Goal: Task Accomplishment & Management: Complete application form

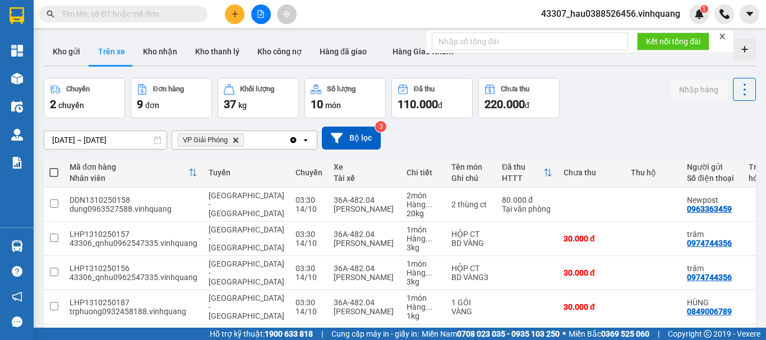
scroll to position [44, 0]
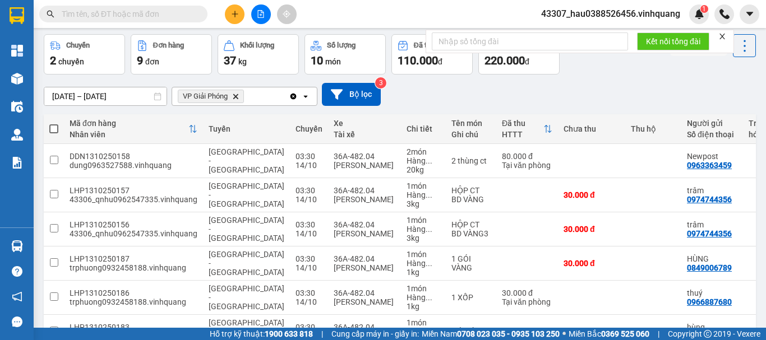
click at [235, 101] on span "VP Giải Phóng Delete" at bounding box center [211, 96] width 66 height 13
click at [238, 94] on icon "VP Giải Phóng, close by backspace" at bounding box center [235, 96] width 5 height 5
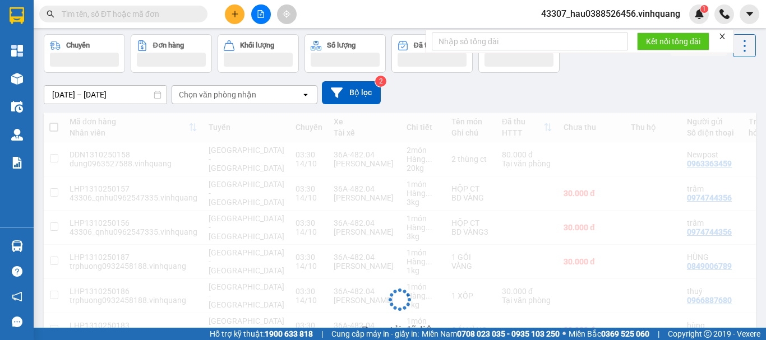
click at [238, 96] on div "Chọn văn phòng nhận" at bounding box center [217, 94] width 77 height 11
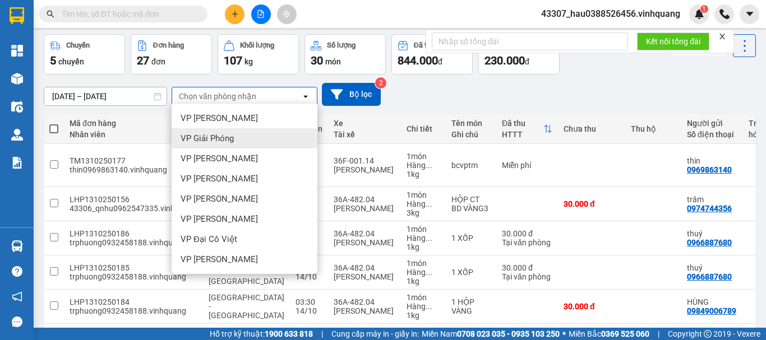
click at [231, 139] on span "VP Giải Phóng" at bounding box center [206, 138] width 53 height 11
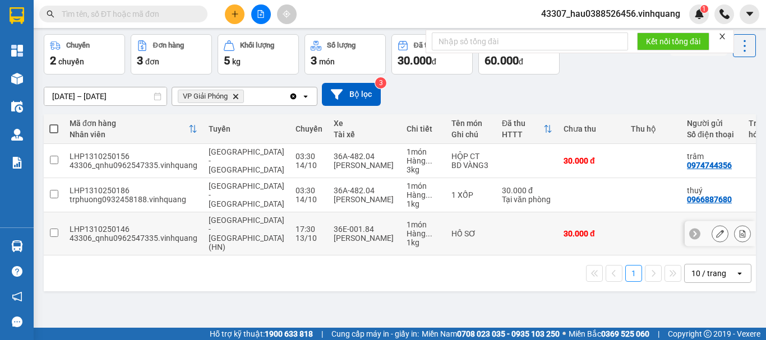
drag, startPoint x: 395, startPoint y: 245, endPoint x: 536, endPoint y: 245, distance: 141.8
click at [536, 245] on tr "LHP1310250146 43306_qnhu0962547335.vinhquang Thanh Hóa - Tây Hồ (HN) 17:30 13/1…" at bounding box center [557, 233] width 1027 height 43
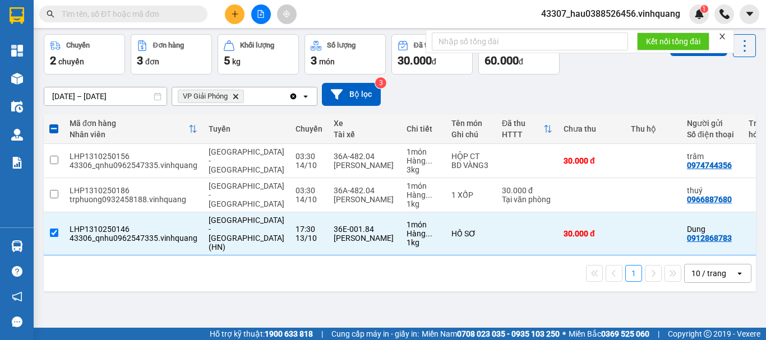
click at [519, 296] on div "ver 1.8.146 Kho gửi Trên xe Kho nhận Kho thanh lý Kho công nợ Hàng đã giao Hàng…" at bounding box center [399, 160] width 721 height 340
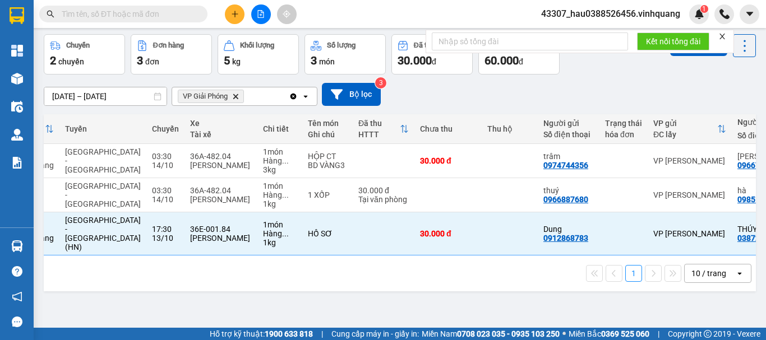
scroll to position [0, 0]
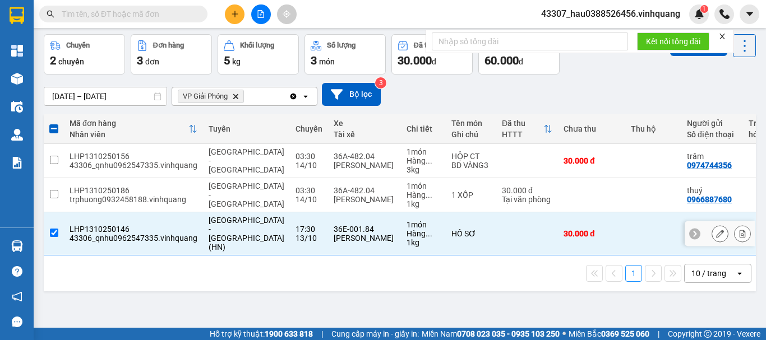
click at [496, 241] on td at bounding box center [527, 233] width 62 height 43
checkbox input "false"
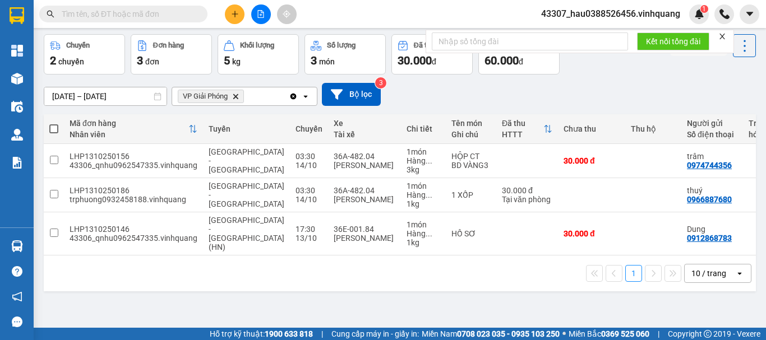
click at [468, 286] on div "1 10 / trang open" at bounding box center [400, 274] width 712 height 36
click at [349, 272] on div "1 10 / trang open" at bounding box center [399, 273] width 703 height 19
click at [409, 275] on div "1 10 / trang open" at bounding box center [399, 273] width 703 height 19
click at [369, 271] on div "1 10 / trang open" at bounding box center [399, 273] width 703 height 19
click at [397, 286] on div "1 10 / trang open" at bounding box center [400, 274] width 712 height 36
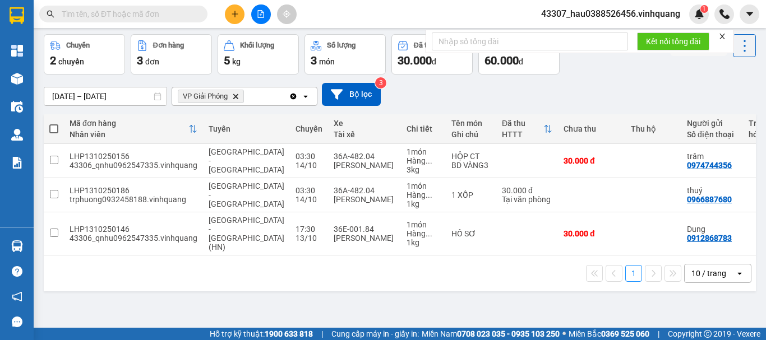
click at [444, 302] on div "ver 1.8.146 Kho gửi Trên xe Kho nhận Kho thanh lý Kho công nợ Hàng đã giao Hàng…" at bounding box center [399, 160] width 721 height 340
click at [342, 275] on div "1 10 / trang open" at bounding box center [399, 273] width 703 height 19
click at [293, 284] on div "1 10 / trang open" at bounding box center [400, 274] width 712 height 36
click at [306, 285] on div "1 10 / trang open" at bounding box center [400, 274] width 712 height 36
click at [359, 292] on div "ver 1.8.146 Kho gửi Trên xe Kho nhận Kho thanh lý Kho công nợ Hàng đã giao Hàng…" at bounding box center [399, 160] width 721 height 340
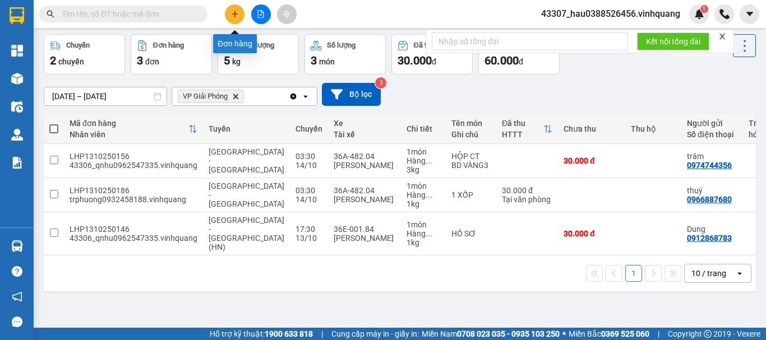
click at [262, 11] on icon "file-add" at bounding box center [261, 14] width 8 height 8
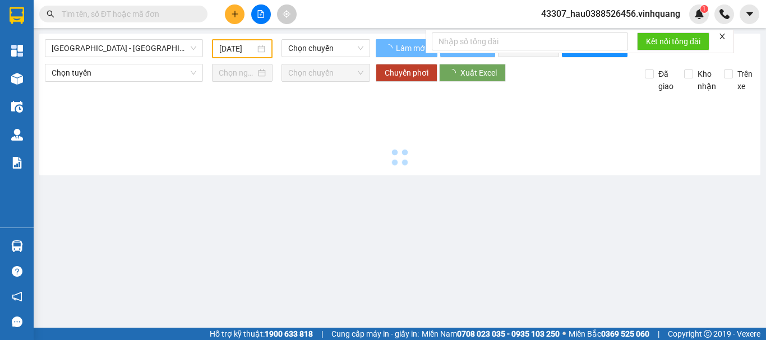
click at [262, 17] on icon "file-add" at bounding box center [261, 14] width 8 height 8
click at [122, 50] on span "[GEOGRAPHIC_DATA] - [GEOGRAPHIC_DATA]" at bounding box center [124, 48] width 145 height 17
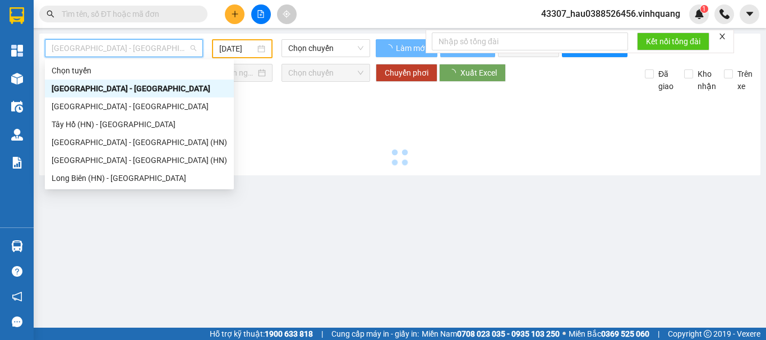
type input "[DATE]"
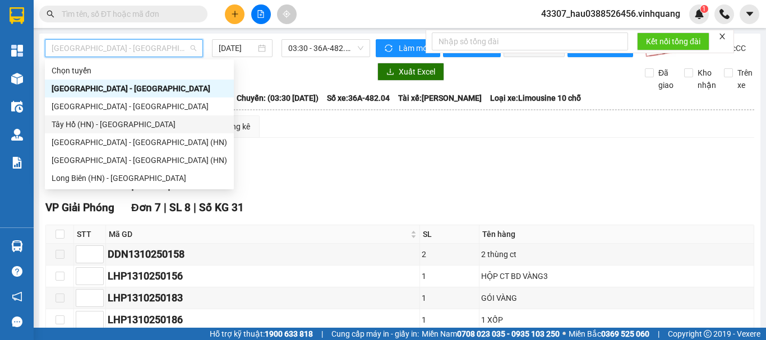
click at [116, 125] on div "Tây Hồ (HN) - [GEOGRAPHIC_DATA]" at bounding box center [139, 124] width 175 height 12
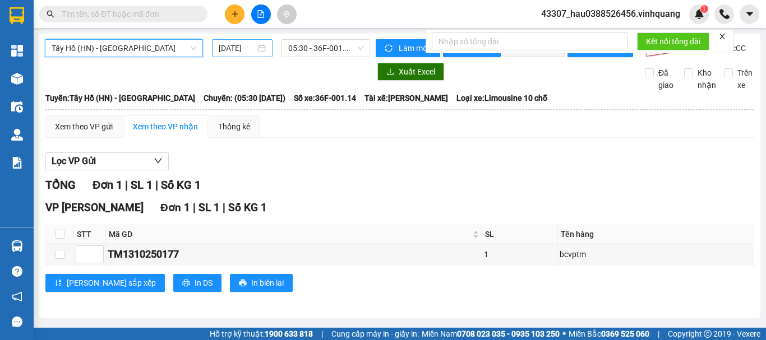
click at [260, 47] on div "[DATE]" at bounding box center [242, 48] width 47 height 12
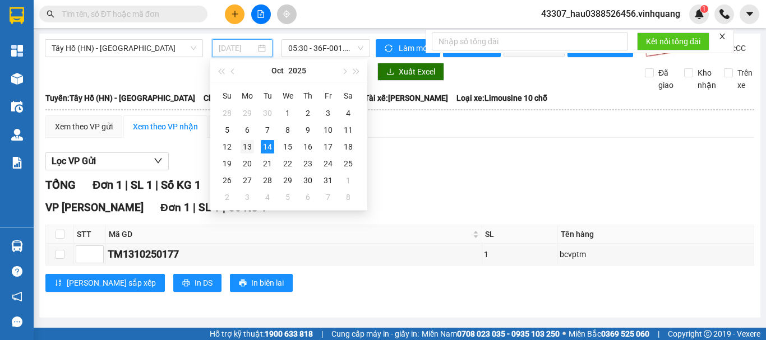
click at [247, 148] on div "13" at bounding box center [246, 146] width 13 height 13
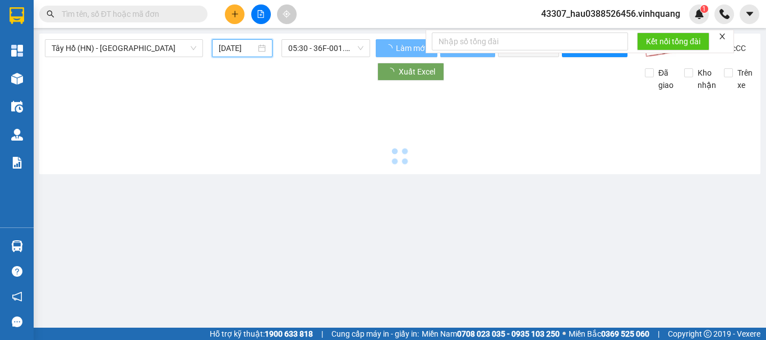
scroll to position [0, 3]
click at [305, 52] on span "05:30 - 36F-001.14" at bounding box center [325, 48] width 75 height 17
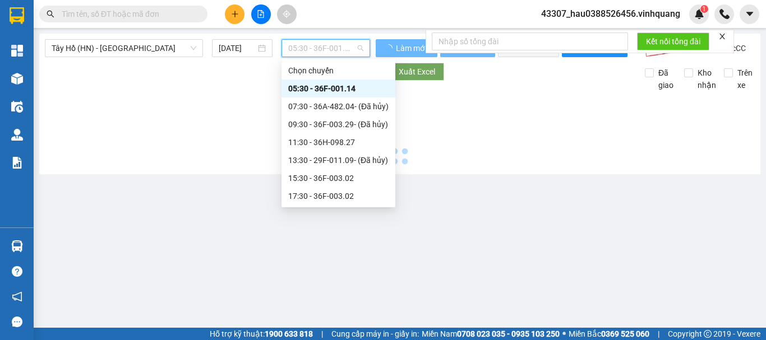
scroll to position [0, 0]
type input "13/10/2025"
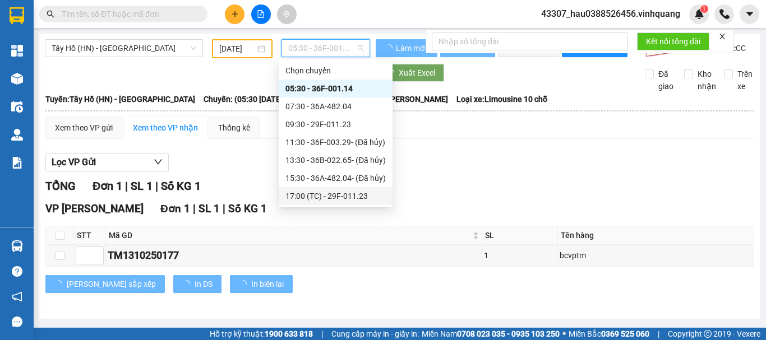
click at [318, 199] on div "17:00 (TC) - 29F-011.23" at bounding box center [335, 196] width 100 height 12
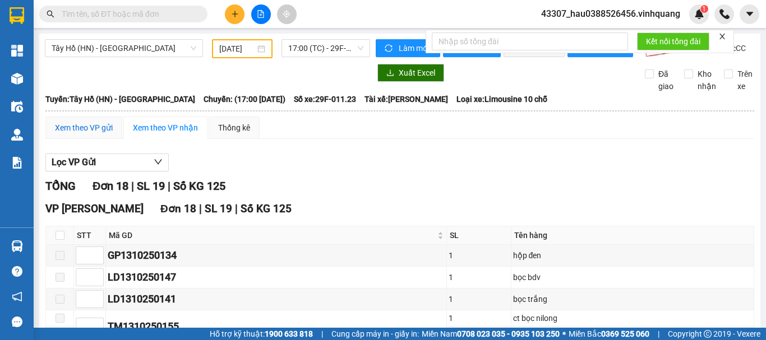
click at [90, 134] on div "Xem theo VP gửi" at bounding box center [84, 128] width 58 height 12
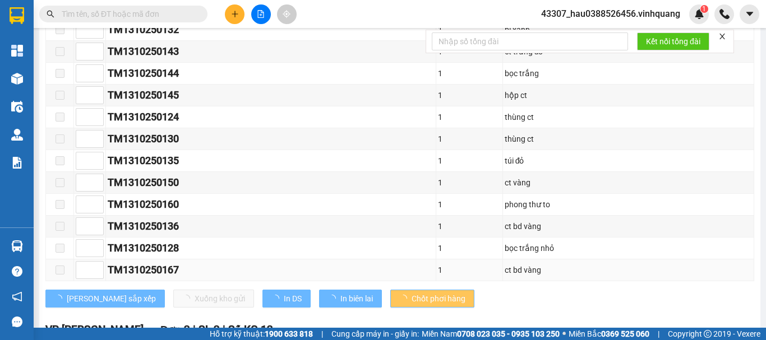
scroll to position [387, 0]
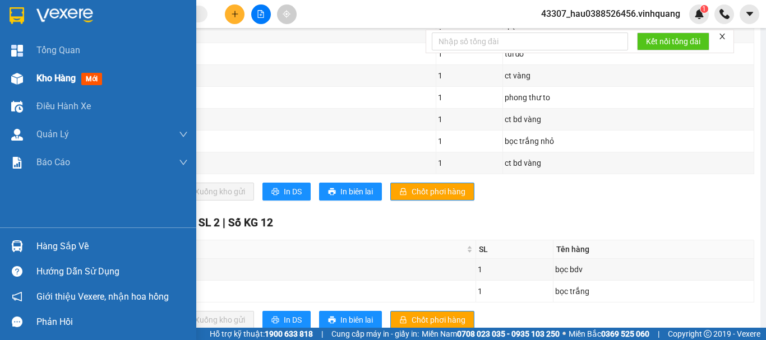
click at [39, 78] on span "Kho hàng" at bounding box center [55, 78] width 39 height 11
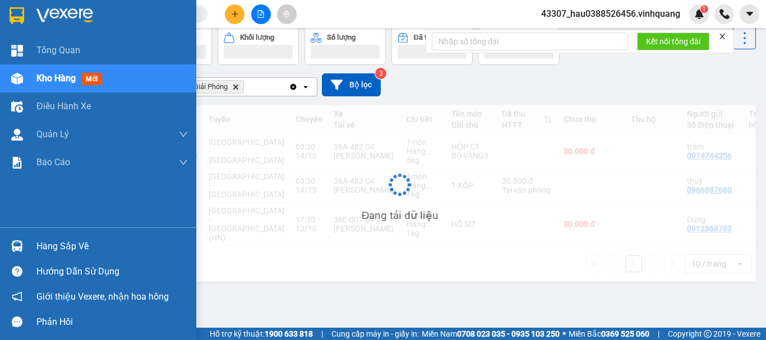
scroll to position [52, 0]
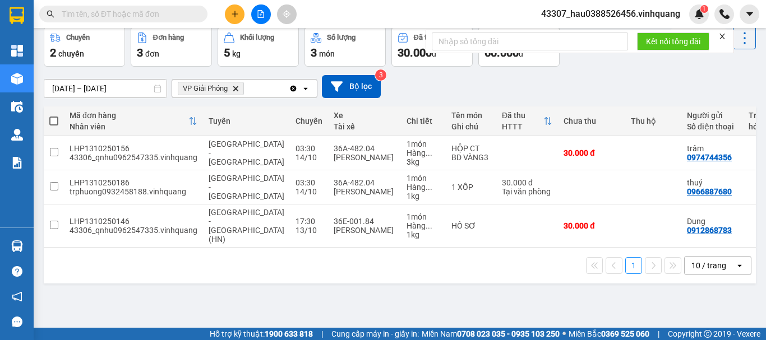
click at [294, 308] on div "ver 1.8.146 Kho gửi Trên xe Kho nhận Kho thanh lý Kho công nợ Hàng đã giao Hàng…" at bounding box center [399, 152] width 721 height 340
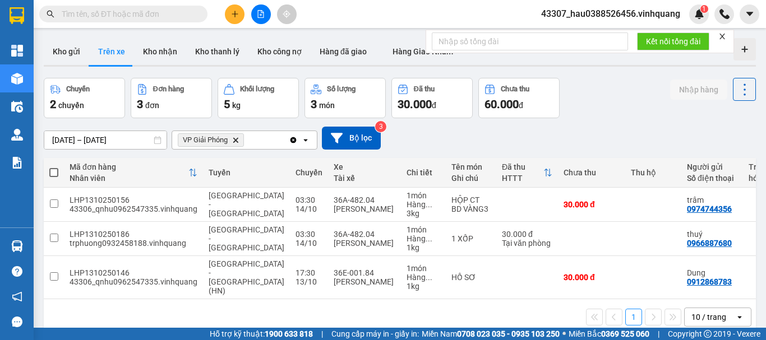
click at [624, 114] on div "Chuyến 2 chuyến Đơn hàng 3 đơn Khối lượng 5 kg Số lượng 3 món Đã thu 30.000 đ C…" at bounding box center [400, 98] width 712 height 40
click at [616, 116] on div "Chuyến 2 chuyến Đơn hàng 3 đơn Khối lượng 5 kg Số lượng 3 món Đã thu 30.000 đ C…" at bounding box center [400, 98] width 712 height 40
click at [605, 102] on div "Chuyến 2 chuyến Đơn hàng 3 đơn Khối lượng 5 kg Số lượng 3 món Đã thu 30.000 đ C…" at bounding box center [400, 98] width 712 height 40
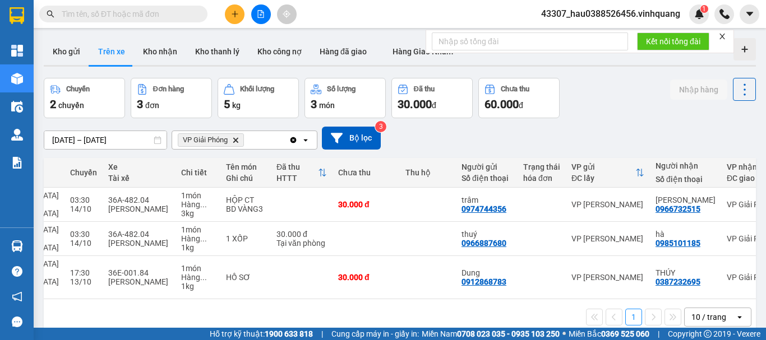
scroll to position [0, 227]
drag, startPoint x: 297, startPoint y: 295, endPoint x: 438, endPoint y: 295, distance: 140.7
click at [438, 299] on div "1 10 / trang open" at bounding box center [400, 317] width 712 height 36
click at [428, 308] on div "1 10 / trang open" at bounding box center [399, 317] width 703 height 19
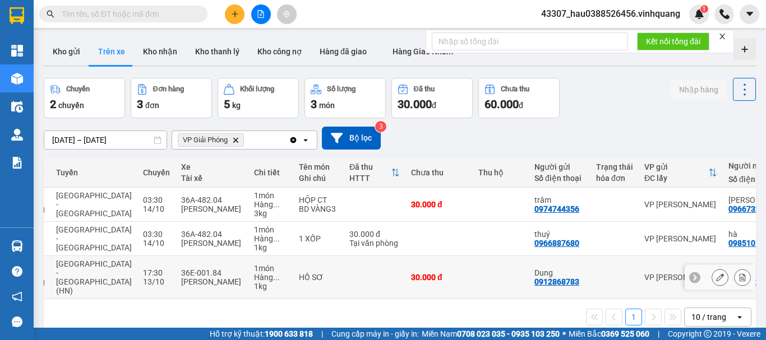
scroll to position [52, 0]
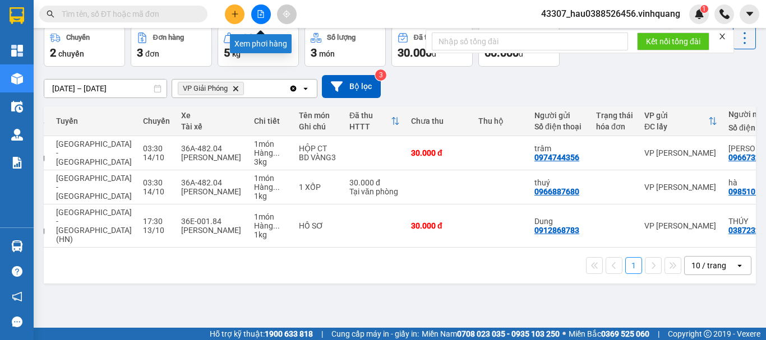
click at [262, 15] on icon "file-add" at bounding box center [261, 14] width 8 height 8
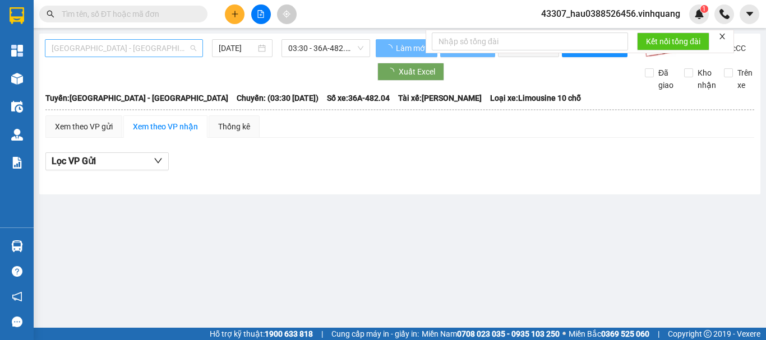
click at [129, 52] on span "[GEOGRAPHIC_DATA] - [GEOGRAPHIC_DATA]" at bounding box center [124, 48] width 145 height 17
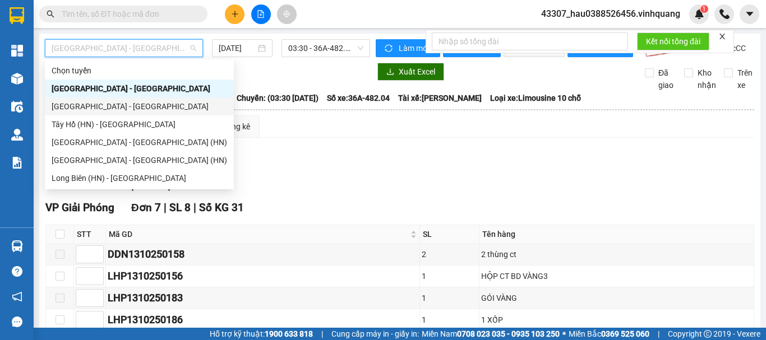
click at [110, 108] on div "[GEOGRAPHIC_DATA] - [GEOGRAPHIC_DATA]" at bounding box center [139, 106] width 175 height 12
type input "[DATE]"
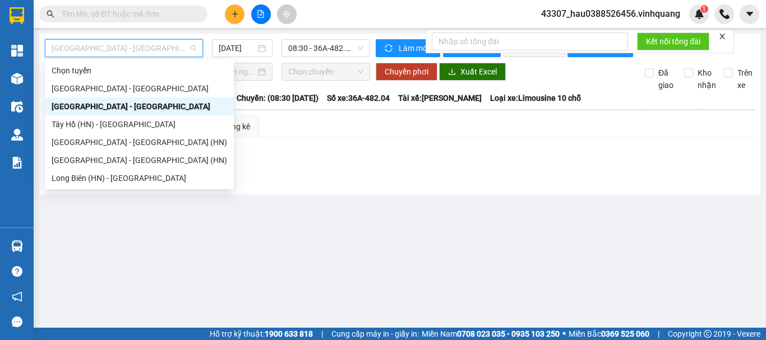
click at [158, 47] on span "[GEOGRAPHIC_DATA] - [GEOGRAPHIC_DATA]" at bounding box center [124, 48] width 145 height 17
click at [115, 123] on div "Tây Hồ (HN) - [GEOGRAPHIC_DATA]" at bounding box center [139, 124] width 175 height 12
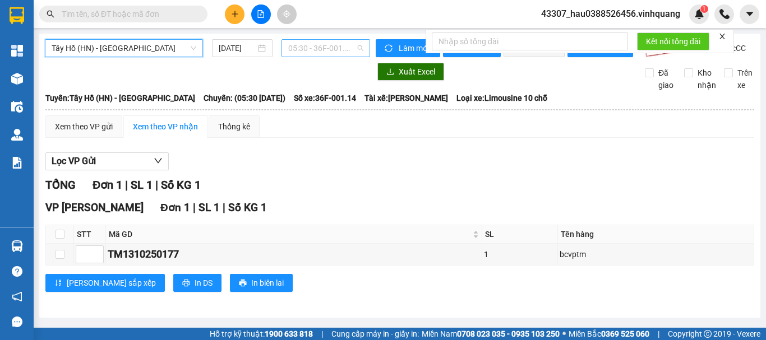
click at [304, 48] on span "05:30 - 36F-001.14" at bounding box center [325, 48] width 75 height 17
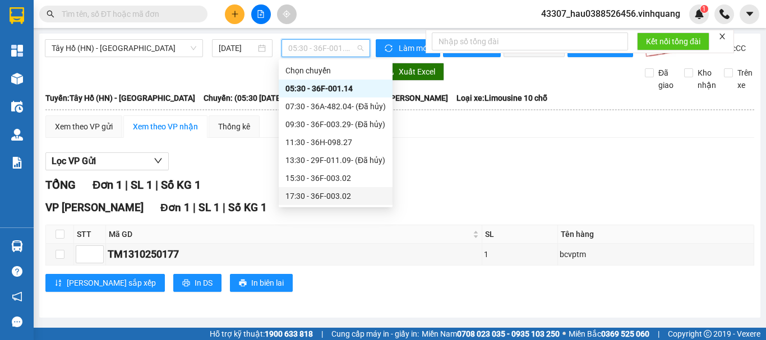
click at [317, 193] on div "17:30 - 36F-003.02" at bounding box center [335, 196] width 100 height 12
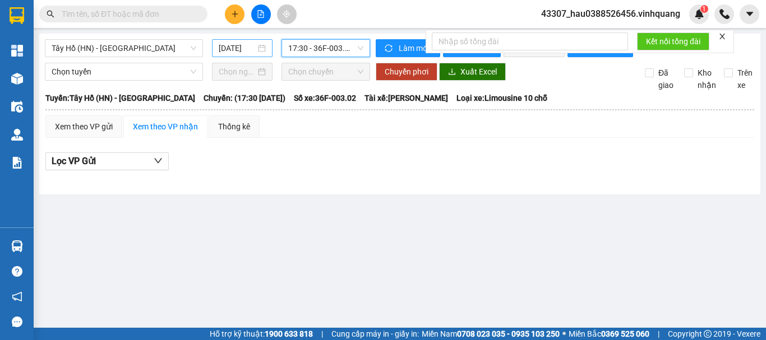
click at [261, 46] on div "[DATE]" at bounding box center [242, 48] width 47 height 12
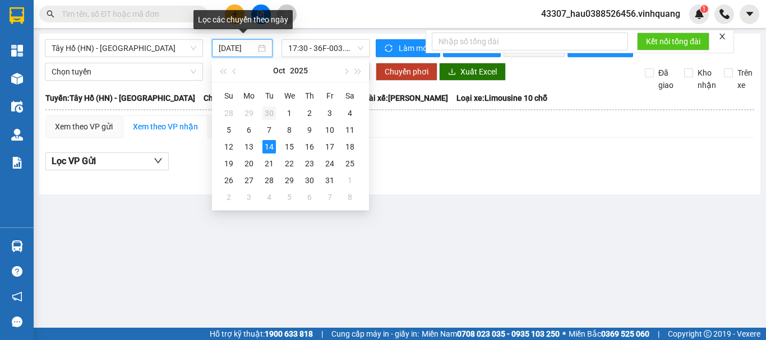
scroll to position [0, 3]
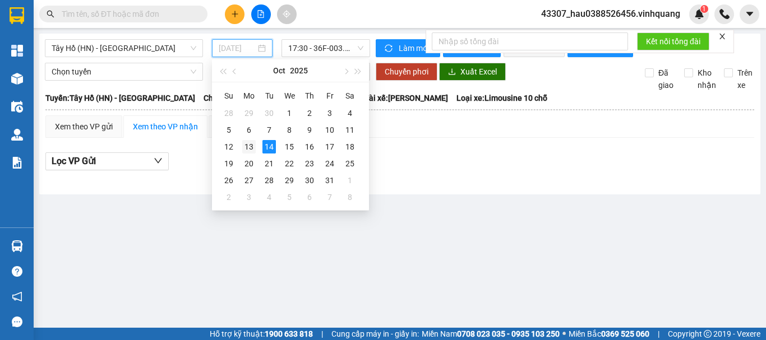
click at [250, 147] on div "13" at bounding box center [248, 146] width 13 height 13
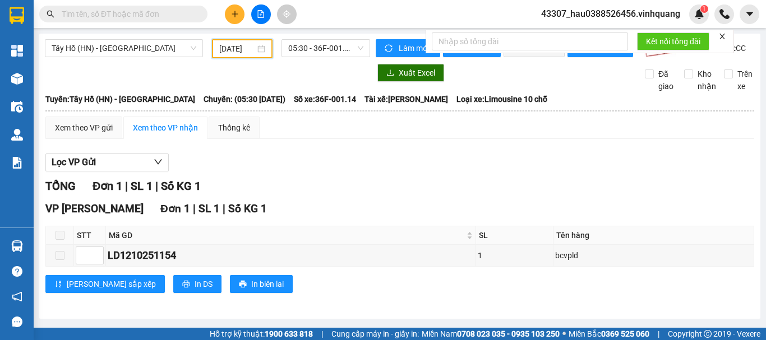
click at [235, 48] on input "13/10/2025" at bounding box center [237, 49] width 36 height 12
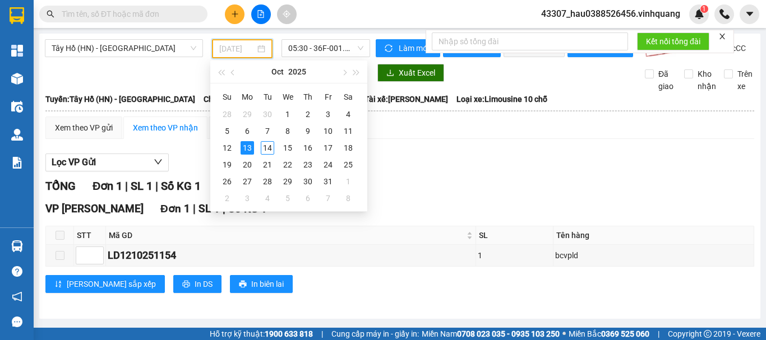
type input "13/10/2025"
click at [250, 143] on div "13" at bounding box center [246, 147] width 13 height 13
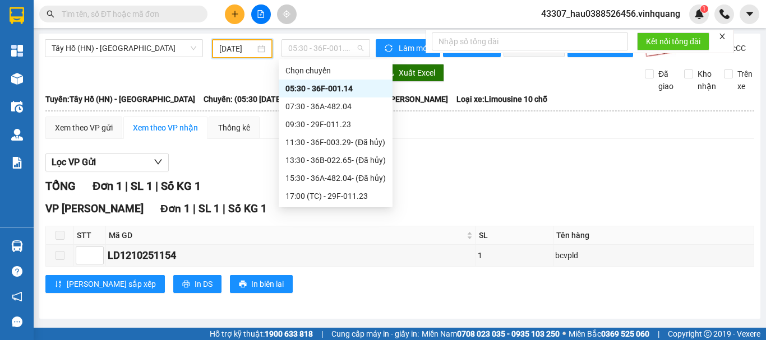
drag, startPoint x: 299, startPoint y: 48, endPoint x: 305, endPoint y: 58, distance: 12.3
click at [299, 49] on span "05:30 - 36F-001.14" at bounding box center [325, 48] width 75 height 17
click at [316, 193] on div "17:00 (TC) - 29F-011.23" at bounding box center [335, 196] width 100 height 12
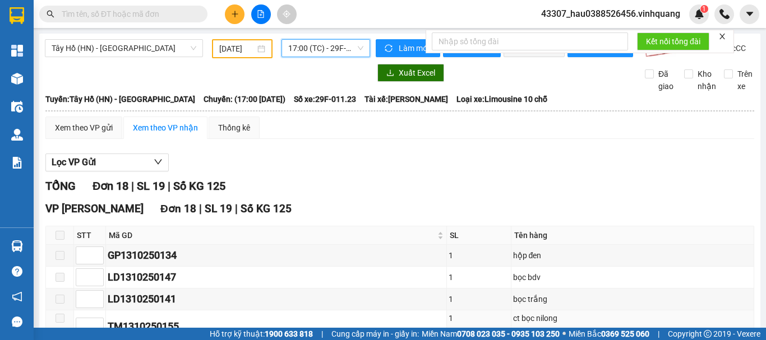
scroll to position [387, 0]
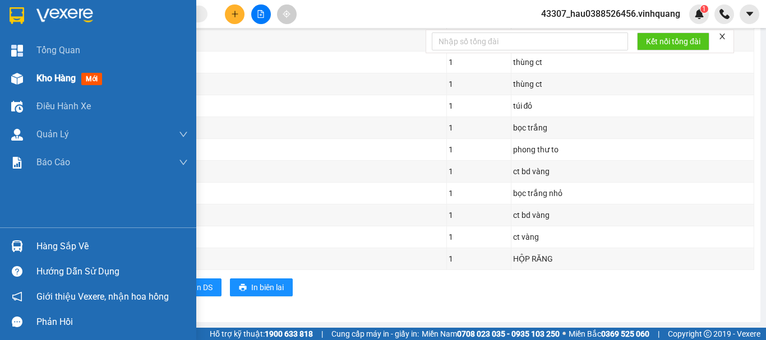
click at [44, 71] on div "Kho hàng mới" at bounding box center [111, 78] width 151 height 28
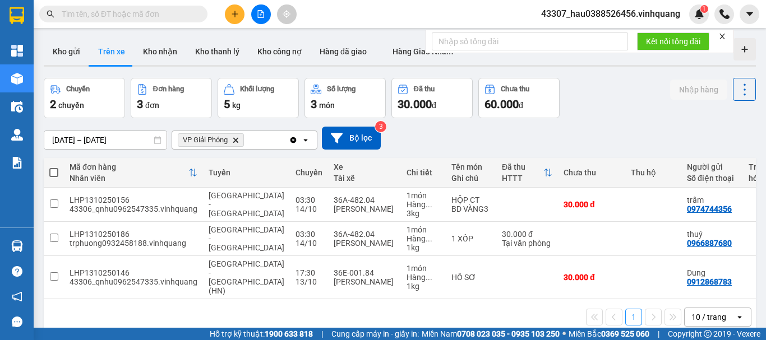
click at [309, 316] on div "1 10 / trang open" at bounding box center [399, 317] width 703 height 19
click at [358, 14] on div "Kết quả tìm kiếm ( 0 ) Bộ lọc No Data 43307_hau0388526456.vinhquang 1" at bounding box center [383, 14] width 766 height 28
click at [362, 308] on div "1 10 / trang open" at bounding box center [399, 317] width 703 height 19
click at [401, 290] on td "1 món Hàng ... 1 kg" at bounding box center [423, 277] width 45 height 43
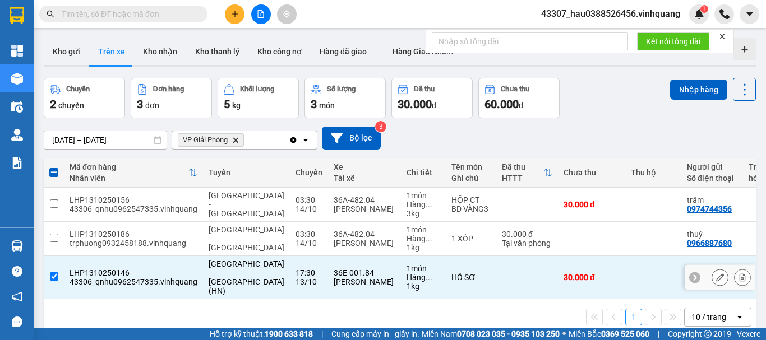
click at [196, 281] on td "LHP1310250146 43306_qnhu0962547335.vinhquang" at bounding box center [133, 277] width 139 height 43
checkbox input "false"
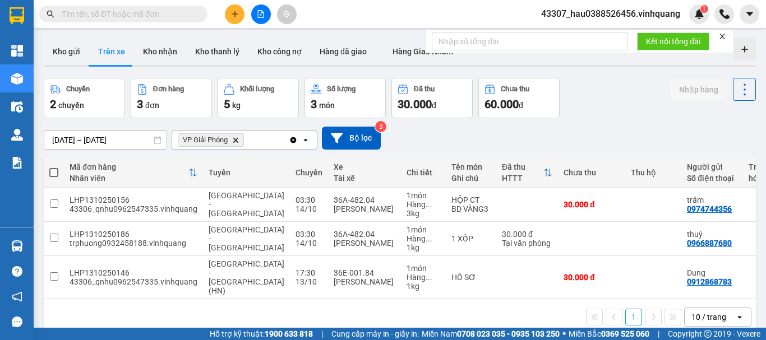
click at [307, 308] on div "1 10 / trang open" at bounding box center [399, 317] width 703 height 19
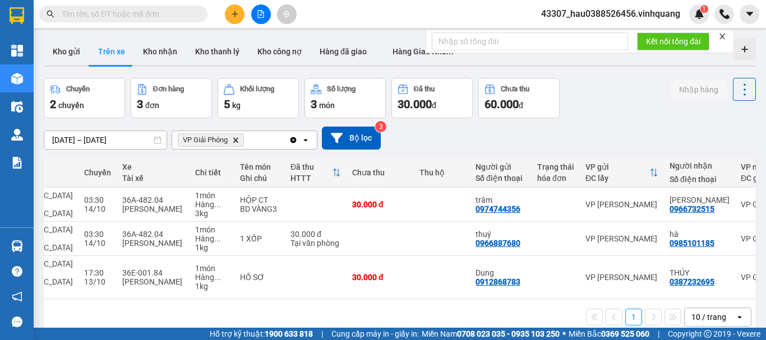
scroll to position [0, 278]
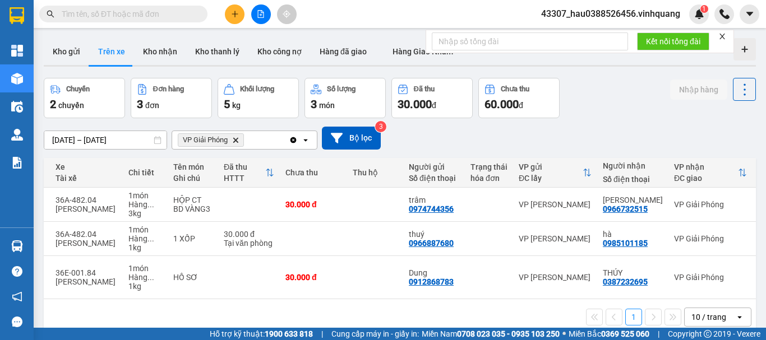
click at [541, 314] on div "1 10 / trang open" at bounding box center [399, 317] width 703 height 19
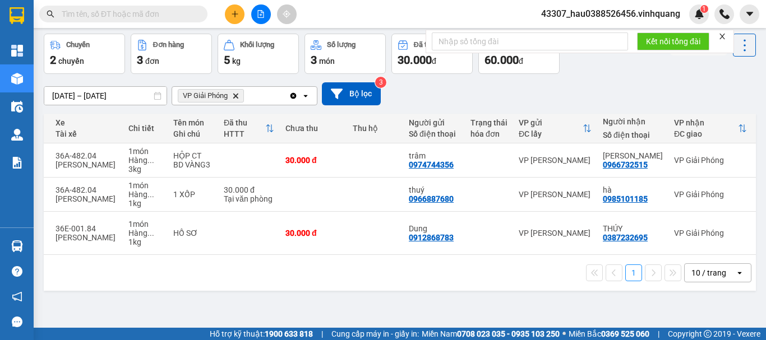
scroll to position [52, 0]
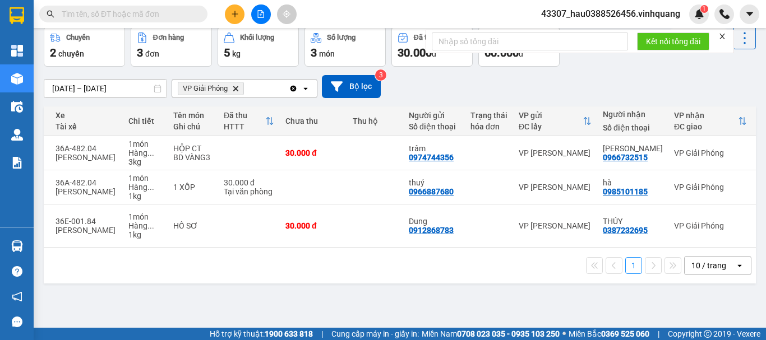
click at [406, 267] on div "1 10 / trang open" at bounding box center [399, 265] width 703 height 19
click at [326, 275] on div "1 10 / trang open" at bounding box center [400, 266] width 712 height 36
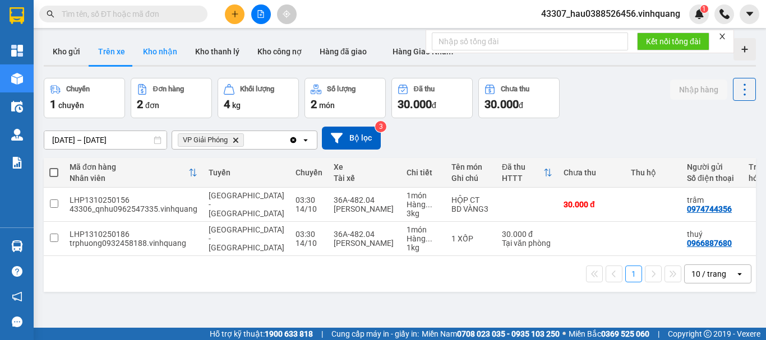
click at [174, 50] on button "Kho nhận" at bounding box center [160, 51] width 52 height 27
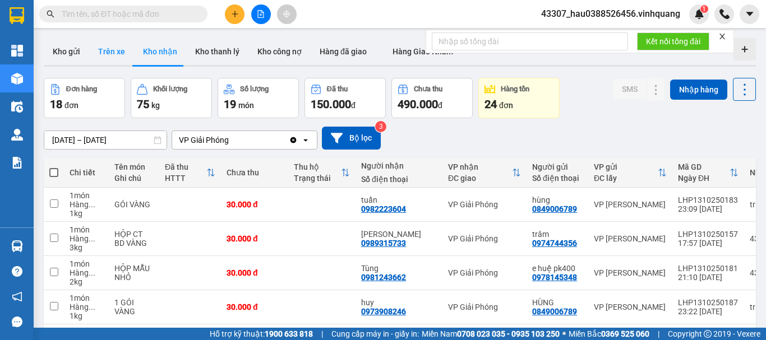
click at [111, 48] on button "Trên xe" at bounding box center [111, 51] width 45 height 27
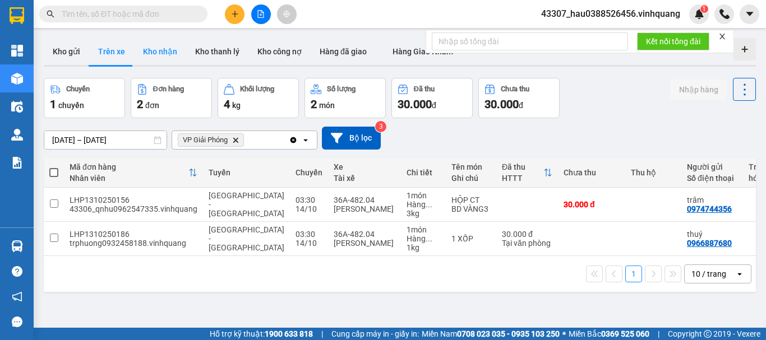
click at [165, 52] on button "Kho nhận" at bounding box center [160, 51] width 52 height 27
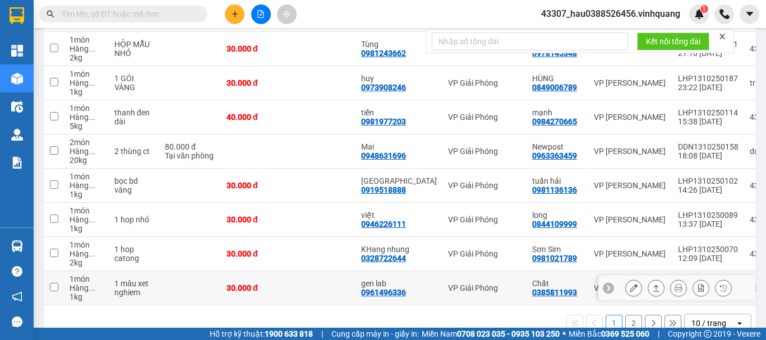
scroll to position [252, 0]
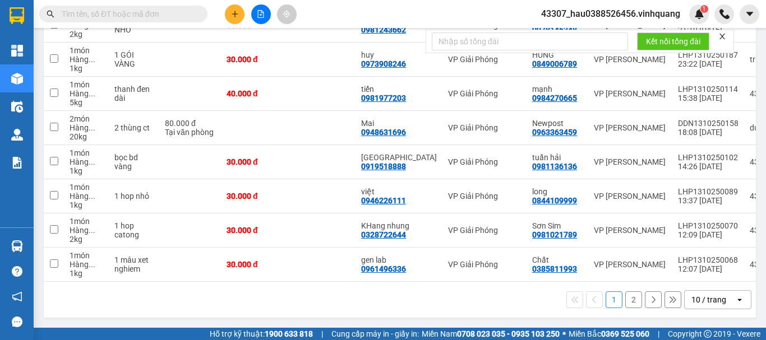
click at [625, 299] on button "2" at bounding box center [633, 299] width 17 height 17
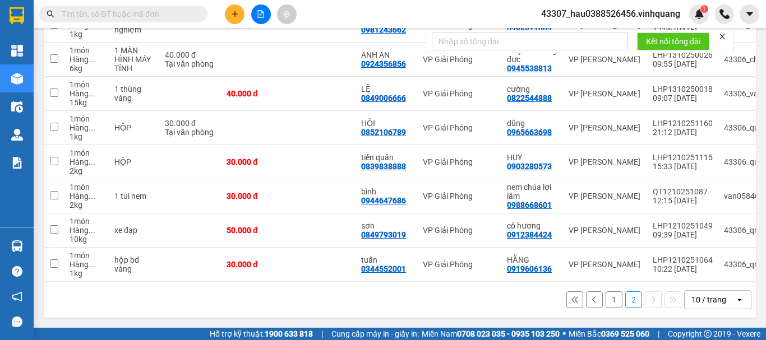
scroll to position [128, 0]
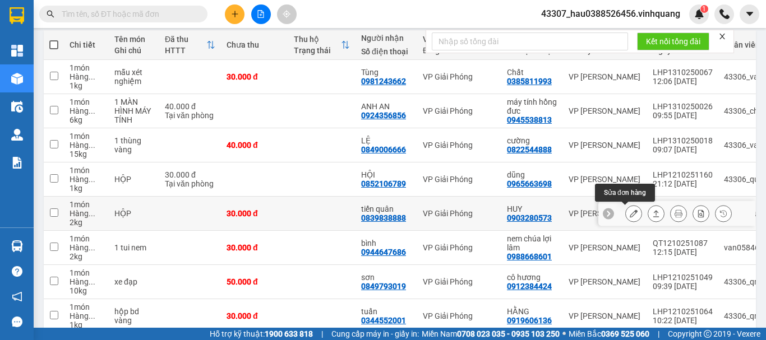
click at [629, 214] on icon at bounding box center [633, 214] width 8 height 8
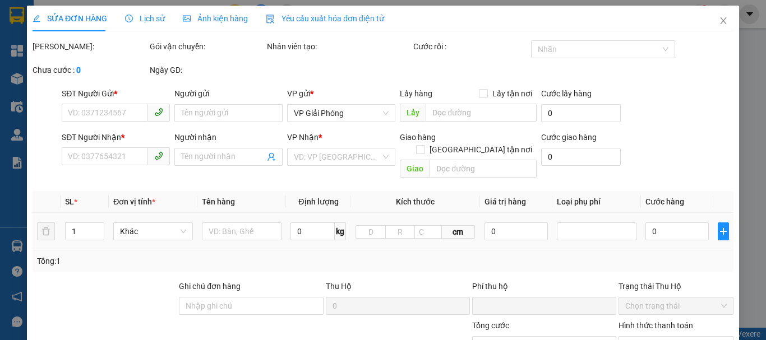
type input "0903280573"
type input "HUY"
type input "0839838888"
type input "tiến quân"
type input "0"
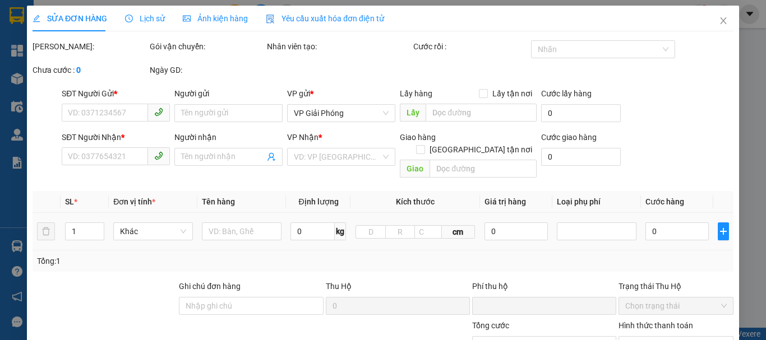
type input "30.000"
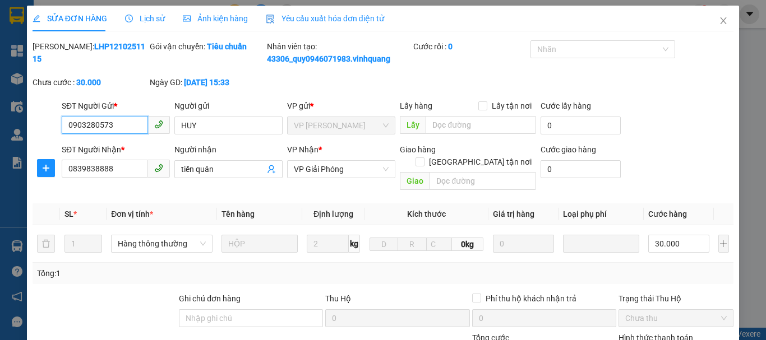
scroll to position [112, 0]
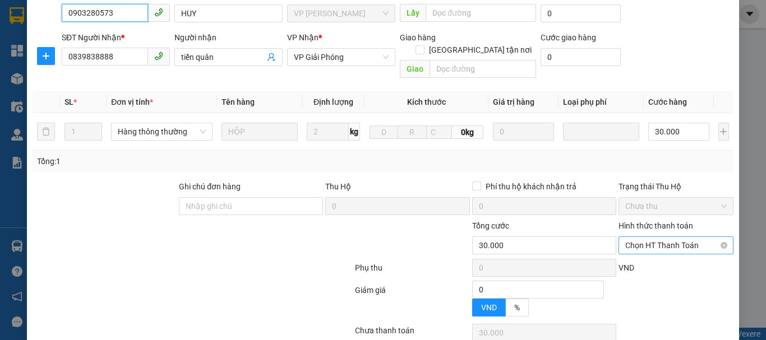
click at [679, 239] on span "Chọn HT Thanh Toán" at bounding box center [675, 245] width 101 height 17
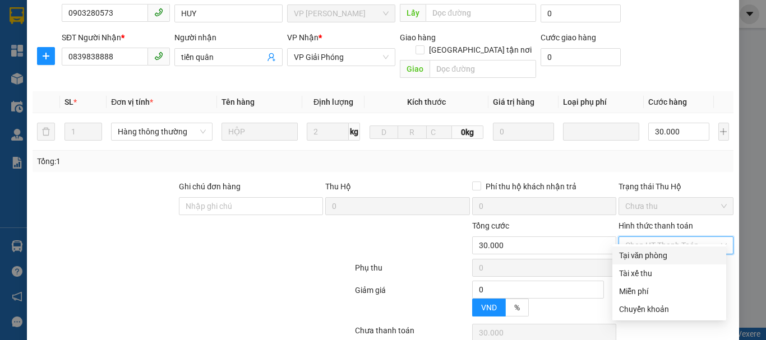
click at [647, 258] on div "Tại văn phòng" at bounding box center [669, 255] width 100 height 12
type input "0"
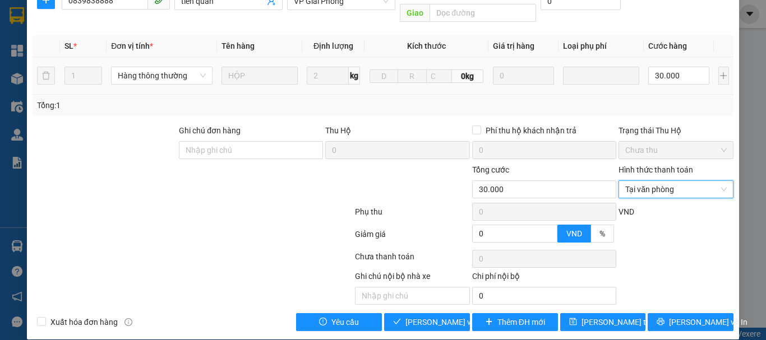
scroll to position [169, 0]
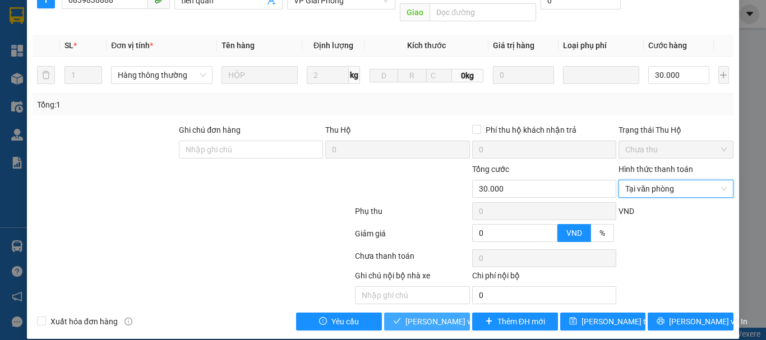
click at [450, 316] on span "[PERSON_NAME] và Giao hàng" at bounding box center [459, 322] width 108 height 12
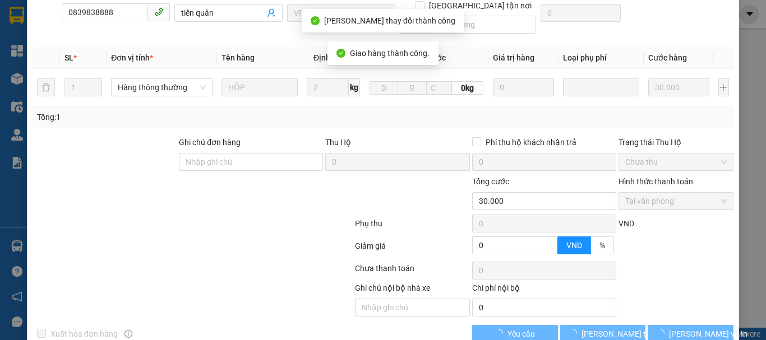
scroll to position [181, 0]
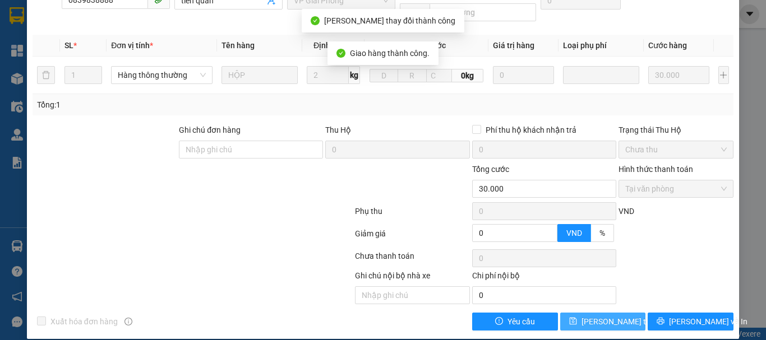
click at [606, 316] on span "[PERSON_NAME] thay đổi" at bounding box center [626, 322] width 90 height 12
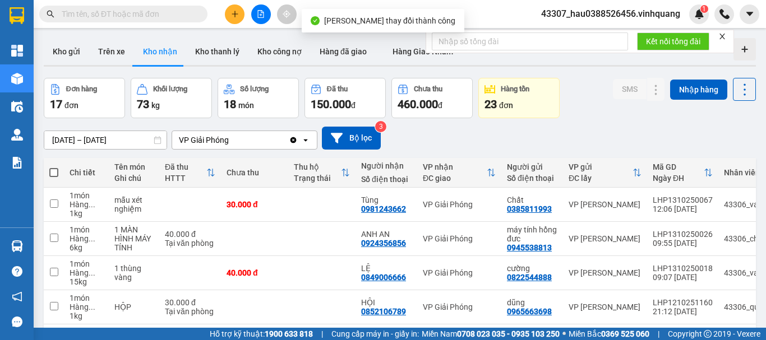
scroll to position [112, 0]
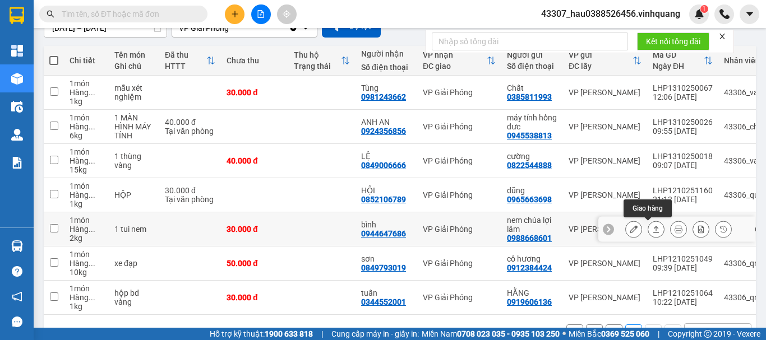
click at [652, 231] on icon at bounding box center [656, 229] width 8 height 8
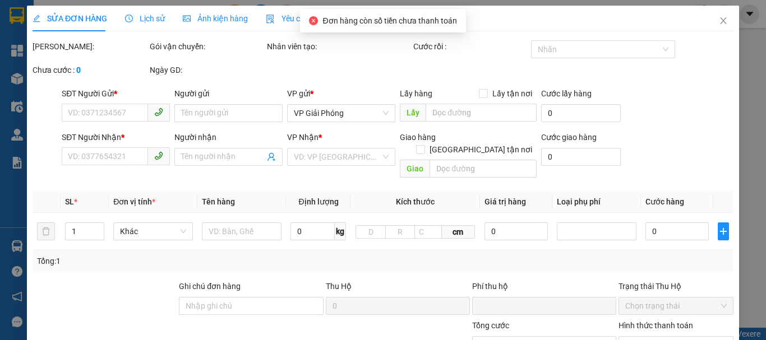
type input "0988668601"
type input "nem chúa lợi lâm"
type input "0944647686"
type input "bình"
type input "0"
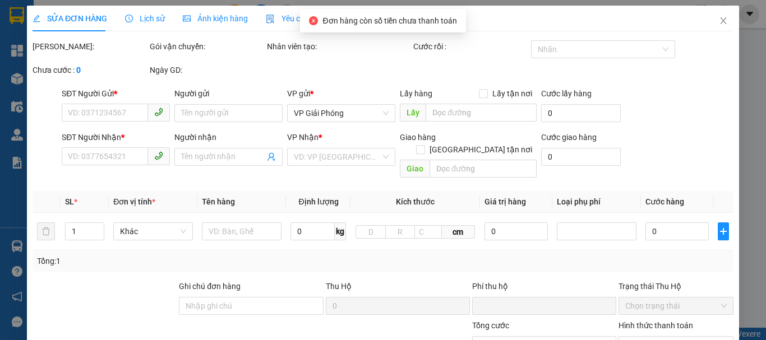
type input "30.000"
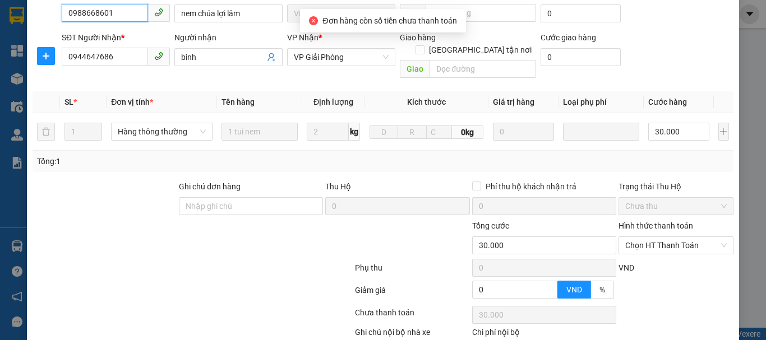
scroll to position [169, 0]
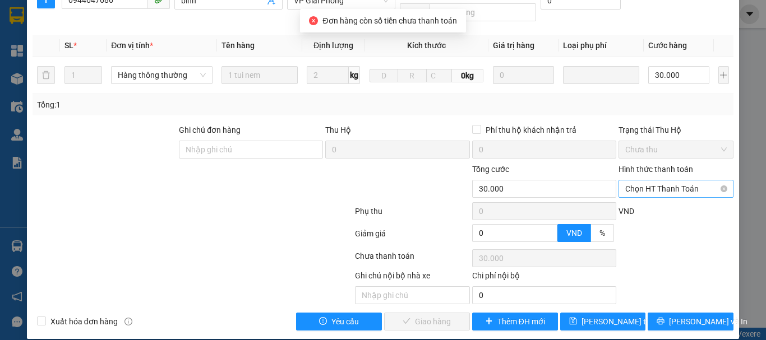
click at [657, 180] on span "Chọn HT Thanh Toán" at bounding box center [675, 188] width 101 height 17
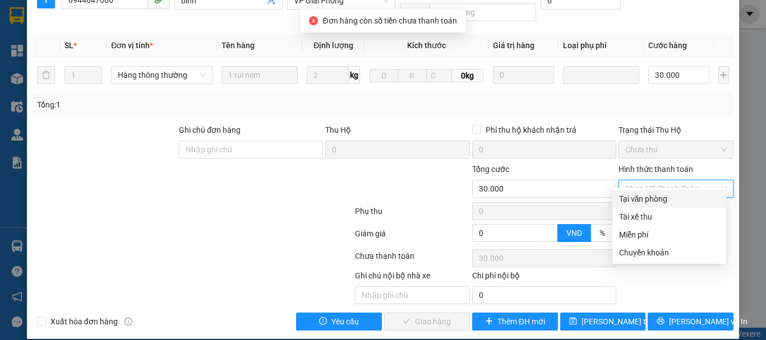
click at [661, 192] on div "Tại văn phòng" at bounding box center [669, 199] width 114 height 18
type input "0"
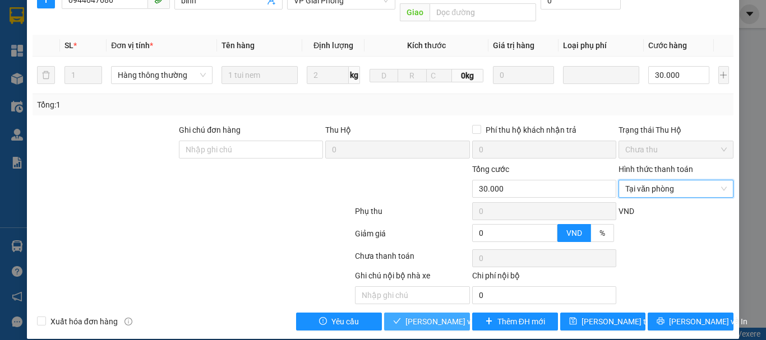
click at [421, 316] on span "[PERSON_NAME] và Giao hàng" at bounding box center [459, 322] width 108 height 12
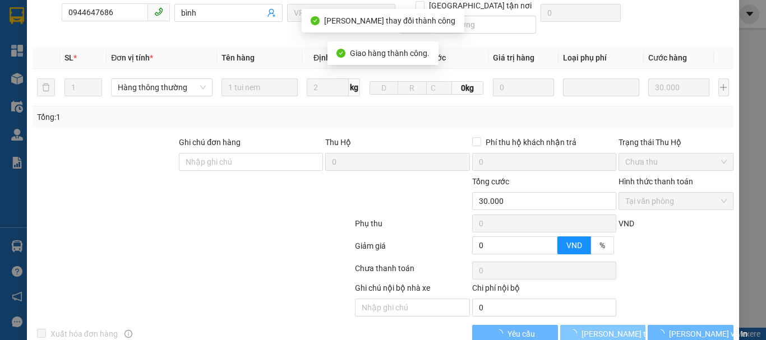
scroll to position [181, 0]
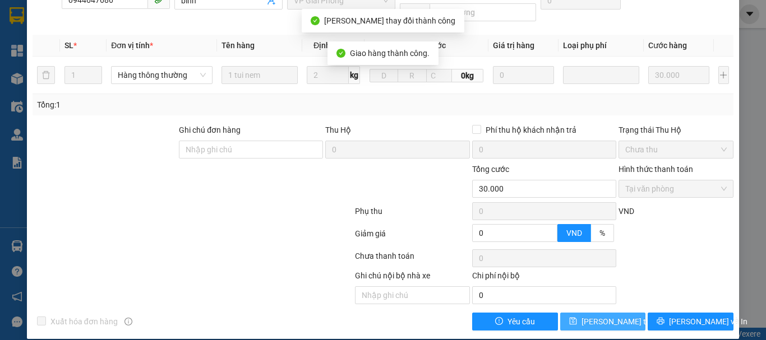
click at [611, 316] on span "[PERSON_NAME] thay đổi" at bounding box center [626, 322] width 90 height 12
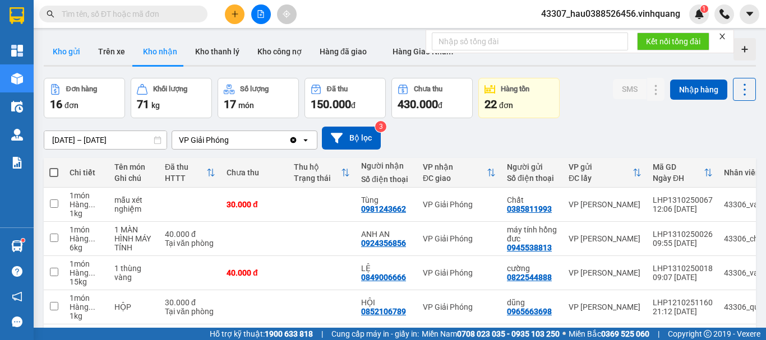
click at [66, 49] on button "Kho gửi" at bounding box center [66, 51] width 45 height 27
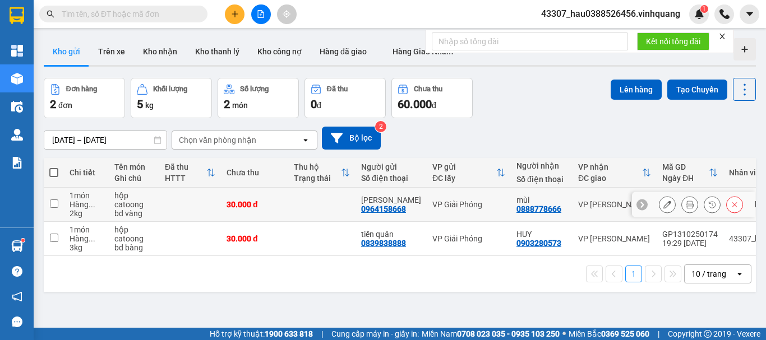
click at [59, 205] on td at bounding box center [54, 205] width 20 height 34
checkbox input "true"
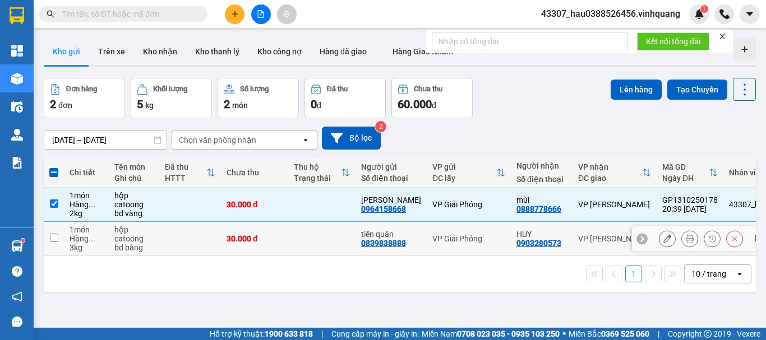
click at [54, 239] on input "checkbox" at bounding box center [54, 238] width 8 height 8
checkbox input "true"
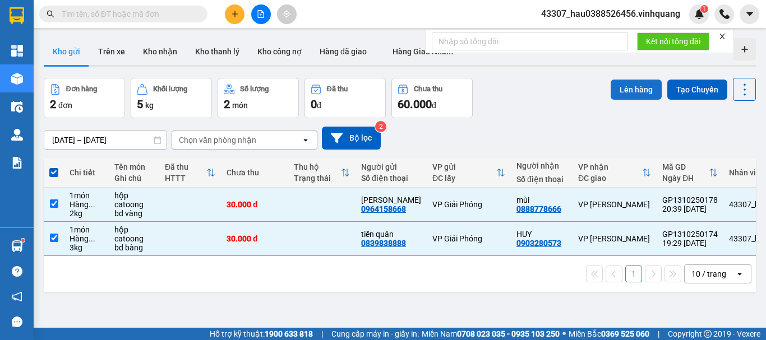
click at [611, 89] on button "Lên hàng" at bounding box center [635, 90] width 51 height 20
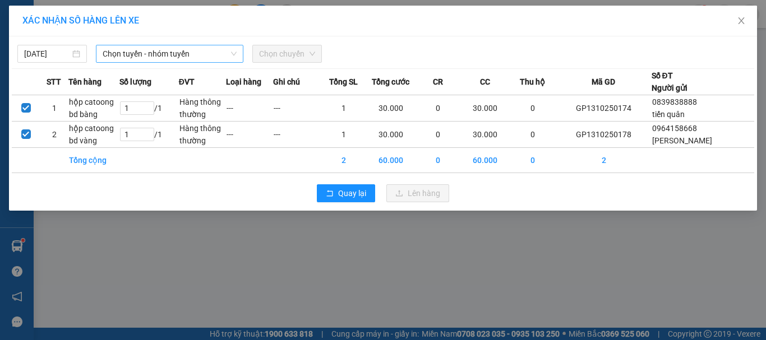
click at [201, 55] on span "Chọn tuyến - nhóm tuyến" at bounding box center [170, 53] width 134 height 17
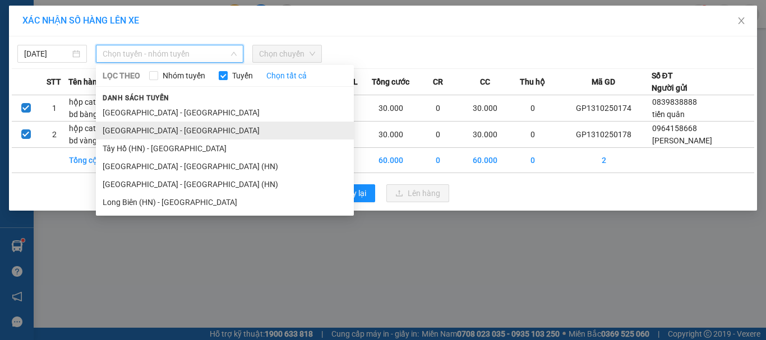
click at [156, 134] on li "[GEOGRAPHIC_DATA] - [GEOGRAPHIC_DATA]" at bounding box center [225, 131] width 258 height 18
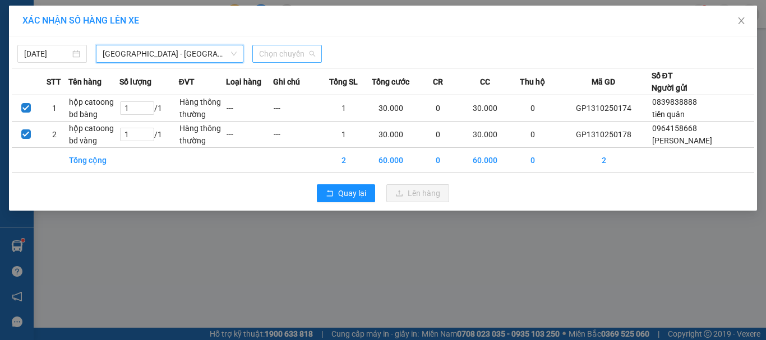
click at [266, 53] on span "Chọn chuyến" at bounding box center [287, 53] width 56 height 17
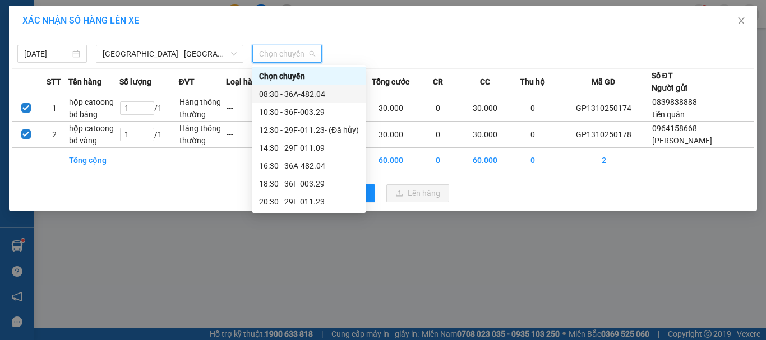
click at [297, 93] on div "08:30 - 36A-482.04" at bounding box center [309, 94] width 100 height 12
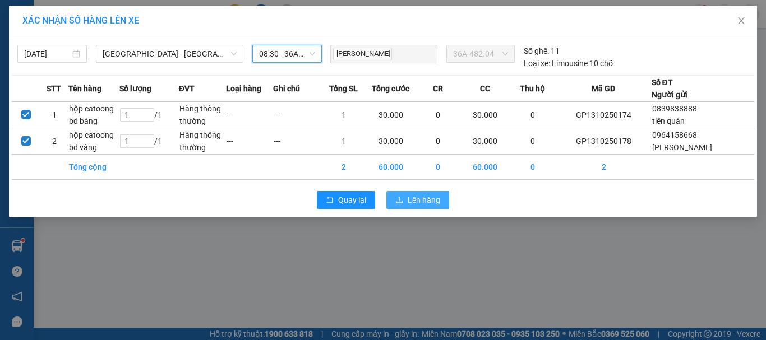
click at [422, 203] on span "Lên hàng" at bounding box center [423, 200] width 33 height 12
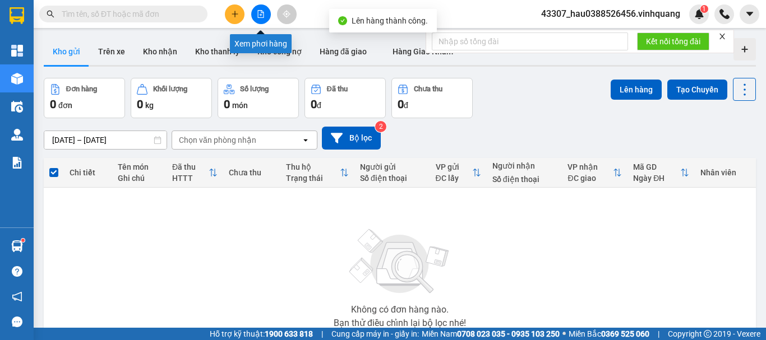
click at [258, 12] on icon "file-add" at bounding box center [261, 14] width 6 height 8
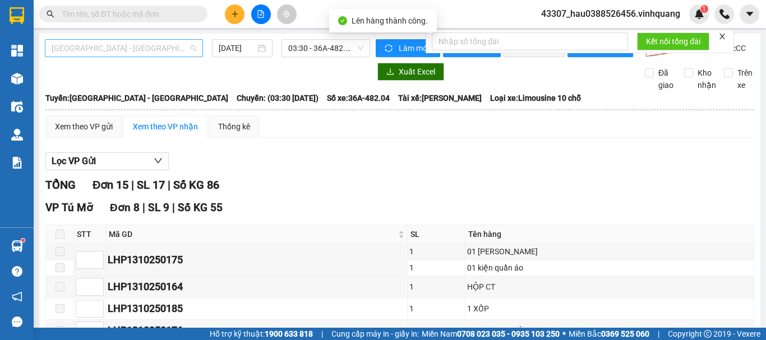
click at [114, 45] on span "[GEOGRAPHIC_DATA] - [GEOGRAPHIC_DATA]" at bounding box center [124, 48] width 145 height 17
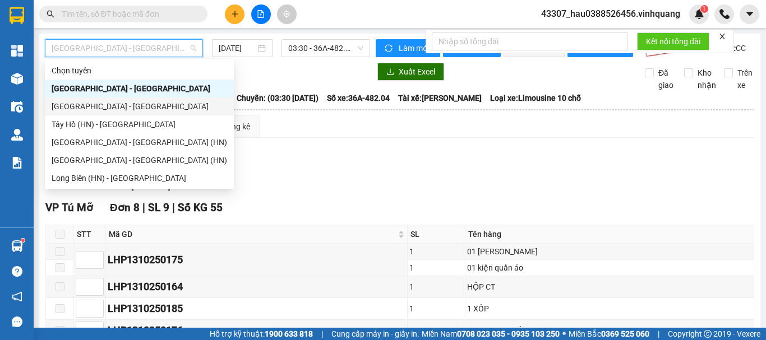
click at [100, 114] on div "[GEOGRAPHIC_DATA] - [GEOGRAPHIC_DATA]" at bounding box center [139, 107] width 189 height 18
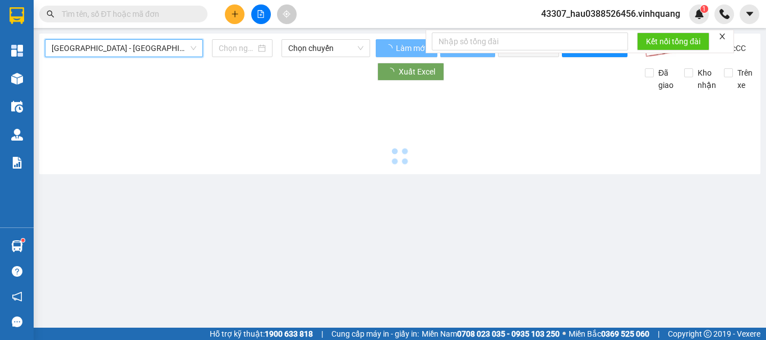
type input "[DATE]"
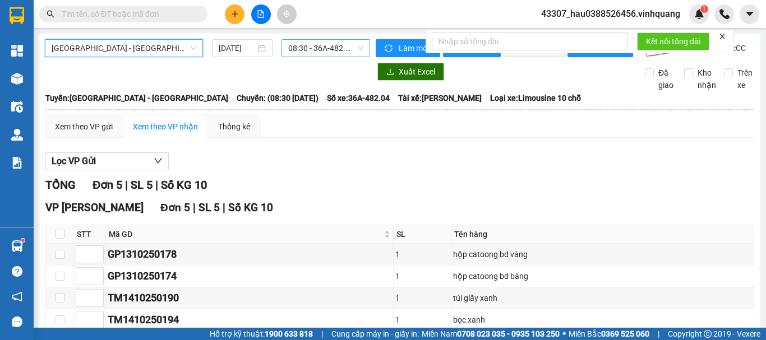
click at [310, 49] on span "08:30 - 36A-482.04" at bounding box center [325, 48] width 75 height 17
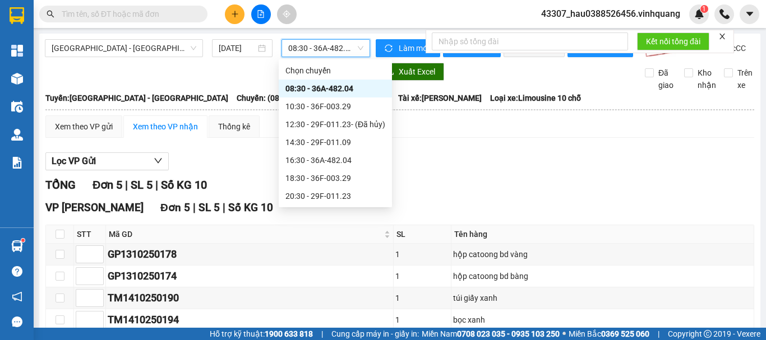
click at [310, 49] on span "08:30 - 36A-482.04" at bounding box center [325, 48] width 75 height 17
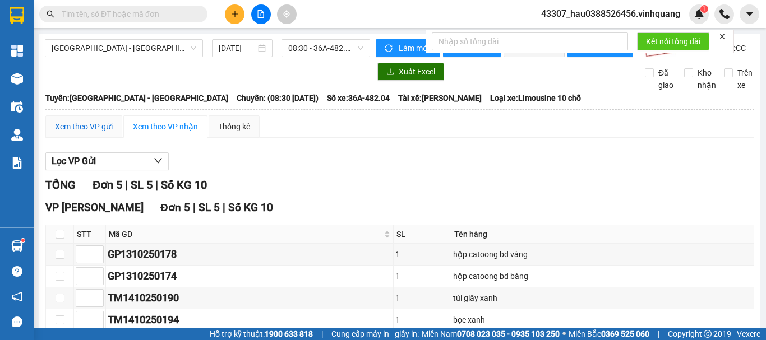
click at [73, 133] on div "Xem theo VP gửi" at bounding box center [84, 126] width 58 height 12
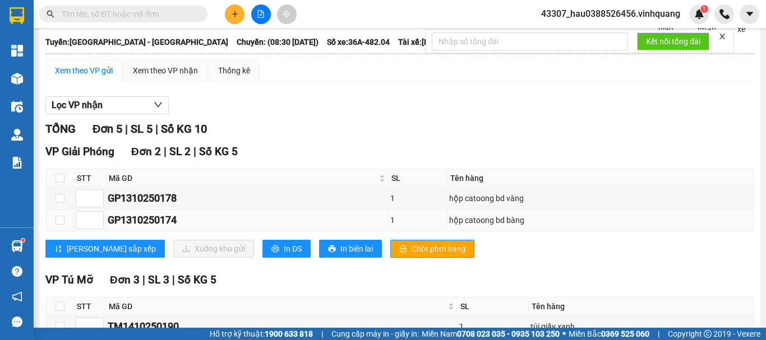
scroll to position [112, 0]
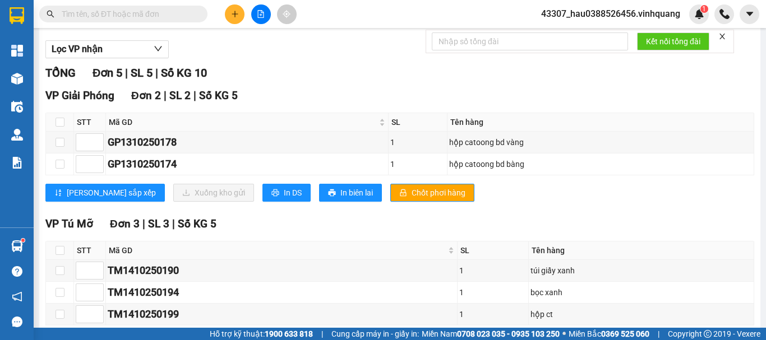
click at [361, 59] on div "Lọc VP nhận" at bounding box center [399, 49] width 708 height 18
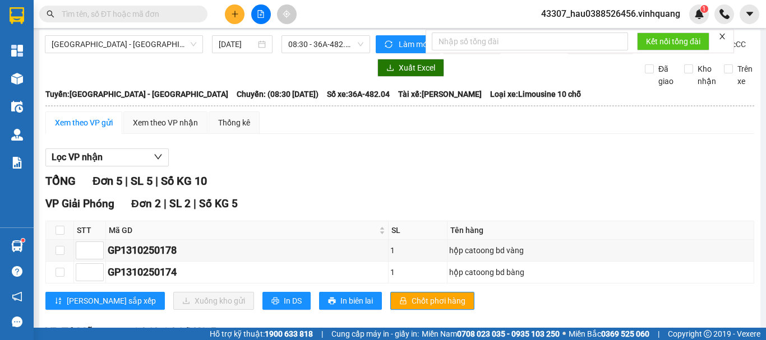
scroll to position [0, 0]
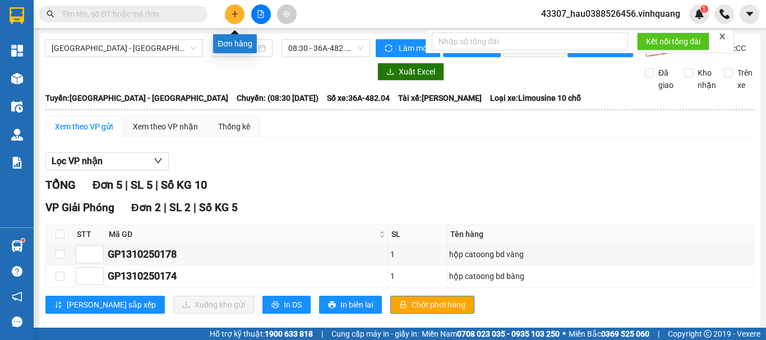
click at [231, 15] on icon "plus" at bounding box center [235, 14] width 8 height 8
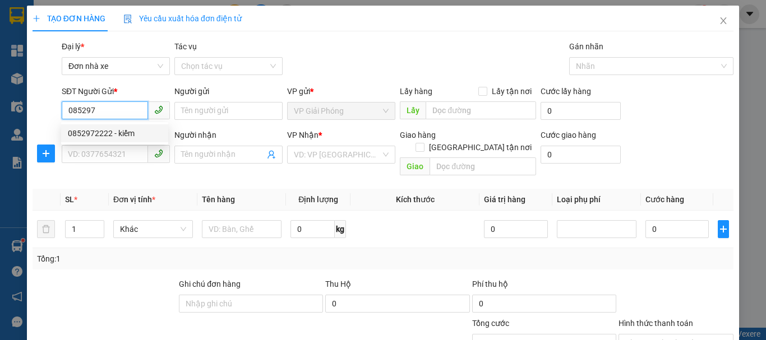
click at [135, 132] on div "0852972222 - kiểm" at bounding box center [115, 133] width 94 height 12
type input "0852972222"
type input "kiểm"
type input "0903280573"
type input "HUY"
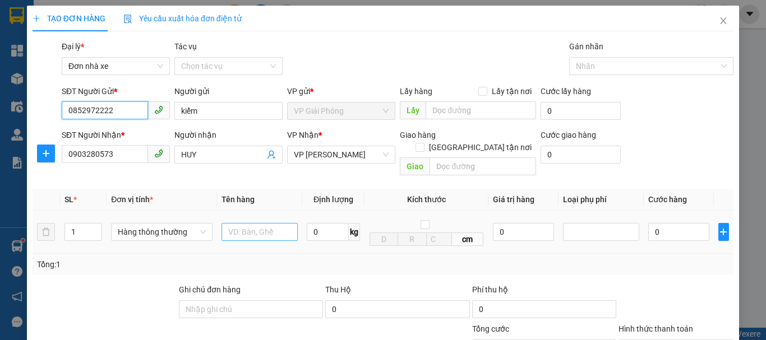
type input "0852972222"
click at [248, 225] on input "text" at bounding box center [259, 232] width 76 height 18
type input "bọc bd vàng"
click at [318, 223] on input "0" at bounding box center [328, 232] width 42 height 18
type input "4"
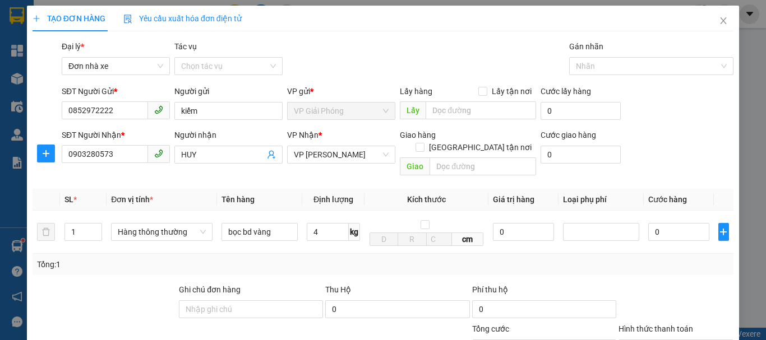
click at [359, 258] on div "Tổng: 1" at bounding box center [383, 264] width 692 height 12
type input "30.000"
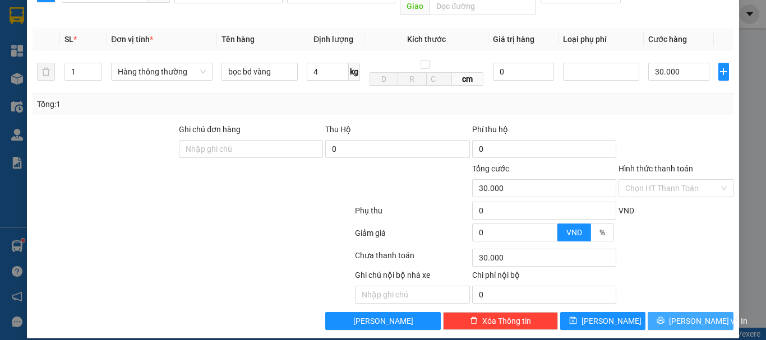
click at [685, 312] on button "[PERSON_NAME] và In" at bounding box center [690, 321] width 86 height 18
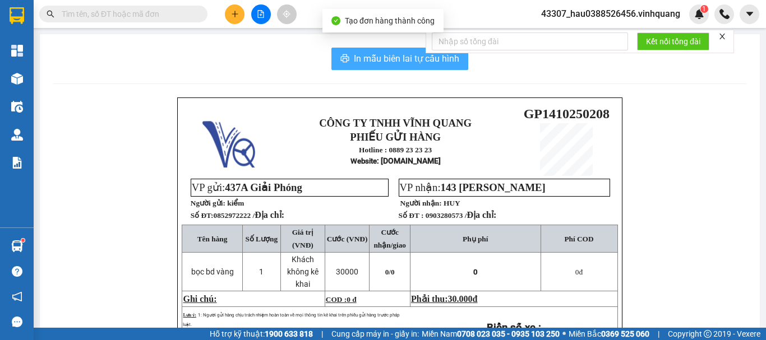
click at [386, 63] on span "In mẫu biên lai tự cấu hình" at bounding box center [406, 59] width 105 height 14
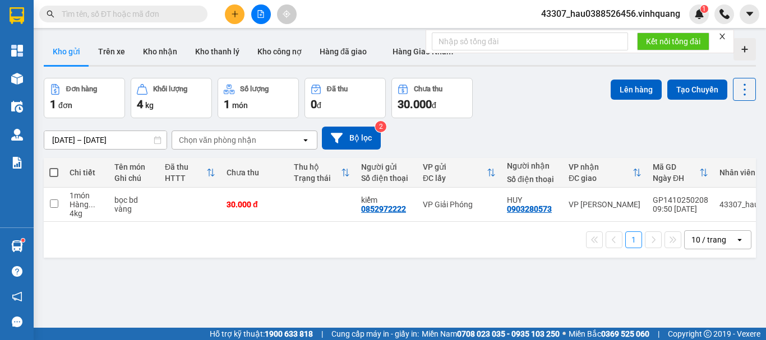
click at [241, 298] on div "ver 1.8.147 Kho gửi Trên xe Kho nhận Kho thanh lý Kho công nợ Hàng đã giao Hàng…" at bounding box center [399, 204] width 721 height 340
click at [120, 43] on button "Trên xe" at bounding box center [111, 51] width 45 height 27
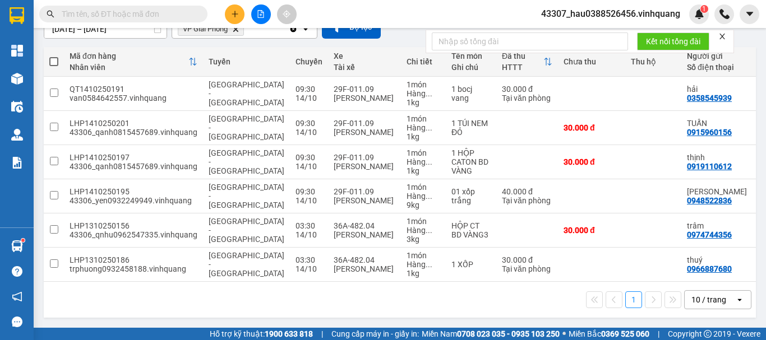
scroll to position [115, 0]
click at [500, 314] on div "1 10 / trang open" at bounding box center [400, 300] width 712 height 36
click at [507, 300] on div "1 10 / trang open" at bounding box center [399, 299] width 703 height 19
click at [442, 296] on div "1 10 / trang open" at bounding box center [399, 299] width 703 height 19
click at [296, 296] on div "1 10 / trang open" at bounding box center [399, 299] width 703 height 19
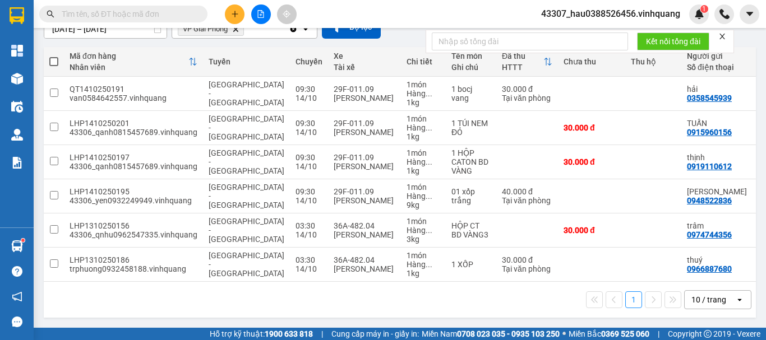
scroll to position [0, 0]
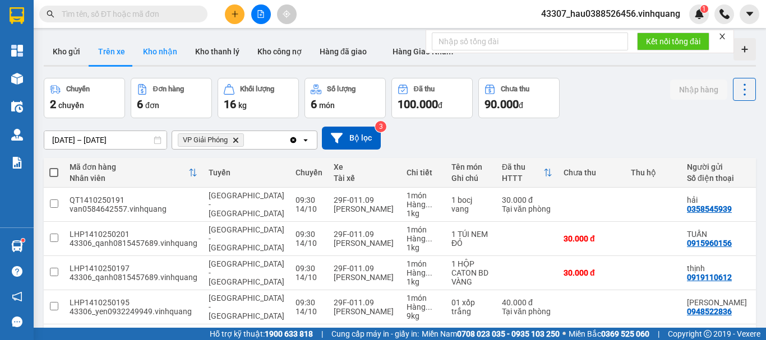
click at [166, 59] on button "Kho nhận" at bounding box center [160, 51] width 52 height 27
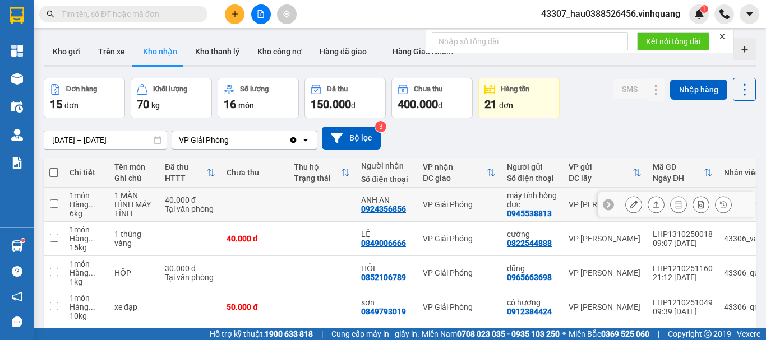
scroll to position [81, 0]
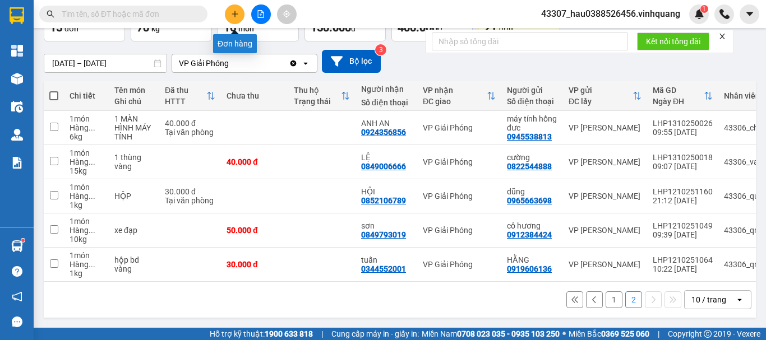
click at [233, 16] on icon "plus" at bounding box center [235, 14] width 8 height 8
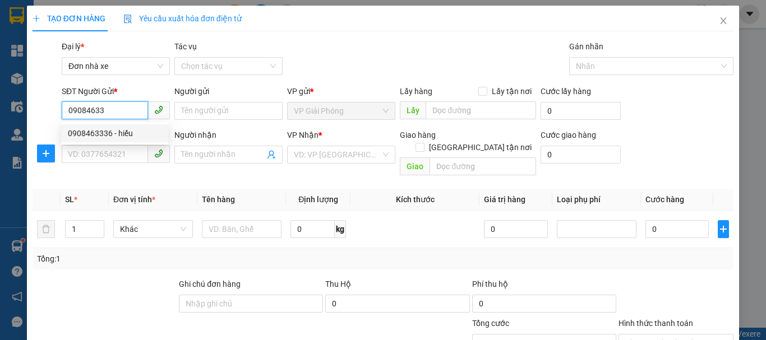
click at [109, 132] on div "0908463336 - hiếu" at bounding box center [115, 133] width 94 height 12
type input "0908463336"
type input "hiếu"
type input "0915237868"
type input "[PERSON_NAME]"
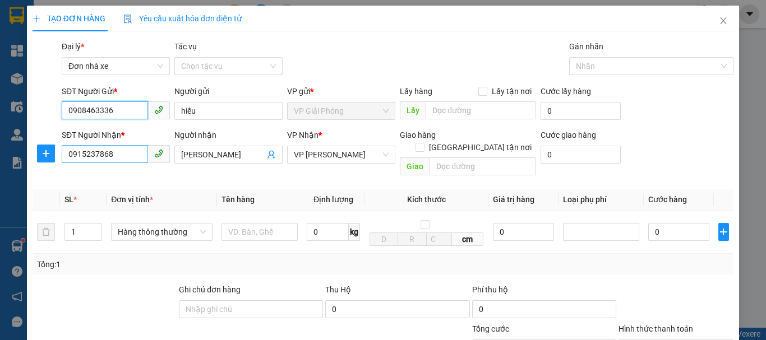
type input "0908463336"
drag, startPoint x: 118, startPoint y: 155, endPoint x: 51, endPoint y: 163, distance: 67.8
click at [51, 163] on div "SĐT Người Nhận * 0915237868 Người nhận ngọc hân VP Nhận * VP [PERSON_NAME] Giao…" at bounding box center [382, 155] width 703 height 52
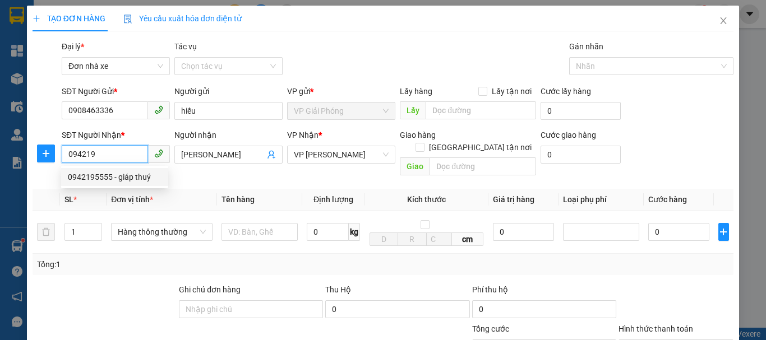
click at [96, 177] on div "0942195555 - giáp thuý" at bounding box center [115, 177] width 94 height 12
type input "0942195555"
type input "giáp thuý"
type input "0942195555"
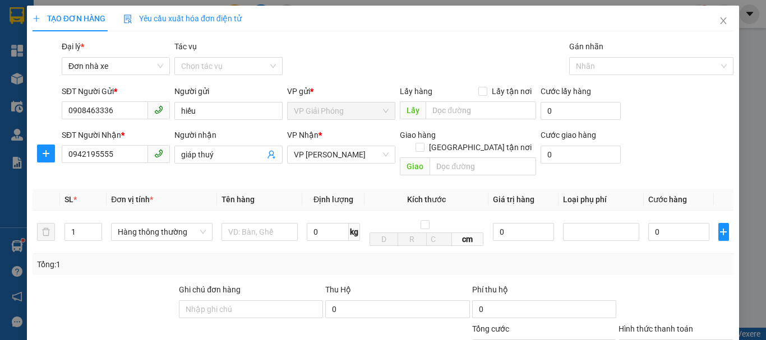
click at [184, 189] on th "Đơn vị tính *" at bounding box center [161, 200] width 110 height 22
click at [249, 223] on input "text" at bounding box center [259, 232] width 76 height 18
type input "h"
type input "bọc bd vàng"
click at [321, 223] on input "0" at bounding box center [328, 232] width 42 height 18
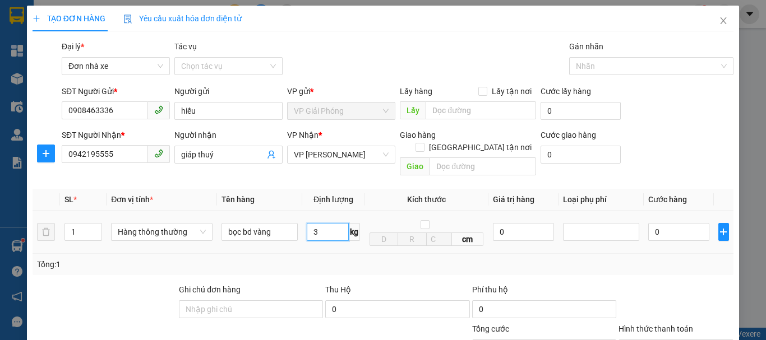
type input "3"
click at [353, 254] on div "Tổng: 1" at bounding box center [383, 264] width 701 height 21
type input "30.000"
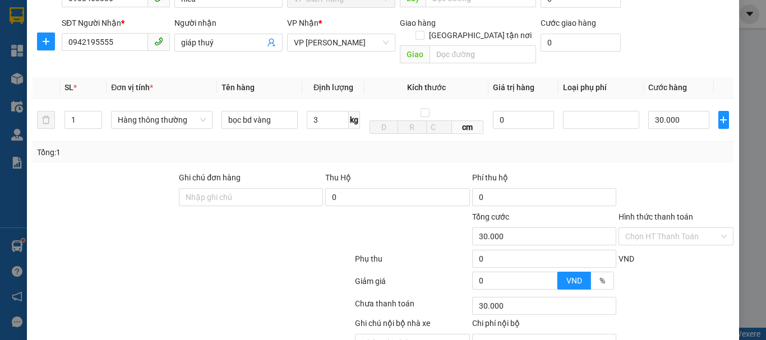
scroll to position [160, 0]
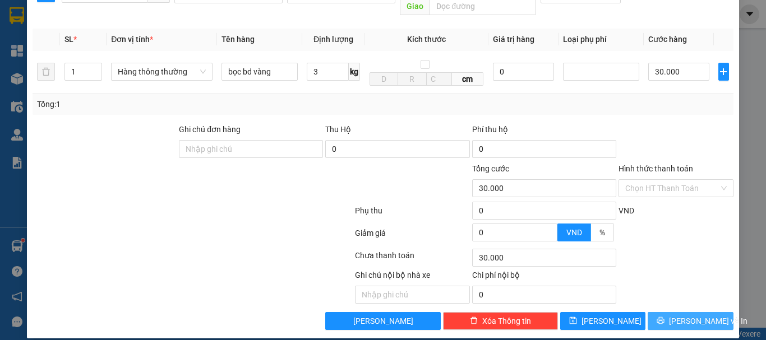
click at [683, 315] on span "[PERSON_NAME] và In" at bounding box center [708, 321] width 78 height 12
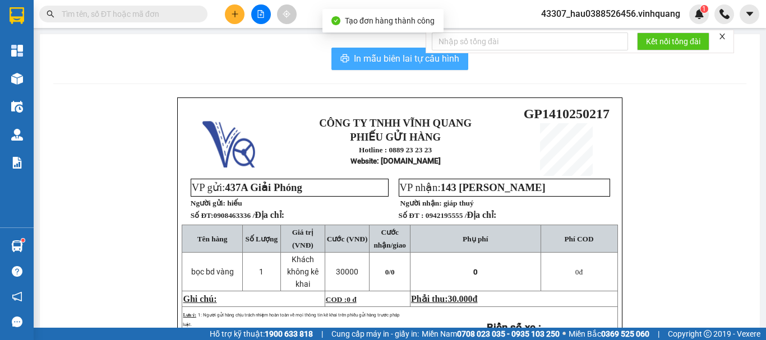
click at [401, 56] on span "In mẫu biên lai tự cấu hình" at bounding box center [406, 59] width 105 height 14
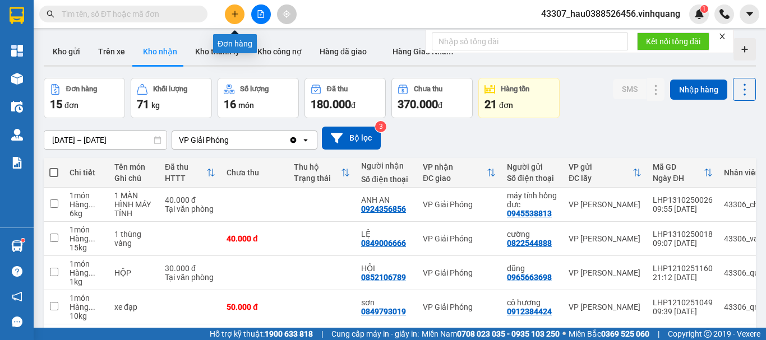
click at [234, 12] on icon "plus" at bounding box center [235, 14] width 8 height 8
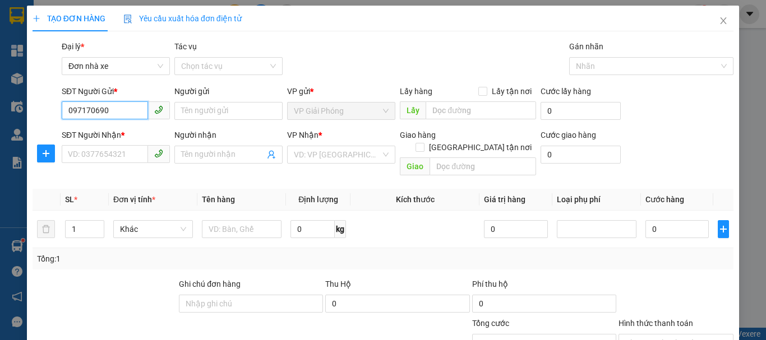
click at [87, 109] on input "097170690" at bounding box center [105, 110] width 86 height 18
click at [85, 109] on input "097170690" at bounding box center [105, 110] width 86 height 18
type input "0971970690"
click at [126, 134] on div "0971970690 - [PERSON_NAME]" at bounding box center [123, 133] width 110 height 12
type input "[PERSON_NAME]"
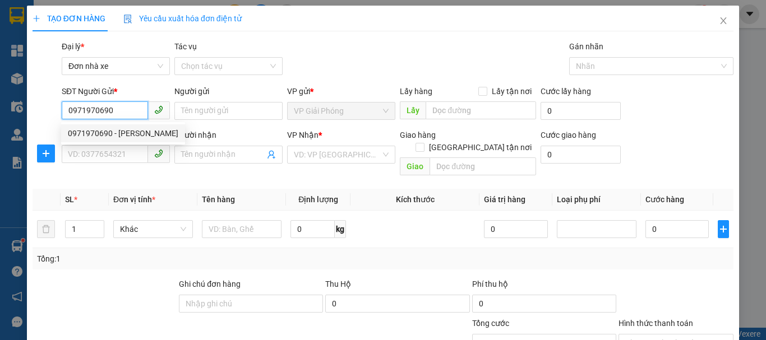
type input "0974799422"
type input "QUYẾT"
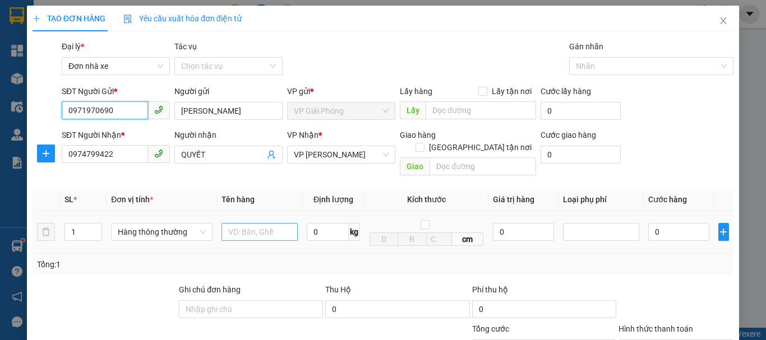
type input "0971970690"
click at [248, 223] on input "text" at bounding box center [259, 232] width 76 height 18
type input "hộp catoong"
click at [338, 242] on td "0 kg" at bounding box center [333, 232] width 62 height 43
click at [328, 223] on input "0" at bounding box center [328, 232] width 42 height 18
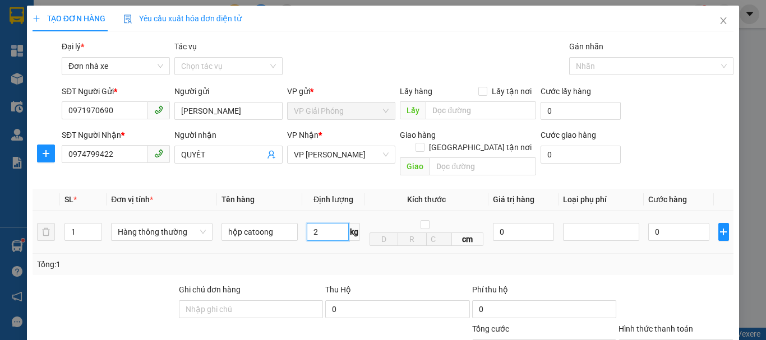
type input "2"
click at [350, 254] on div "Tổng: 1" at bounding box center [383, 264] width 701 height 21
type input "30.000"
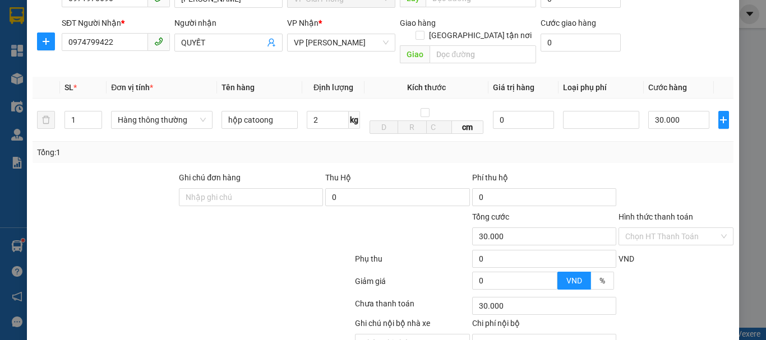
scroll to position [160, 0]
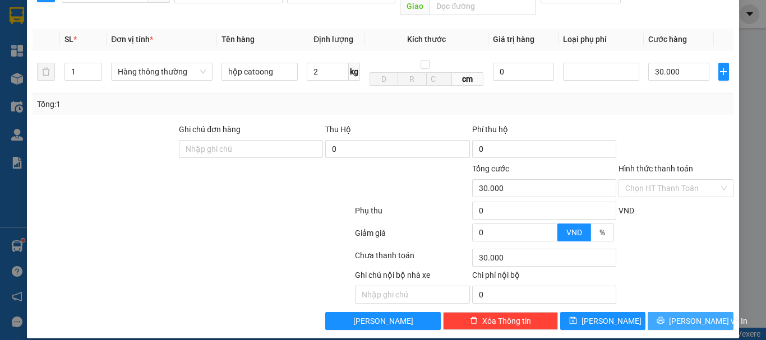
click at [672, 313] on button "[PERSON_NAME] và In" at bounding box center [690, 321] width 86 height 18
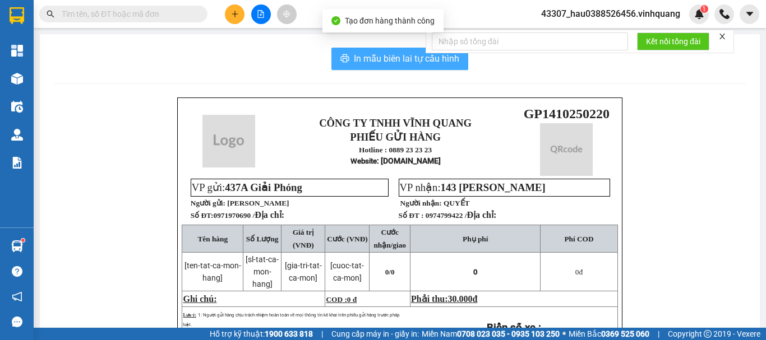
click at [363, 59] on span "In mẫu biên lai tự cấu hình" at bounding box center [406, 59] width 105 height 14
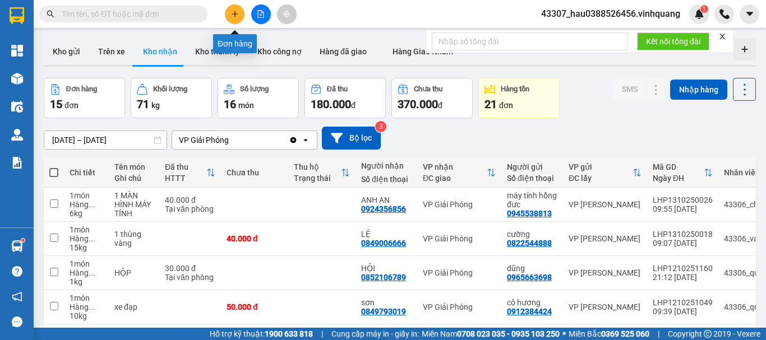
click at [236, 18] on button at bounding box center [235, 14] width 20 height 20
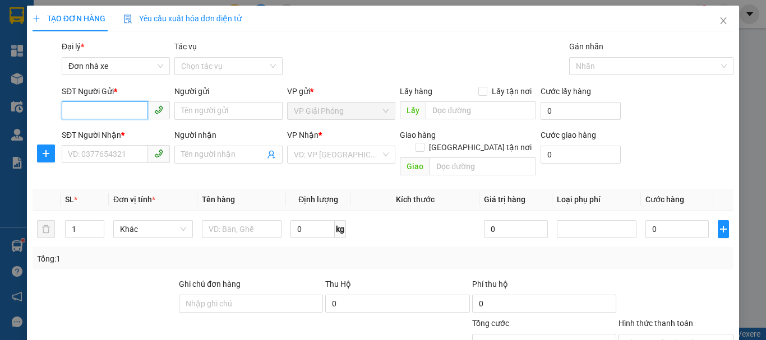
click at [124, 105] on input "SĐT Người Gửi *" at bounding box center [105, 110] width 86 height 18
type input "0373879898"
click at [131, 135] on div "0373879898 - cd park" at bounding box center [115, 133] width 94 height 12
type input "cd park"
type input "0966211559"
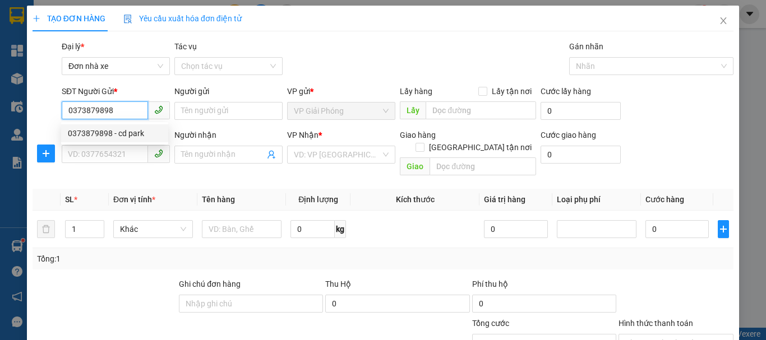
type input "hằng"
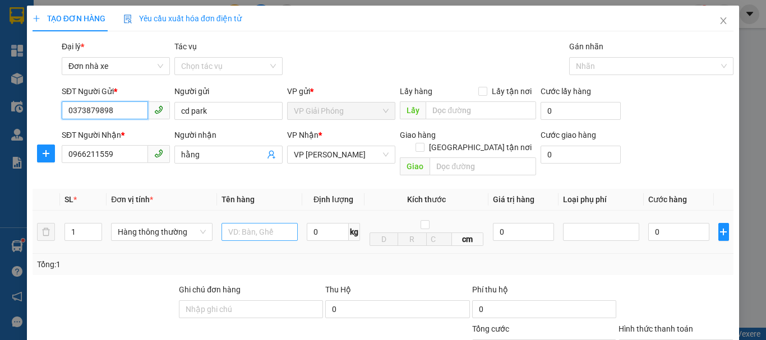
type input "0373879898"
click at [257, 223] on input "text" at bounding box center [259, 232] width 76 height 18
type input "bọc trắng"
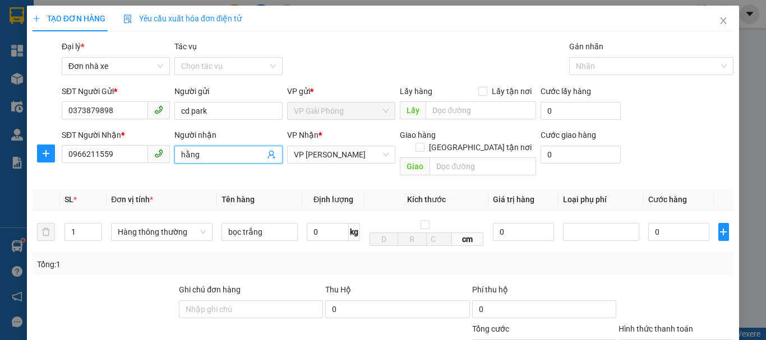
drag, startPoint x: 205, startPoint y: 155, endPoint x: 160, endPoint y: 154, distance: 45.4
click at [160, 154] on div "SĐT Người Nhận * 0966211559 Người nhận hằng hằng VP Nhận * VP [PERSON_NAME] Gia…" at bounding box center [397, 155] width 676 height 52
type input "vinh anh"
drag, startPoint x: 274, startPoint y: 180, endPoint x: 279, endPoint y: 194, distance: 14.9
click at [275, 189] on th "Tên hàng" at bounding box center [259, 200] width 85 height 22
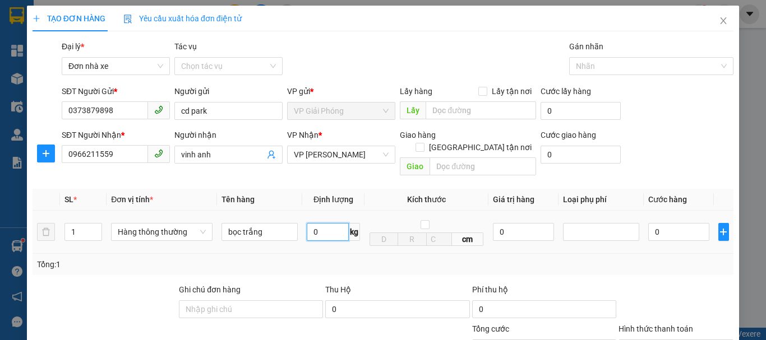
click at [309, 223] on input "0" at bounding box center [328, 232] width 42 height 18
type input "2"
drag, startPoint x: 347, startPoint y: 244, endPoint x: 359, endPoint y: 233, distance: 15.5
click at [348, 254] on div "Tổng: 1" at bounding box center [383, 264] width 701 height 21
type input "30.000"
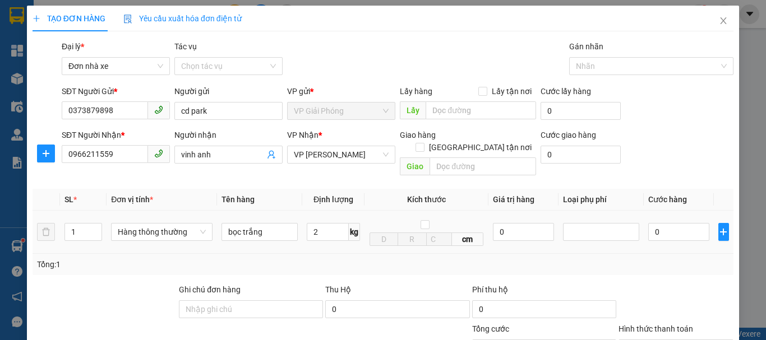
type input "30.000"
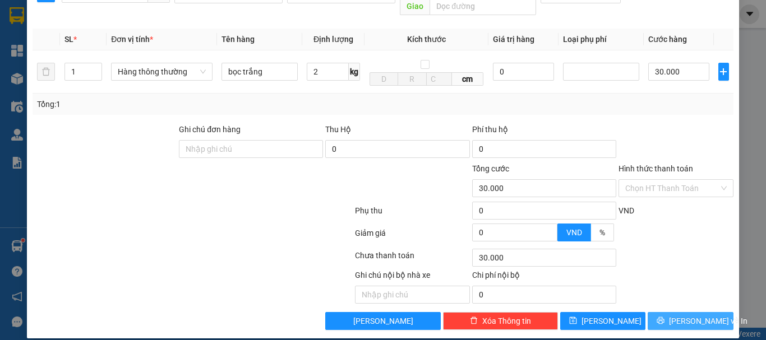
click at [694, 315] on span "[PERSON_NAME] và In" at bounding box center [708, 321] width 78 height 12
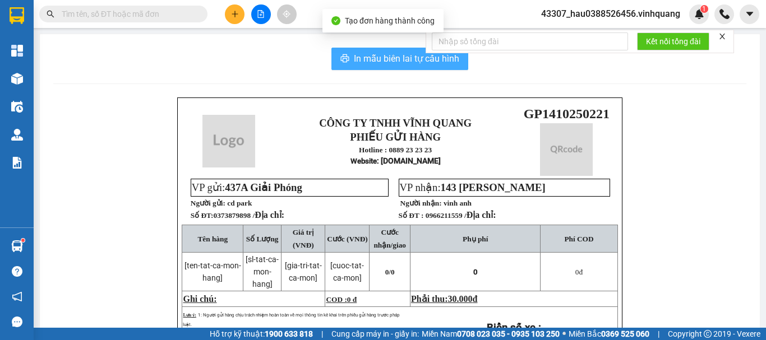
click at [372, 62] on span "In mẫu biên lai tự cấu hình" at bounding box center [406, 59] width 105 height 14
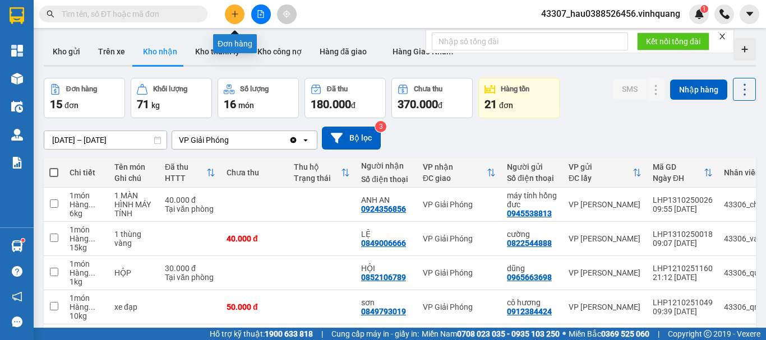
click at [233, 15] on icon "plus" at bounding box center [235, 14] width 8 height 8
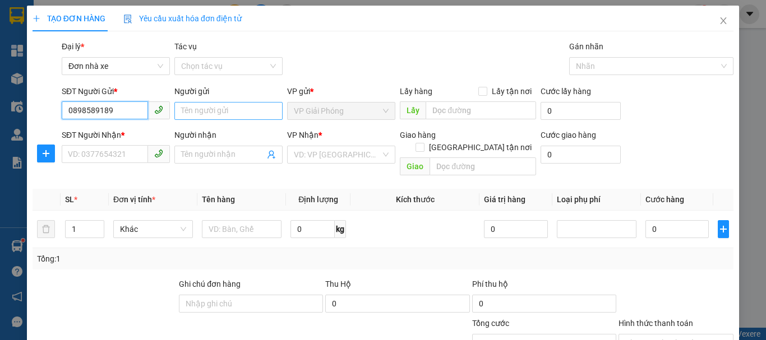
type input "0898589189"
click at [202, 111] on input "Người gửi" at bounding box center [228, 111] width 108 height 18
type input "m"
type input "minh"
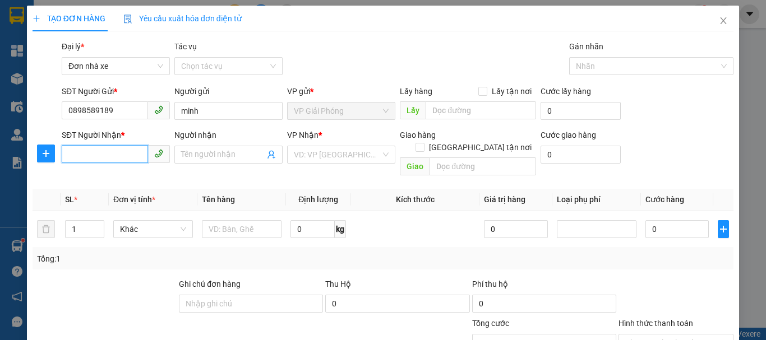
click at [106, 151] on input "SĐT Người Nhận *" at bounding box center [105, 154] width 86 height 18
type input "0962276666"
click at [234, 148] on span at bounding box center [228, 155] width 108 height 18
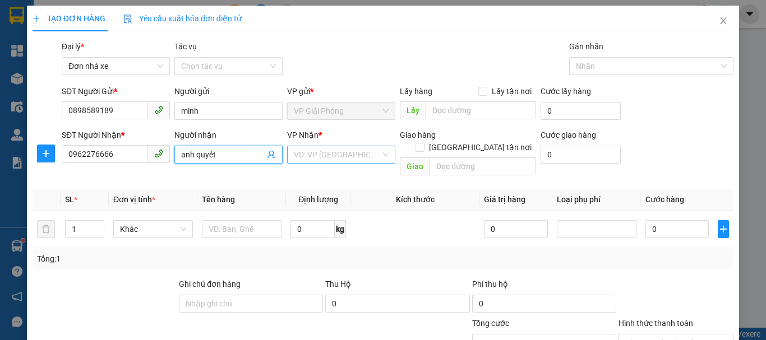
type input "anh quyết"
click at [362, 148] on input "search" at bounding box center [337, 154] width 87 height 17
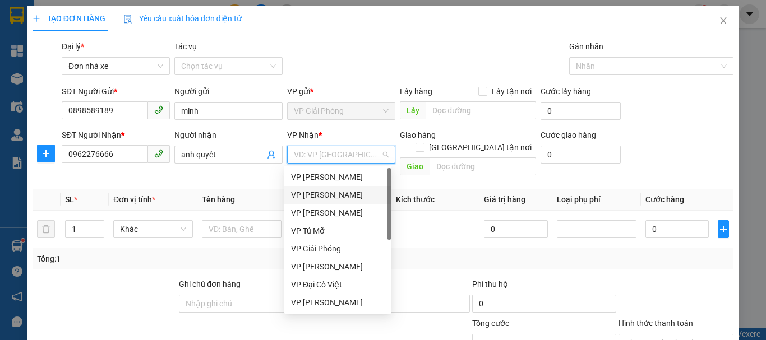
click at [343, 194] on div "VP [PERSON_NAME]" at bounding box center [338, 195] width 94 height 12
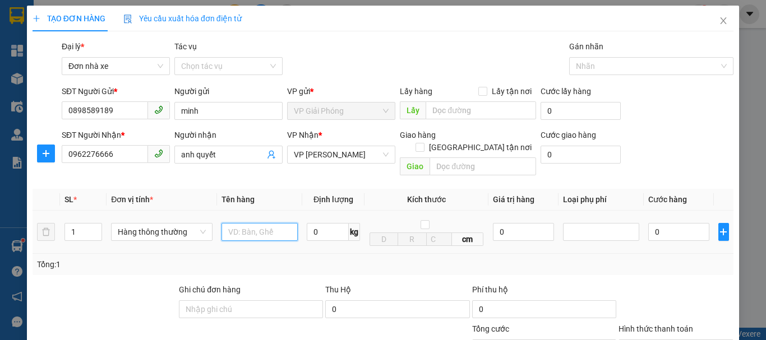
click at [249, 223] on input "text" at bounding box center [259, 232] width 76 height 18
type input "hộp catopong đen"
click at [323, 227] on input "0" at bounding box center [328, 232] width 42 height 18
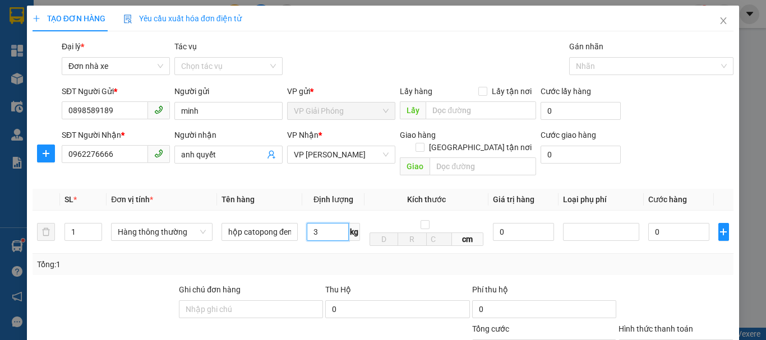
scroll to position [160, 0]
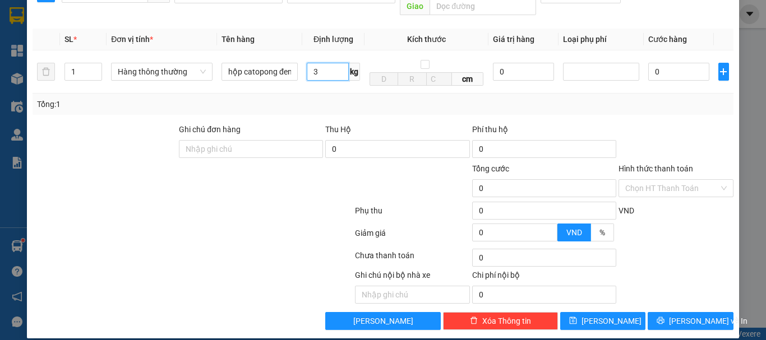
type input "3"
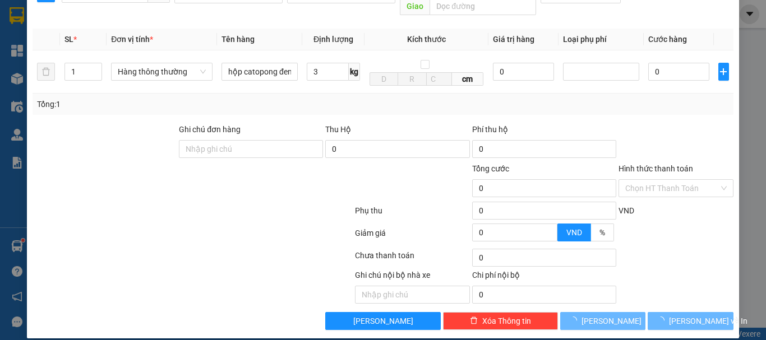
click at [680, 212] on div "VND" at bounding box center [675, 215] width 117 height 20
type input "30.000"
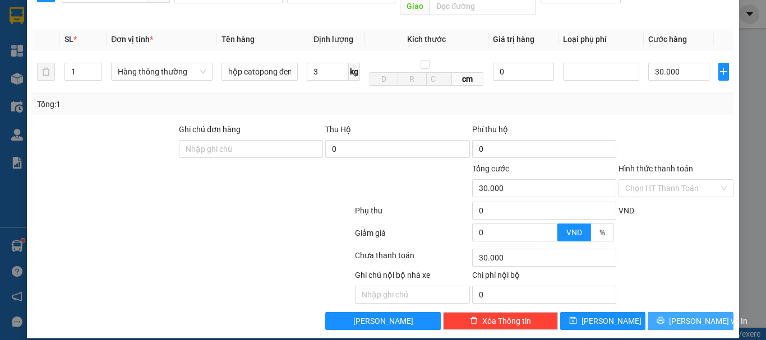
click at [686, 315] on span "[PERSON_NAME] và In" at bounding box center [708, 321] width 78 height 12
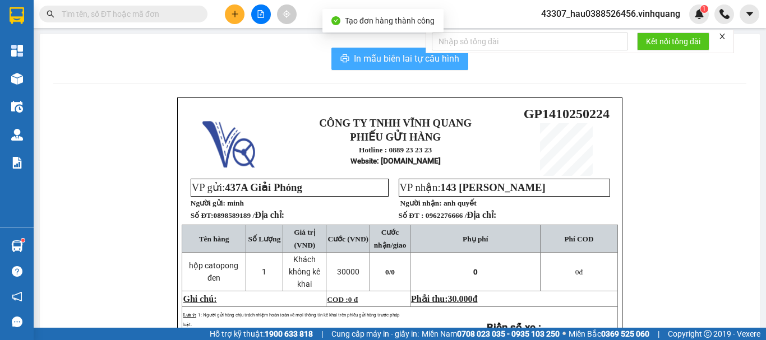
click at [382, 62] on span "In mẫu biên lai tự cấu hình" at bounding box center [406, 59] width 105 height 14
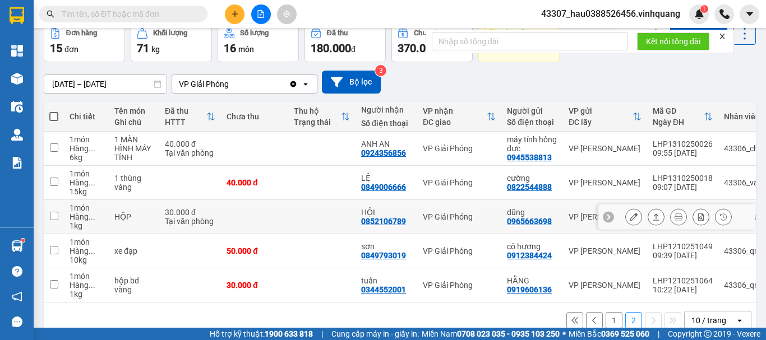
scroll to position [81, 0]
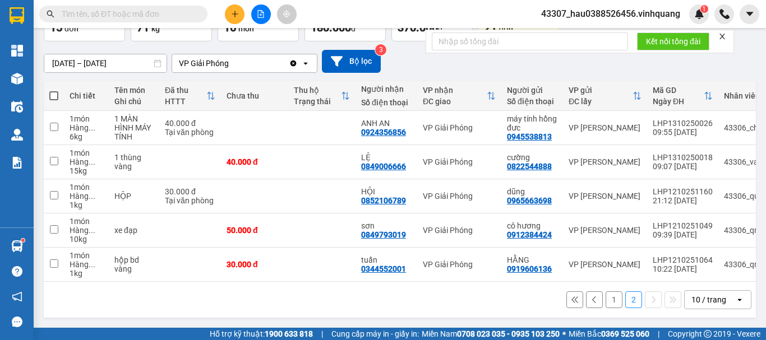
click at [605, 298] on button "1" at bounding box center [613, 299] width 17 height 17
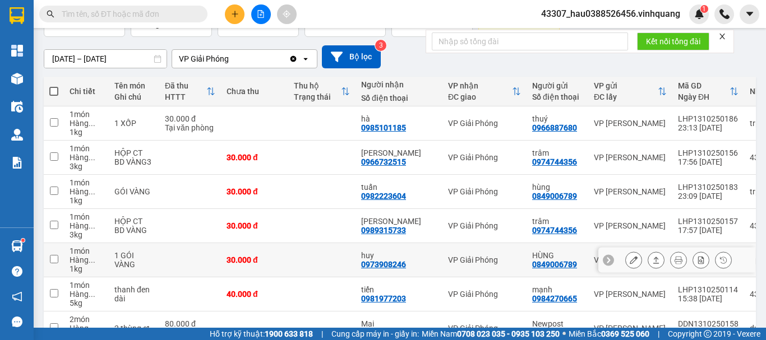
scroll to position [249, 0]
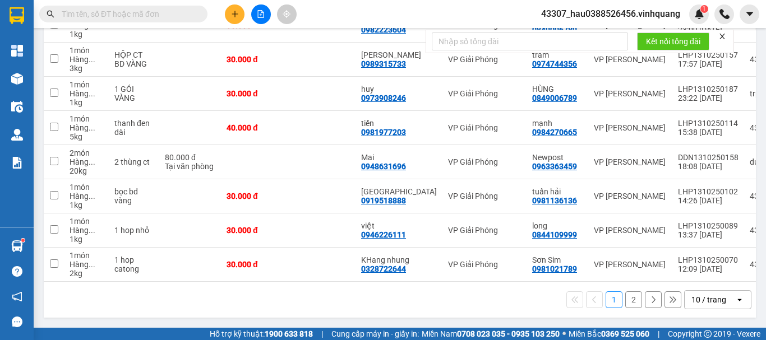
click at [628, 303] on button "2" at bounding box center [633, 299] width 17 height 17
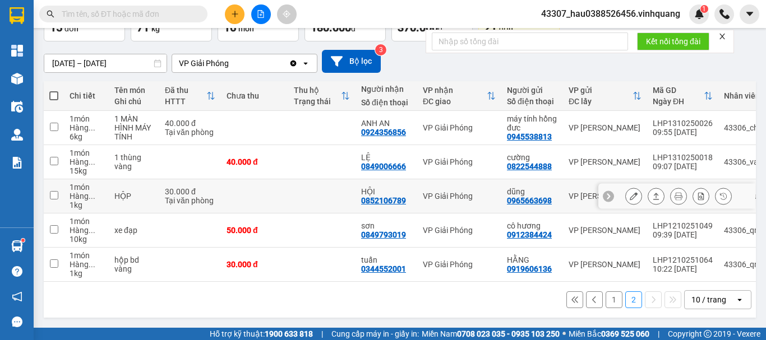
scroll to position [0, 0]
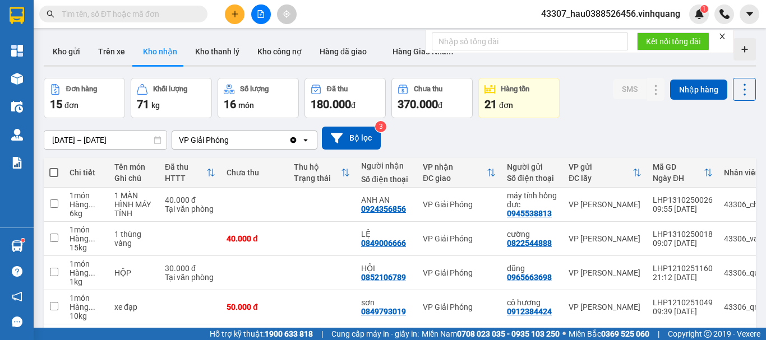
click at [50, 143] on div "ver 1.8.147 Kho gửi Trên xe Kho nhận Kho thanh lý Kho công nợ Hàng đã giao Hàng…" at bounding box center [399, 216] width 721 height 365
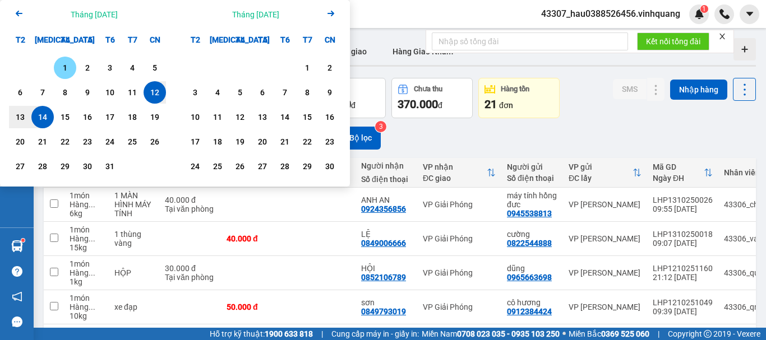
click at [59, 72] on div "1" at bounding box center [65, 67] width 16 height 13
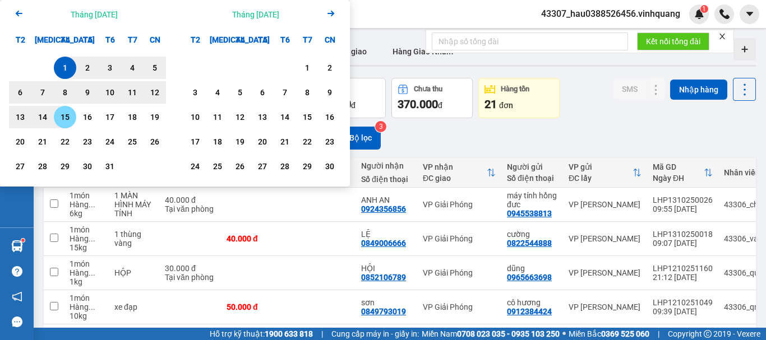
click at [54, 119] on div "15" at bounding box center [65, 117] width 22 height 22
type input "[DATE] – [DATE]"
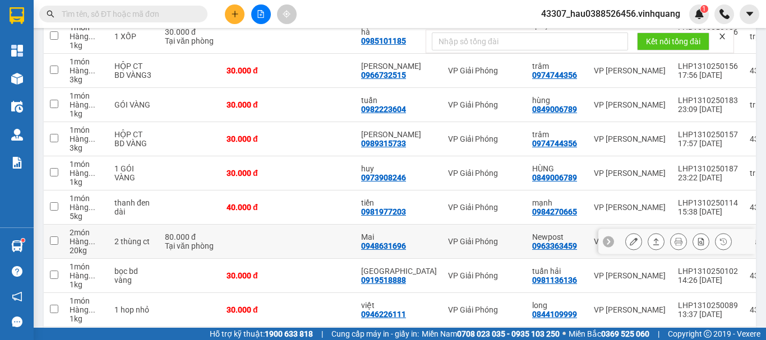
scroll to position [224, 0]
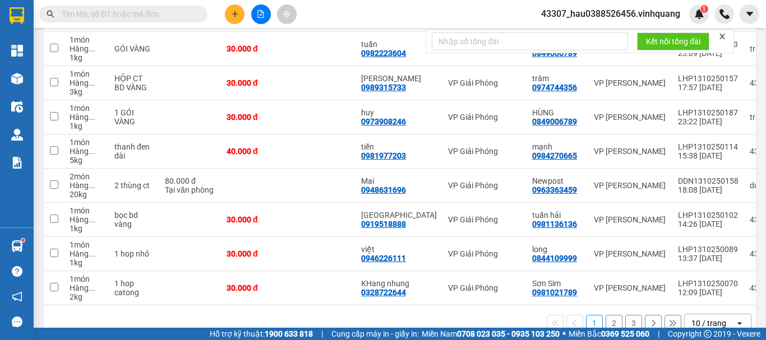
click at [113, 11] on input "text" at bounding box center [128, 14] width 132 height 12
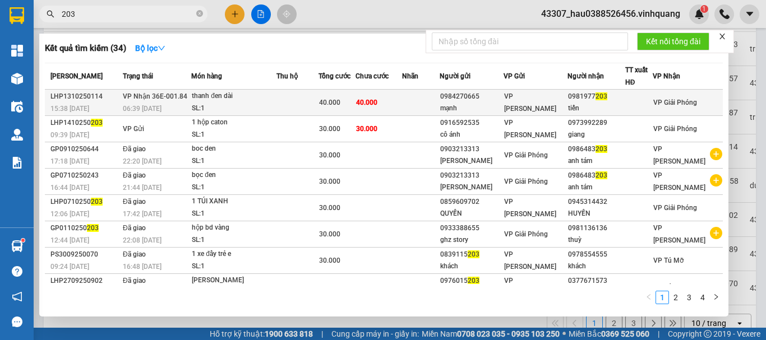
type input "203"
click at [283, 103] on td at bounding box center [296, 103] width 41 height 26
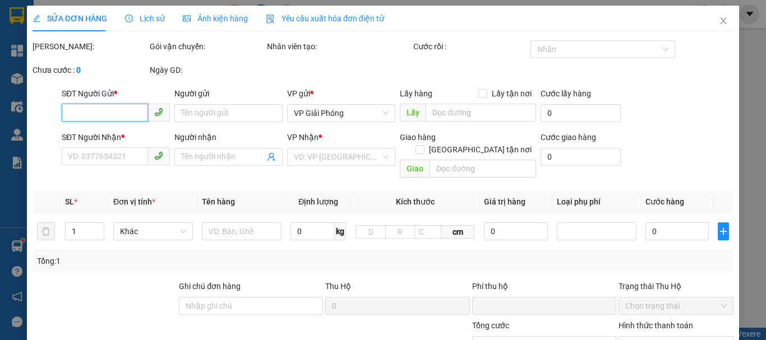
type input "0984270665"
type input "mạnh"
type input "0981977203"
type input "tiến"
type input "0"
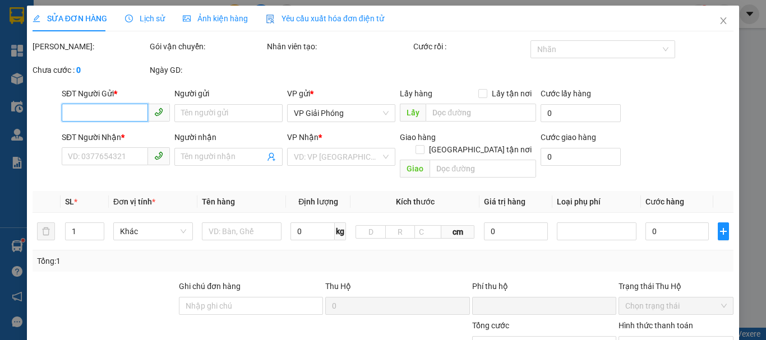
type input "40.000"
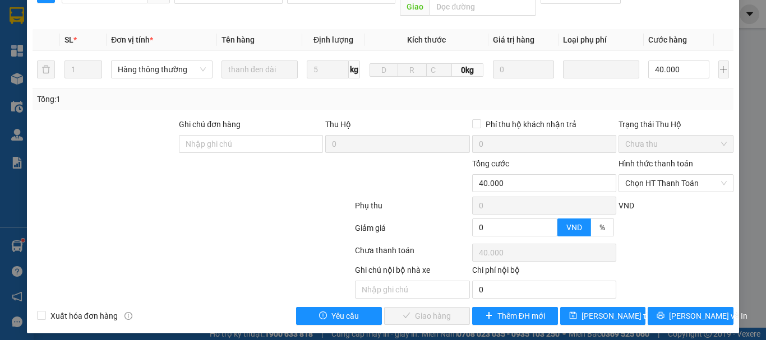
scroll to position [169, 0]
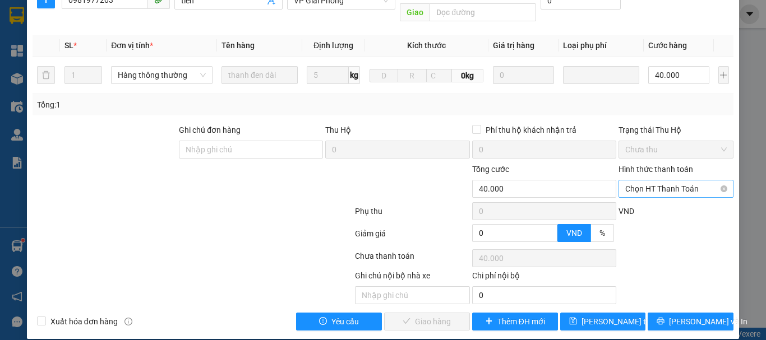
click at [664, 180] on span "Chọn HT Thanh Toán" at bounding box center [675, 188] width 101 height 17
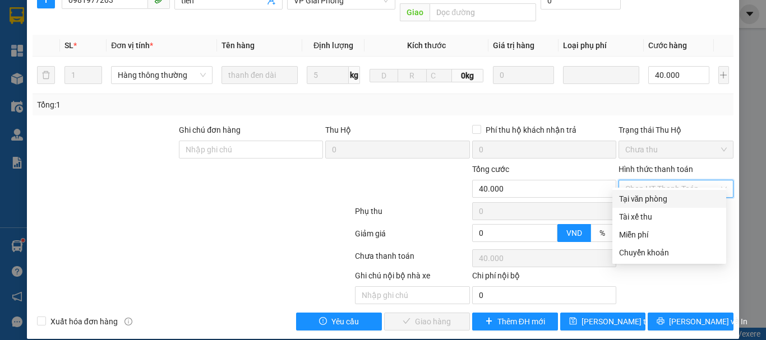
click at [644, 199] on div "Tại văn phòng" at bounding box center [669, 199] width 100 height 12
type input "0"
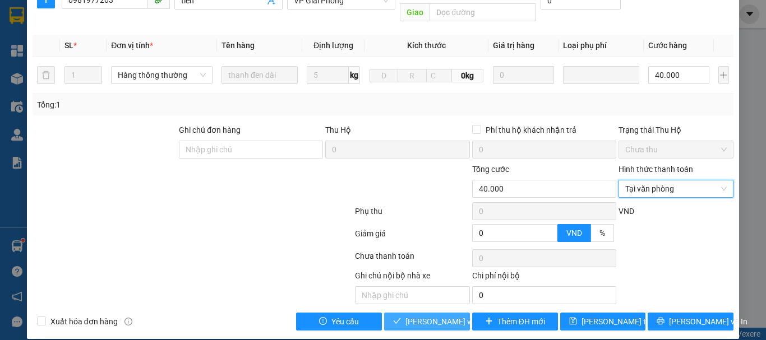
click at [428, 316] on span "[PERSON_NAME] và Giao hàng" at bounding box center [459, 322] width 108 height 12
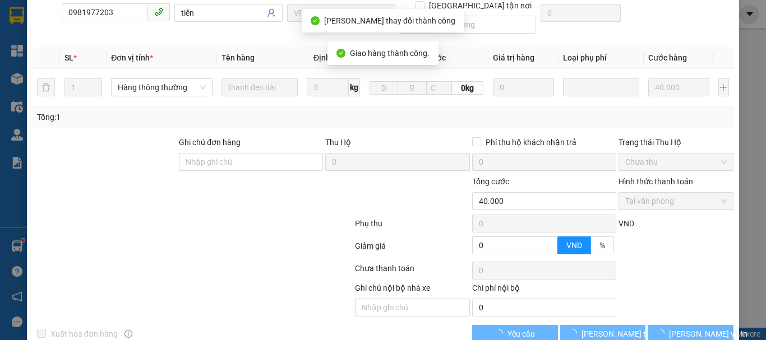
scroll to position [181, 0]
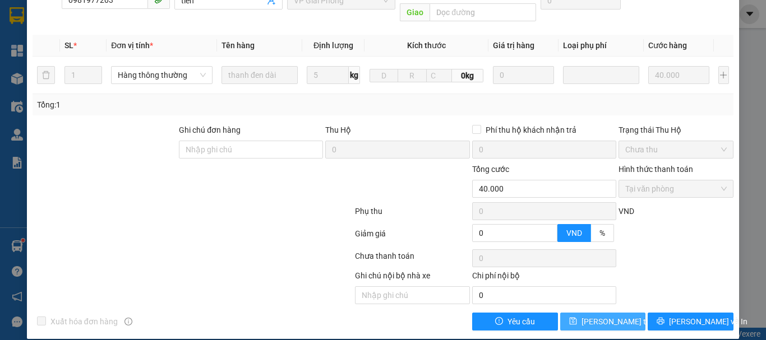
click at [610, 316] on span "[PERSON_NAME] thay đổi" at bounding box center [626, 322] width 90 height 12
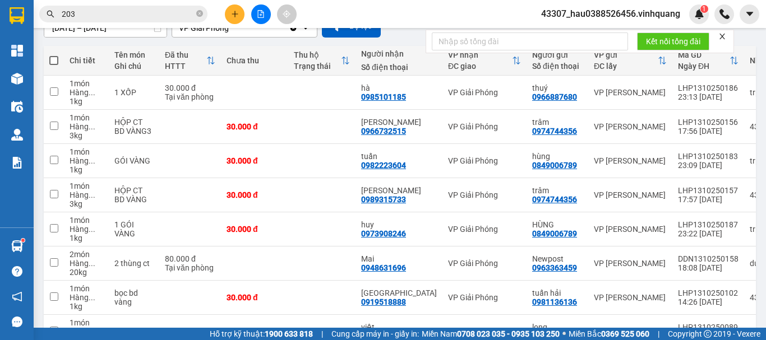
scroll to position [224, 0]
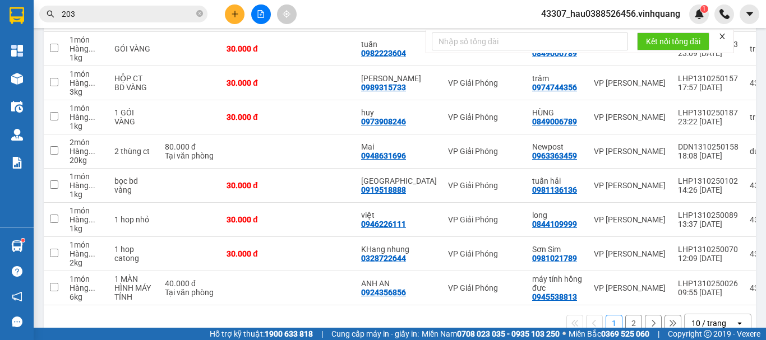
click at [625, 323] on button "2" at bounding box center [633, 323] width 17 height 17
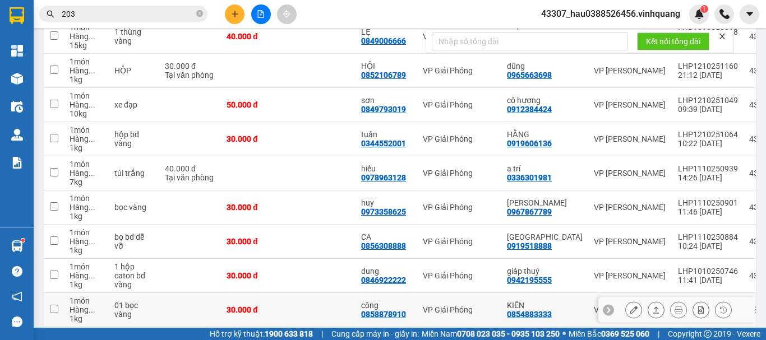
scroll to position [112, 0]
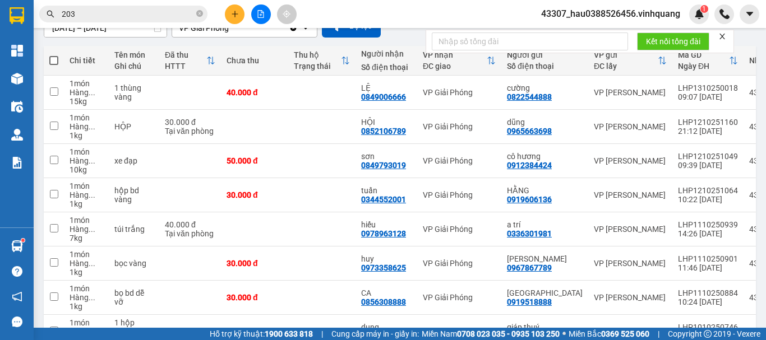
click at [394, 37] on div "[DATE] – [DATE] Press the down arrow key to interact with the calendar and sele…" at bounding box center [400, 26] width 712 height 23
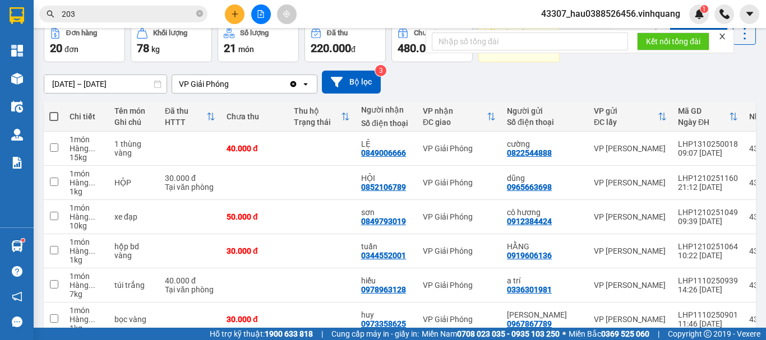
scroll to position [0, 0]
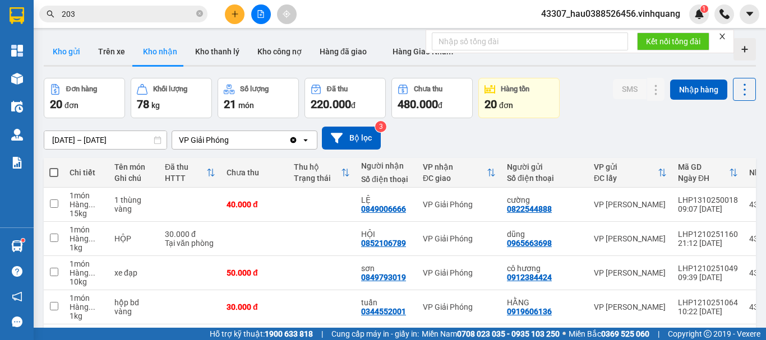
click at [63, 47] on button "Kho gửi" at bounding box center [66, 51] width 45 height 27
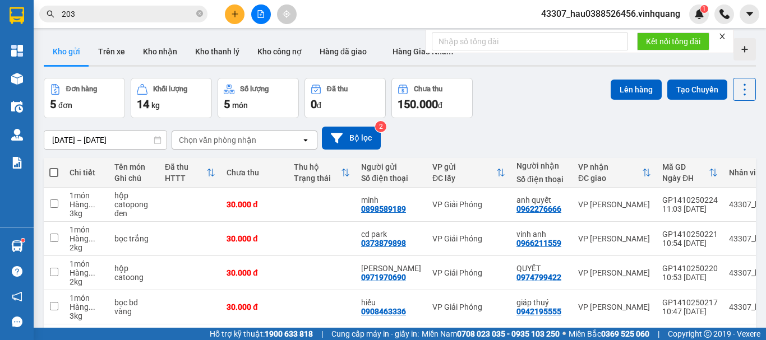
click at [52, 172] on span at bounding box center [53, 172] width 9 height 9
click at [54, 167] on input "checkbox" at bounding box center [54, 167] width 0 height 0
checkbox input "true"
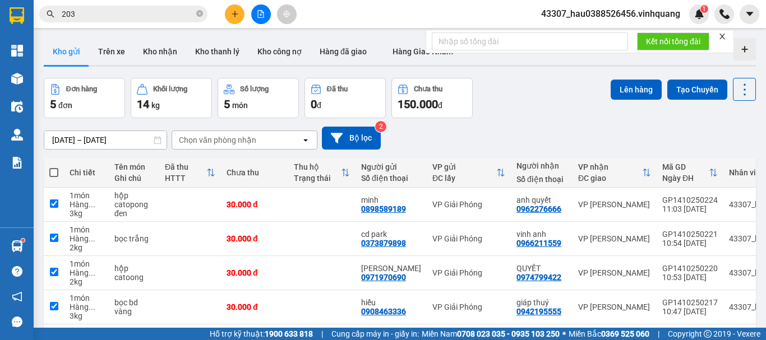
checkbox input "true"
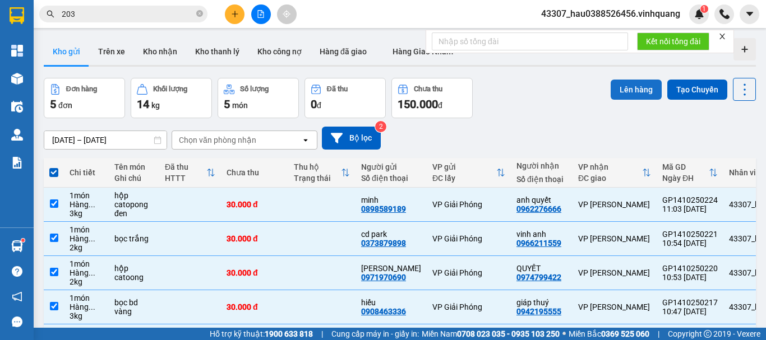
click at [625, 89] on button "Lên hàng" at bounding box center [635, 90] width 51 height 20
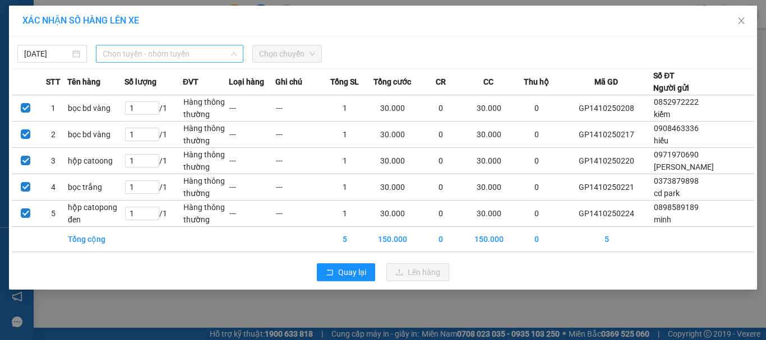
click at [180, 57] on span "Chọn tuyến - nhóm tuyến" at bounding box center [170, 53] width 134 height 17
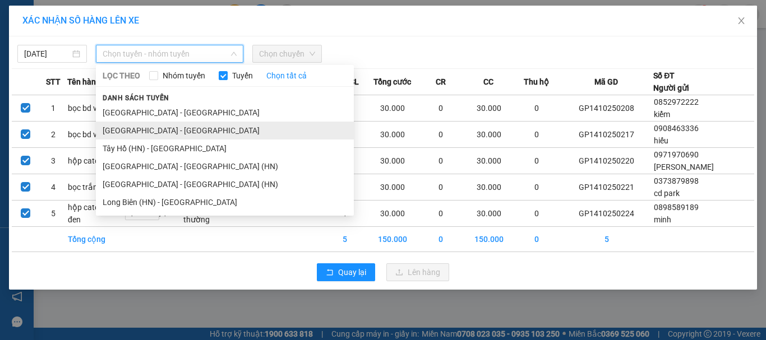
click at [152, 128] on li "[GEOGRAPHIC_DATA] - [GEOGRAPHIC_DATA]" at bounding box center [225, 131] width 258 height 18
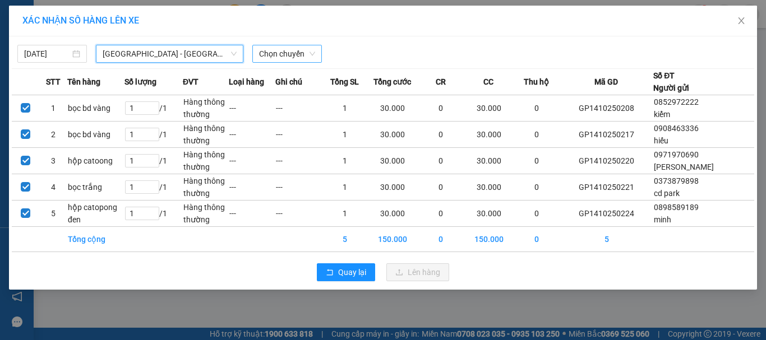
click at [284, 58] on span "Chọn chuyến" at bounding box center [287, 53] width 56 height 17
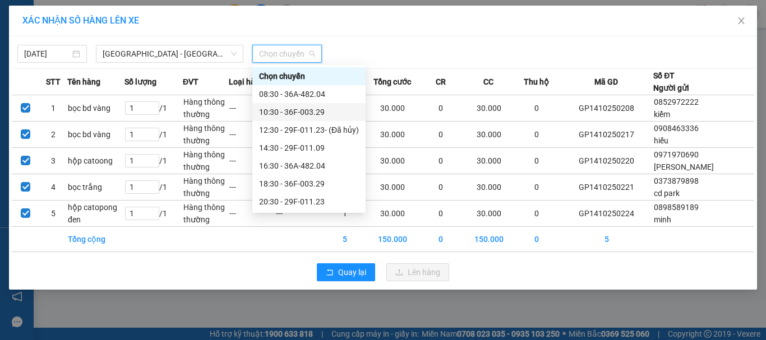
click at [297, 114] on div "10:30 - 36F-003.29" at bounding box center [309, 112] width 100 height 12
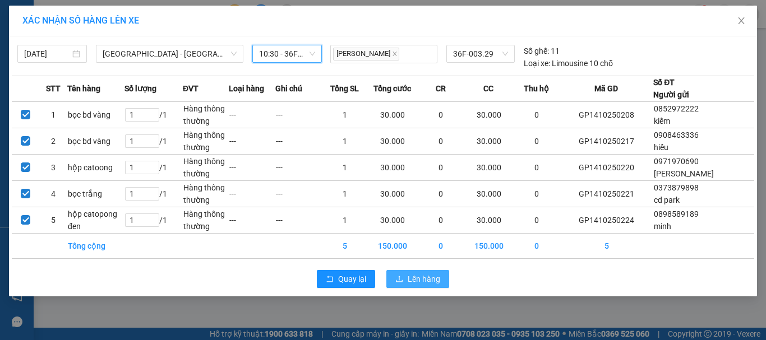
click at [411, 282] on span "Lên hàng" at bounding box center [423, 279] width 33 height 12
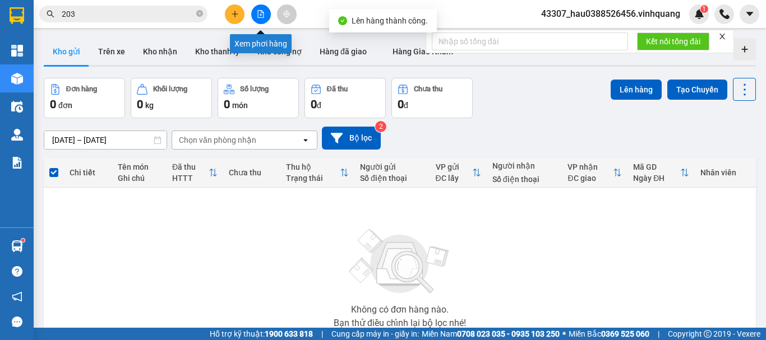
click at [260, 15] on icon "file-add" at bounding box center [261, 14] width 8 height 8
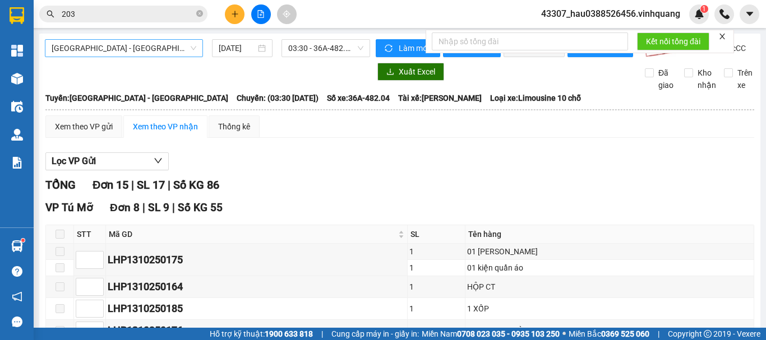
click at [155, 49] on span "[GEOGRAPHIC_DATA] - [GEOGRAPHIC_DATA]" at bounding box center [124, 48] width 145 height 17
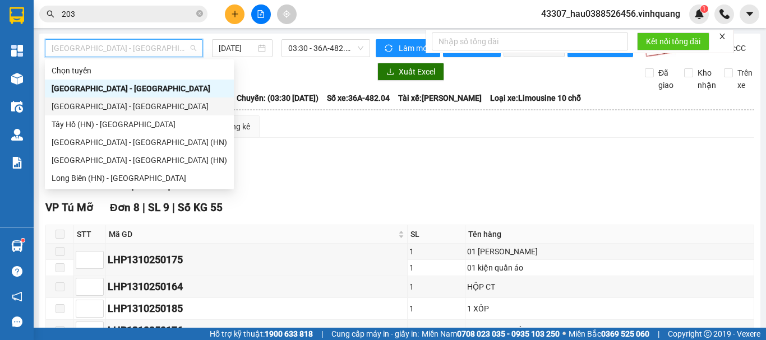
click at [90, 112] on div "[GEOGRAPHIC_DATA] - [GEOGRAPHIC_DATA]" at bounding box center [139, 106] width 175 height 12
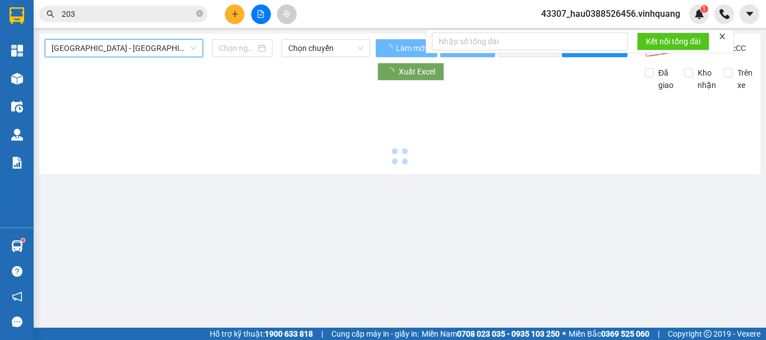
type input "[DATE]"
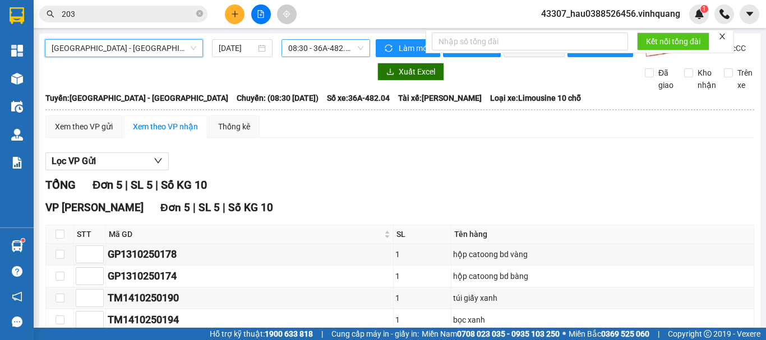
click at [326, 49] on span "08:30 - 36A-482.04" at bounding box center [325, 48] width 75 height 17
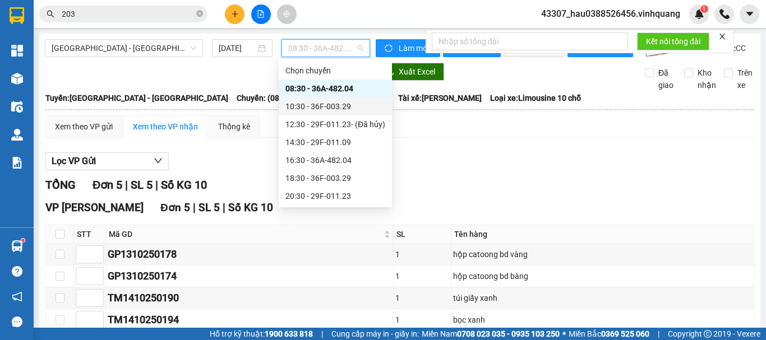
click at [316, 103] on div "10:30 - 36F-003.29" at bounding box center [335, 106] width 100 height 12
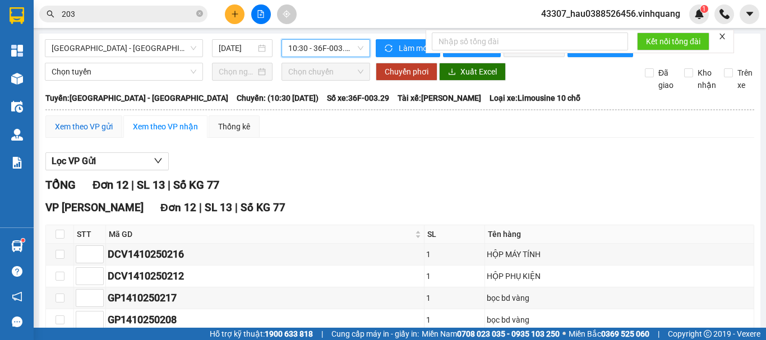
click at [64, 133] on div "Xem theo VP gửi" at bounding box center [84, 126] width 58 height 12
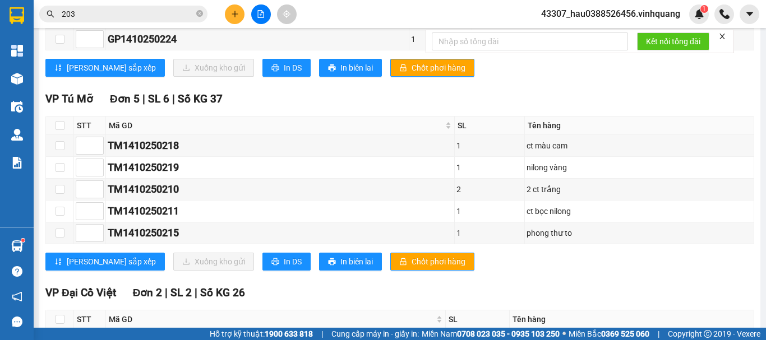
scroll to position [415, 0]
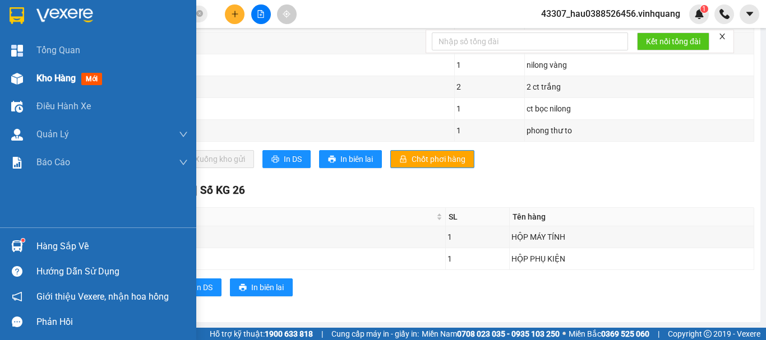
click at [64, 75] on span "Kho hàng" at bounding box center [55, 78] width 39 height 11
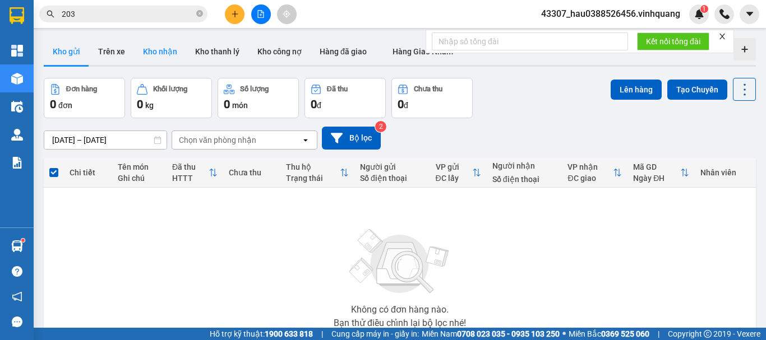
click at [145, 55] on button "Kho nhận" at bounding box center [160, 51] width 52 height 27
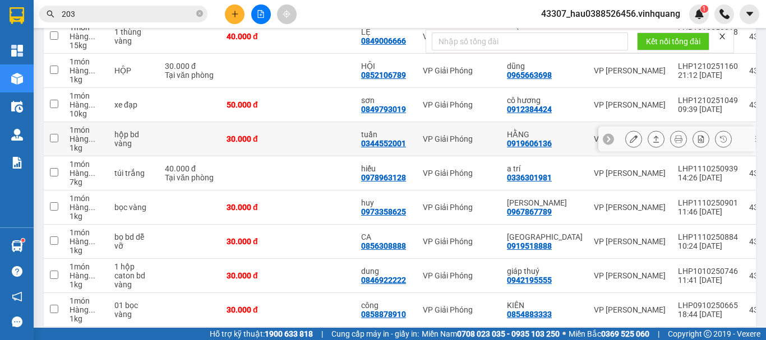
scroll to position [252, 0]
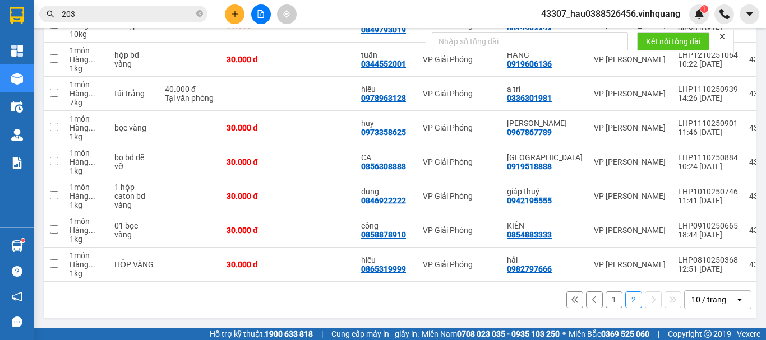
click at [605, 299] on button "1" at bounding box center [613, 299] width 17 height 17
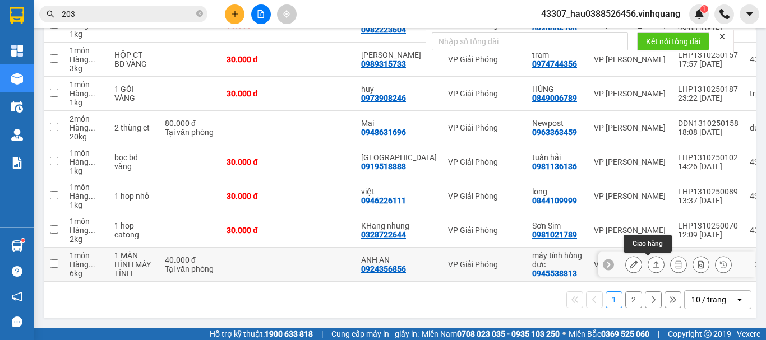
click at [652, 264] on icon at bounding box center [656, 265] width 8 height 8
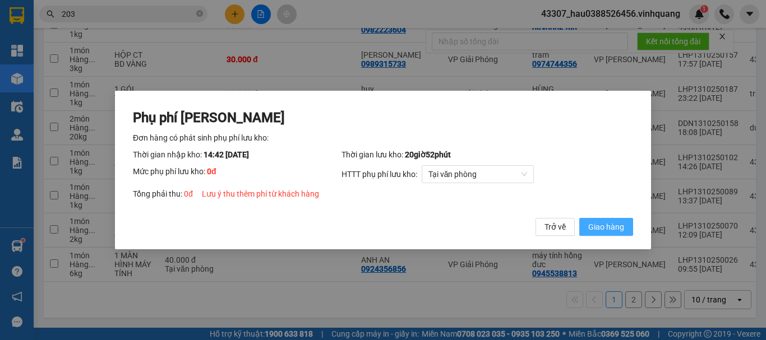
click at [607, 226] on span "Giao hàng" at bounding box center [606, 227] width 36 height 12
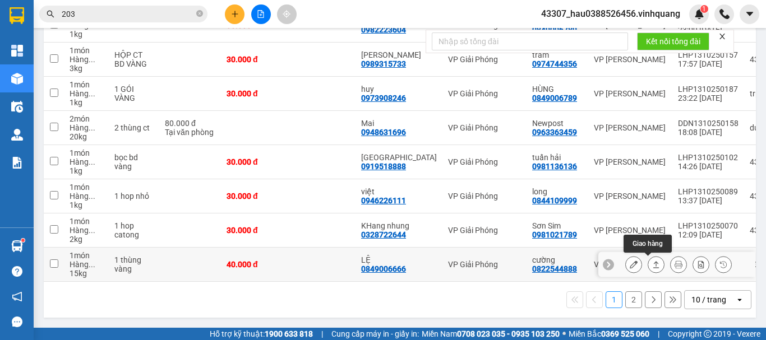
click at [652, 261] on icon at bounding box center [656, 265] width 8 height 8
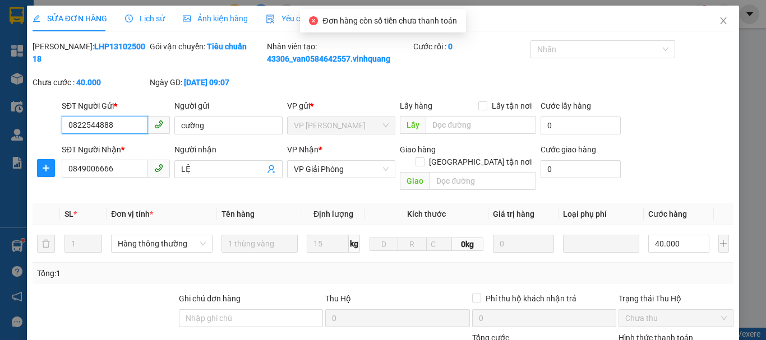
type input "0822544888"
type input "cường"
type input "0849006666"
type input "LỆ"
type input "0"
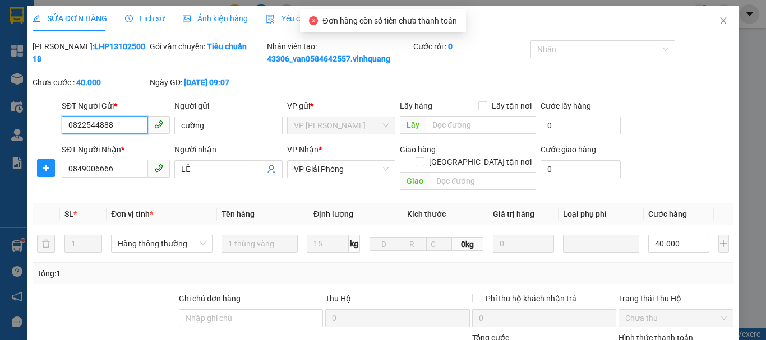
type input "40.000"
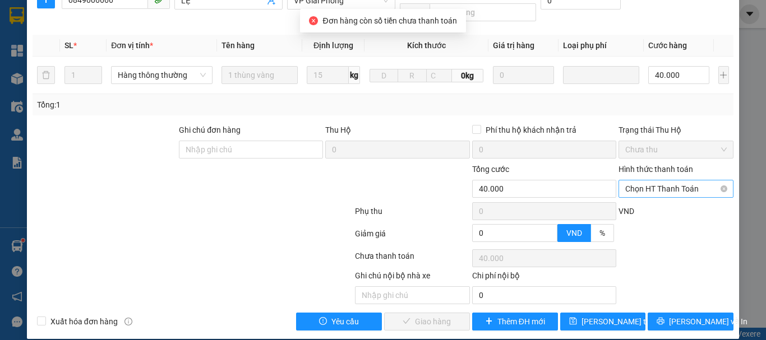
click at [676, 181] on span "Chọn HT Thanh Toán" at bounding box center [675, 188] width 101 height 17
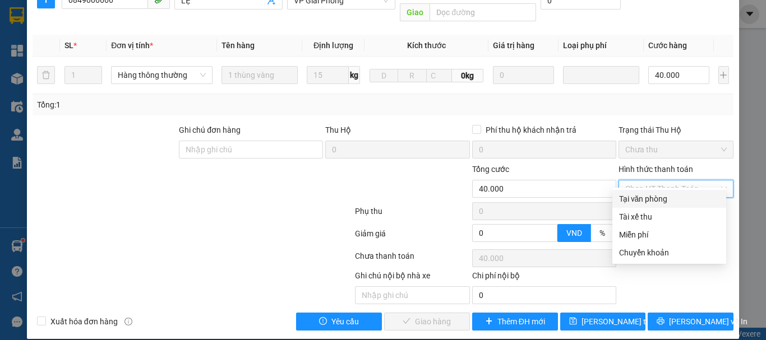
click at [651, 200] on div "Tại văn phòng" at bounding box center [669, 199] width 100 height 12
type input "0"
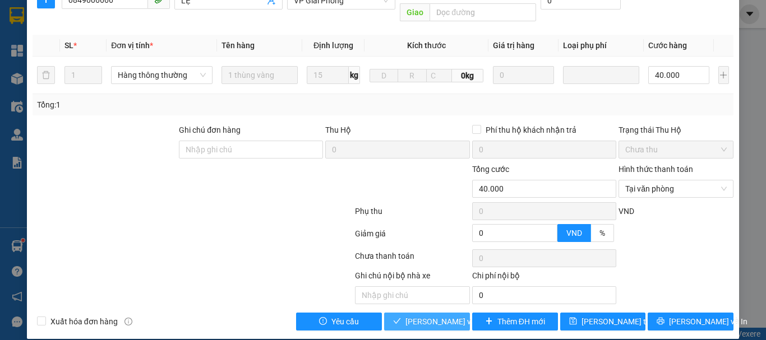
click at [442, 316] on span "[PERSON_NAME] và Giao hàng" at bounding box center [459, 322] width 108 height 12
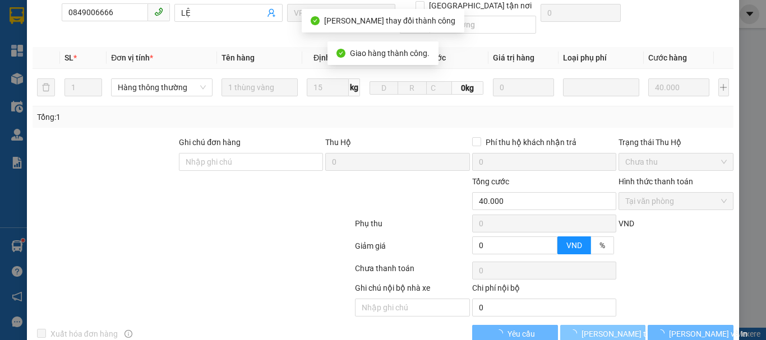
scroll to position [181, 0]
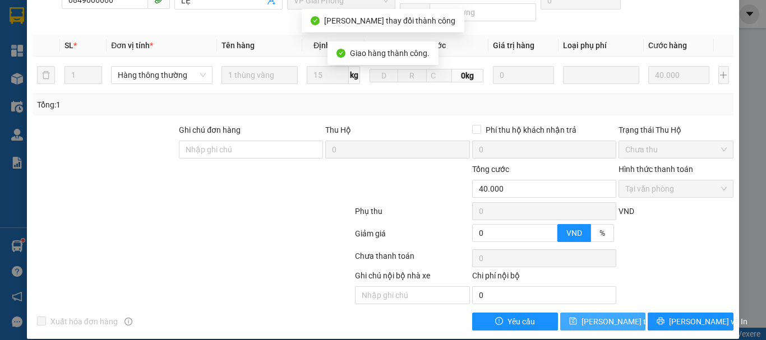
click at [592, 316] on span "[PERSON_NAME] thay đổi" at bounding box center [626, 322] width 90 height 12
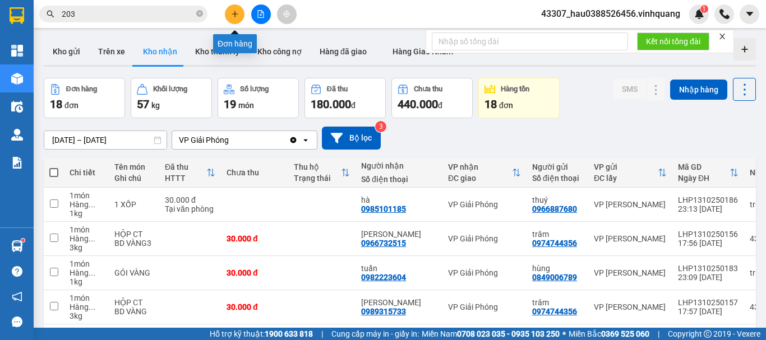
click at [237, 13] on icon "plus" at bounding box center [235, 14] width 8 height 8
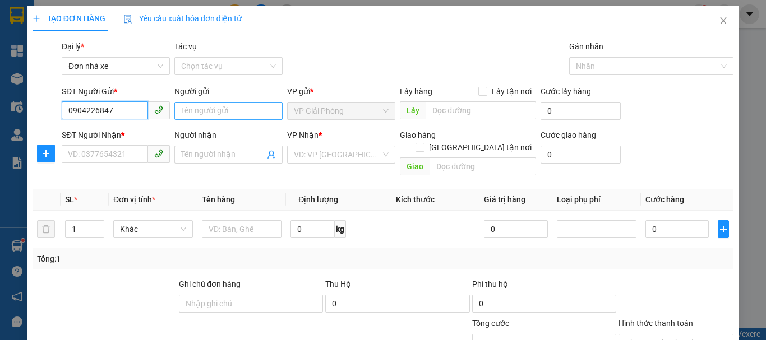
type input "0904226847"
click at [234, 115] on input "Người gửi" at bounding box center [228, 111] width 108 height 18
type input "anh hiền"
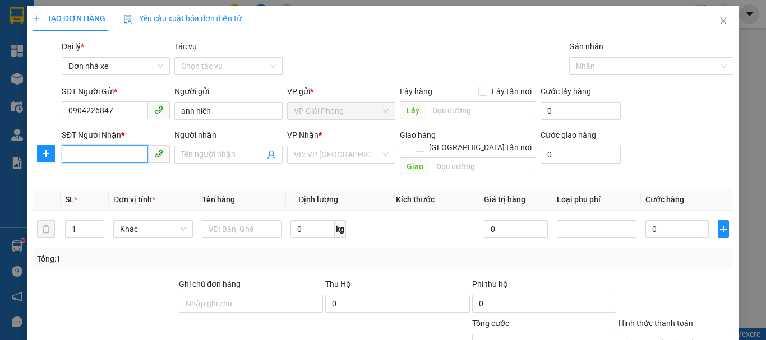
click at [110, 153] on input "SĐT Người Nhận *" at bounding box center [105, 154] width 86 height 18
type input "0"
click at [189, 153] on input "Người nhận" at bounding box center [223, 155] width 84 height 12
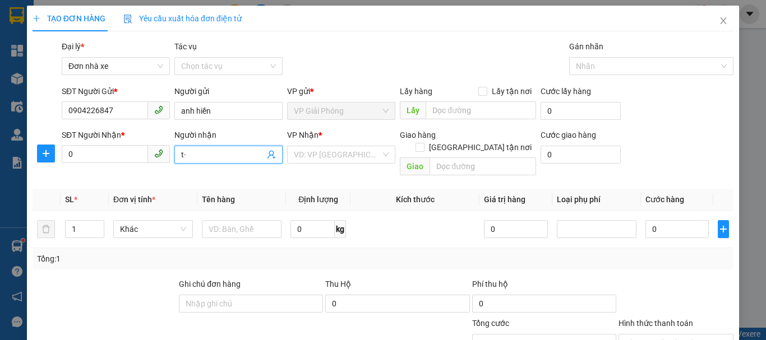
type input "t"
click at [123, 150] on input "0" at bounding box center [105, 154] width 86 height 18
type input "0979491730"
click at [208, 152] on input "Người nhận" at bounding box center [223, 155] width 84 height 12
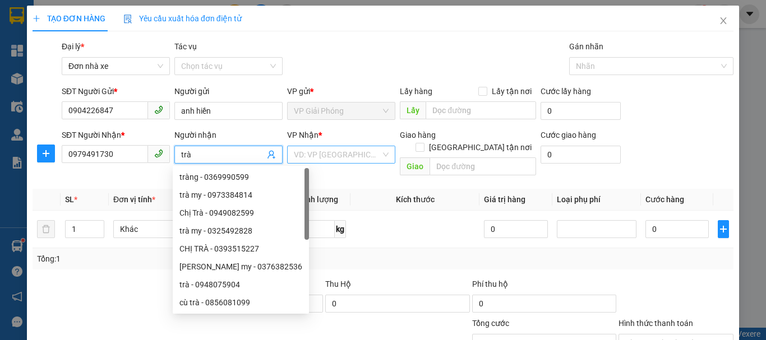
type input "trà"
click at [307, 156] on input "search" at bounding box center [337, 154] width 87 height 17
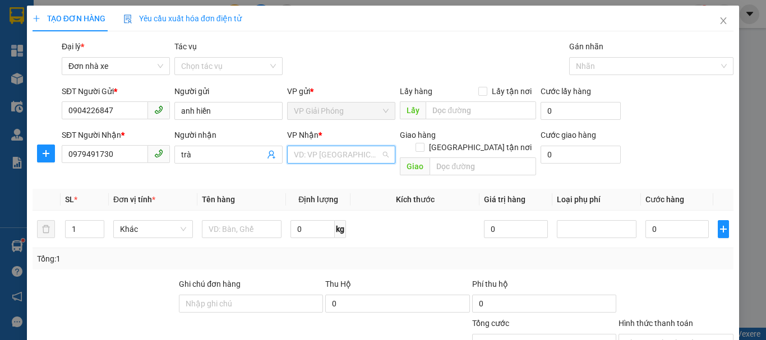
click at [341, 157] on input "search" at bounding box center [337, 154] width 87 height 17
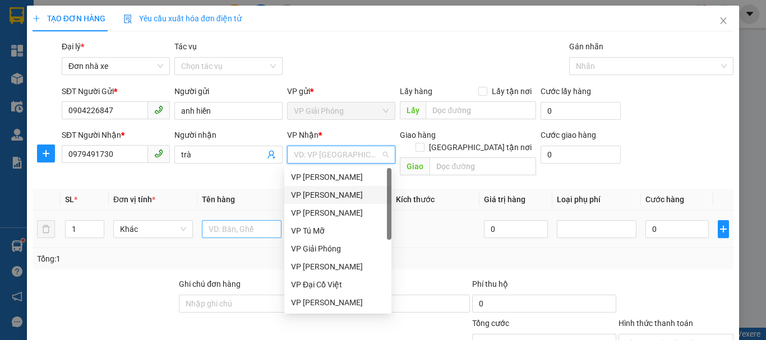
drag, startPoint x: 340, startPoint y: 190, endPoint x: 283, endPoint y: 220, distance: 64.7
click at [340, 191] on div "VP [PERSON_NAME]" at bounding box center [338, 195] width 94 height 12
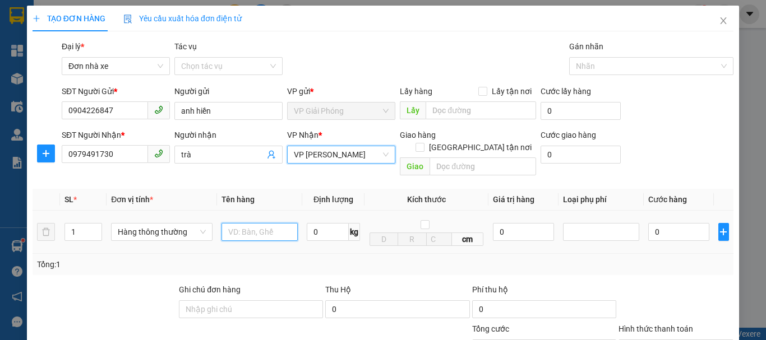
click at [243, 223] on input "text" at bounding box center [259, 232] width 76 height 18
type input "thùng catoong"
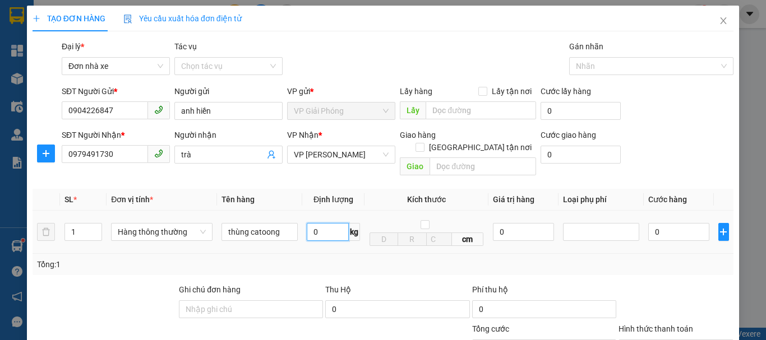
click at [314, 224] on input "0" at bounding box center [328, 232] width 42 height 18
type input "2"
type input "30"
click at [328, 233] on td "30 kg" at bounding box center [333, 232] width 62 height 43
type input "60.000"
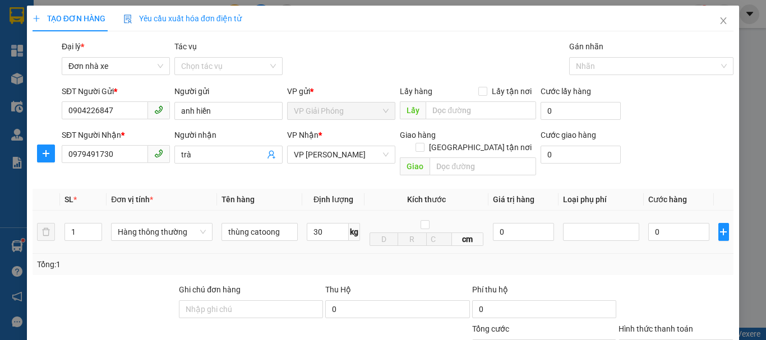
type input "60.000"
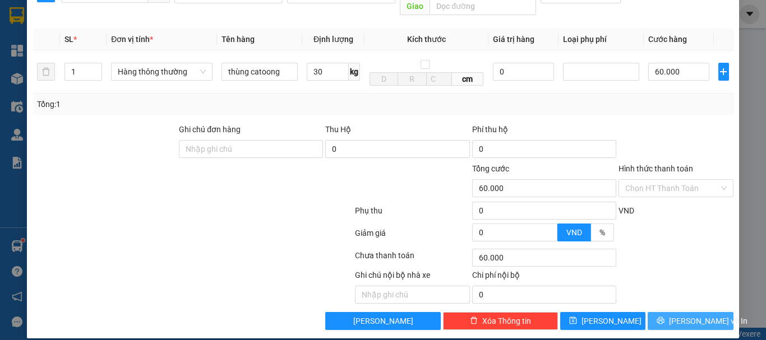
click at [678, 315] on span "[PERSON_NAME] và In" at bounding box center [708, 321] width 78 height 12
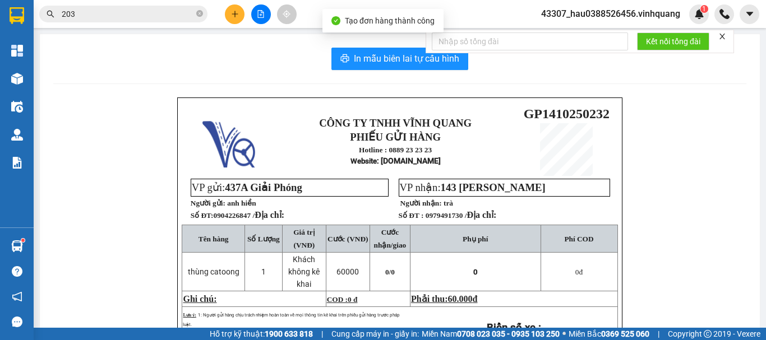
click at [689, 204] on div "CÔNG TY TNHH VĨNH QUANG PHIẾU GỬI HÀNG Hotline : 0889 23 23 23 Website : [DOMAI…" at bounding box center [399, 289] width 693 height 383
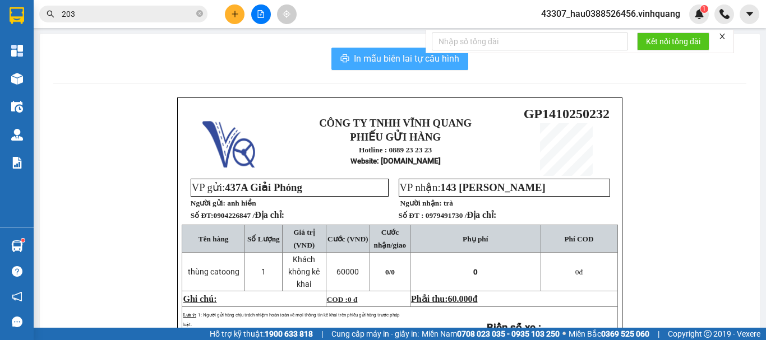
click at [359, 54] on span "In mẫu biên lai tự cấu hình" at bounding box center [406, 59] width 105 height 14
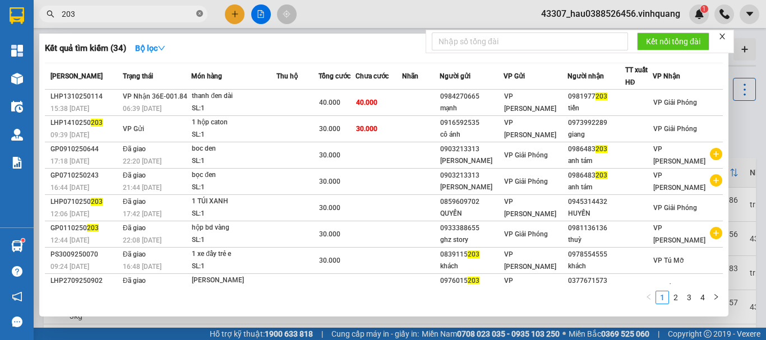
click at [201, 15] on icon "close-circle" at bounding box center [199, 13] width 7 height 7
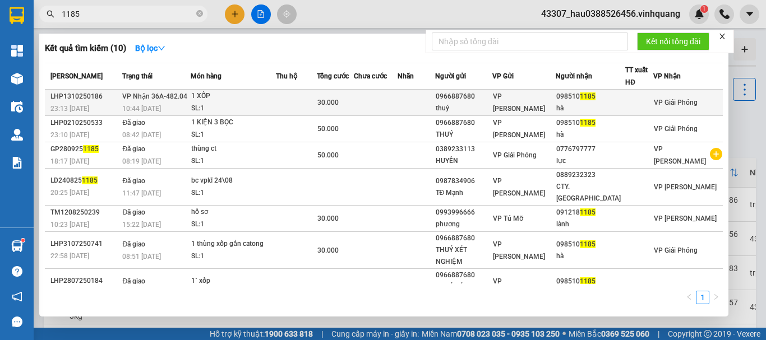
type input "1185"
click at [582, 109] on div "hà" at bounding box center [590, 109] width 68 height 12
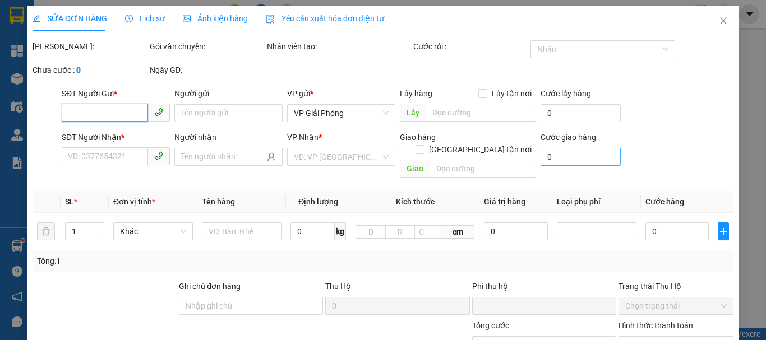
type input "0966887680"
type input "thuý"
type input "0985101185"
type input "hà"
type input "0"
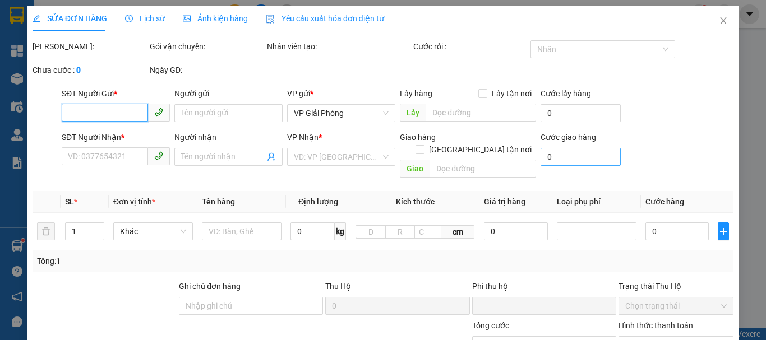
type input "30.000"
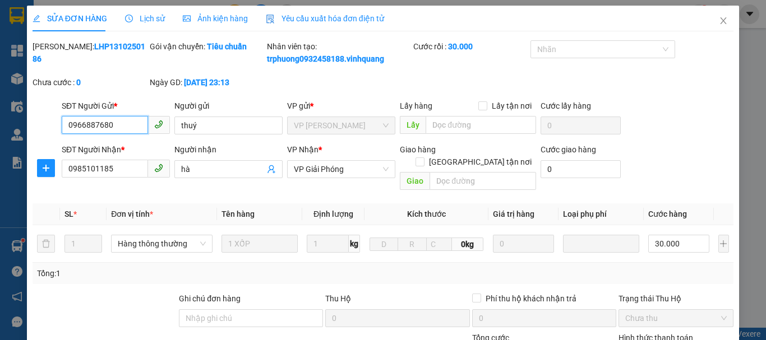
scroll to position [168, 0]
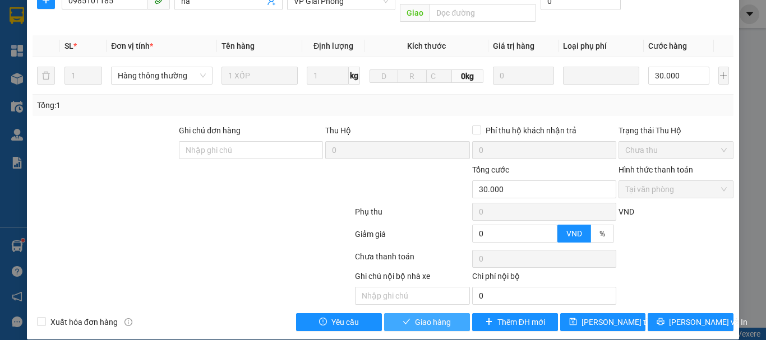
click at [434, 316] on span "Giao hàng" at bounding box center [433, 322] width 36 height 12
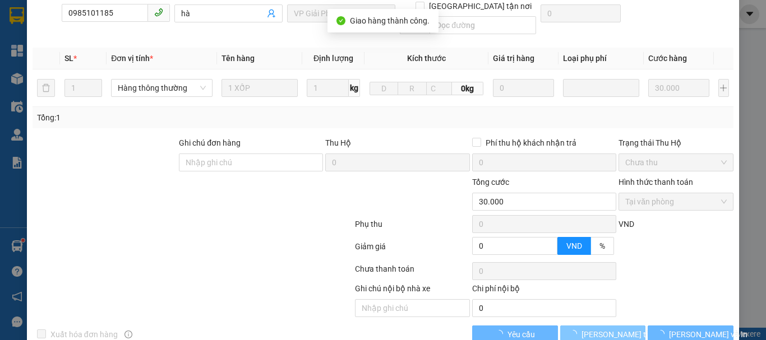
scroll to position [180, 0]
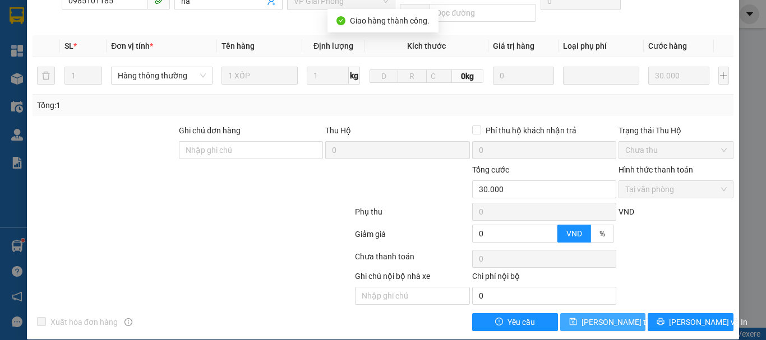
click at [606, 316] on span "[PERSON_NAME] thay đổi" at bounding box center [626, 322] width 90 height 12
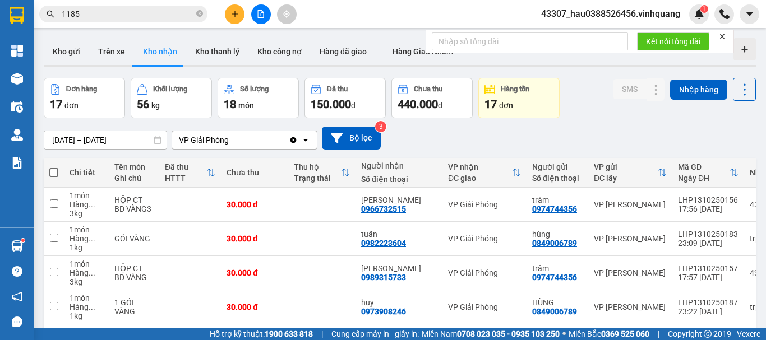
click at [338, 23] on div "Kết quả tìm kiếm ( 10 ) Bộ lọc Mã ĐH Trạng thái Món hàng Thu hộ Tổng cước Chưa …" at bounding box center [383, 14] width 766 height 28
click at [377, 29] on main "ver 1.8.147 Kho gửi Trên xe Kho nhận Kho thanh lý Kho công nợ Hàng đã giao Hàng…" at bounding box center [383, 164] width 766 height 328
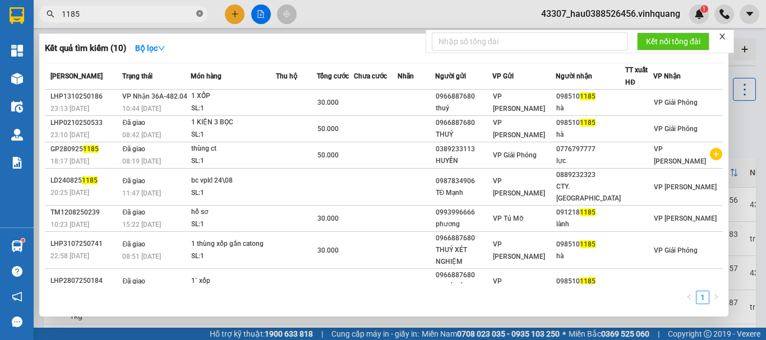
click at [197, 16] on icon "close-circle" at bounding box center [199, 13] width 7 height 7
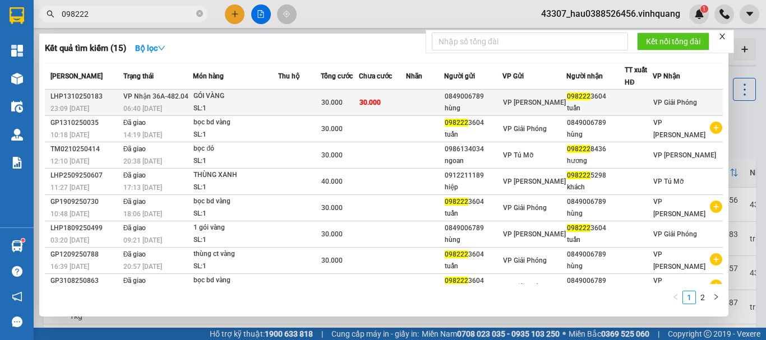
type input "098222"
click at [276, 106] on div "SL: 1" at bounding box center [235, 109] width 84 height 12
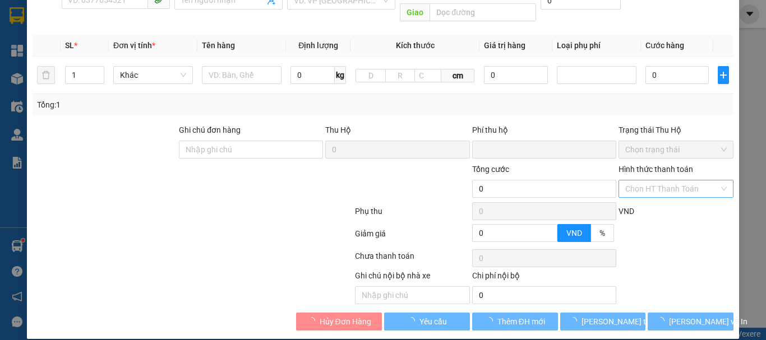
type input "0849006789"
type input "hùng"
type input "0982223604"
type input "tuấn"
type input "0"
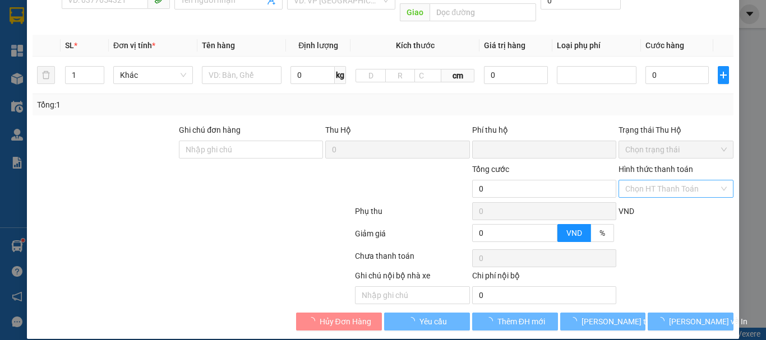
type input "30.000"
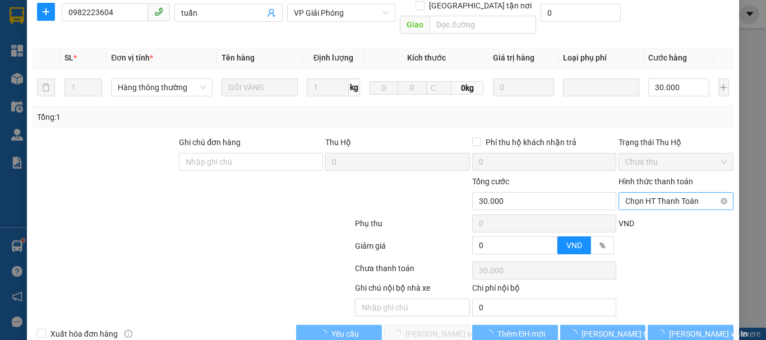
click at [639, 193] on span "Chọn HT Thanh Toán" at bounding box center [675, 201] width 101 height 17
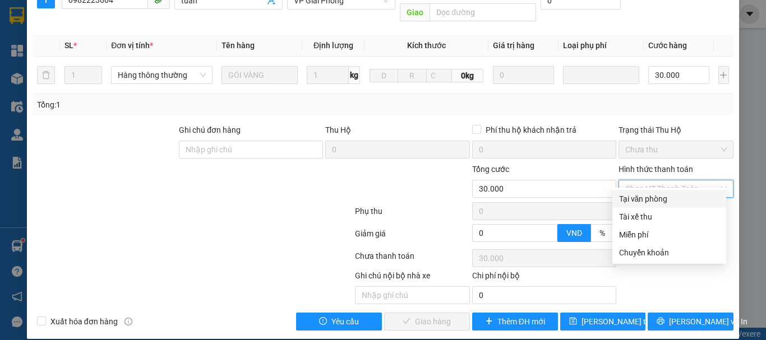
click at [650, 195] on div "Tại văn phòng" at bounding box center [669, 199] width 100 height 12
type input "0"
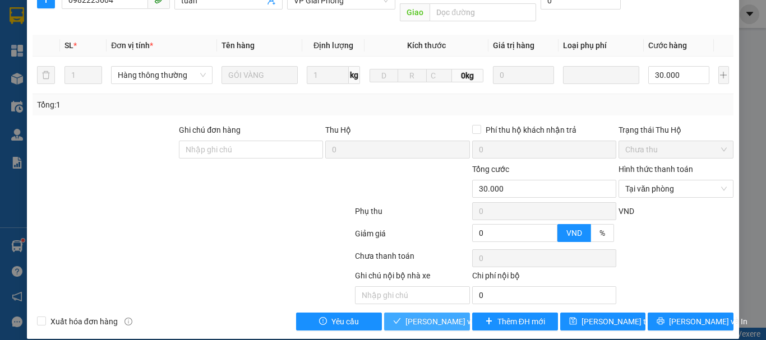
click at [429, 316] on span "[PERSON_NAME] và Giao hàng" at bounding box center [459, 322] width 108 height 12
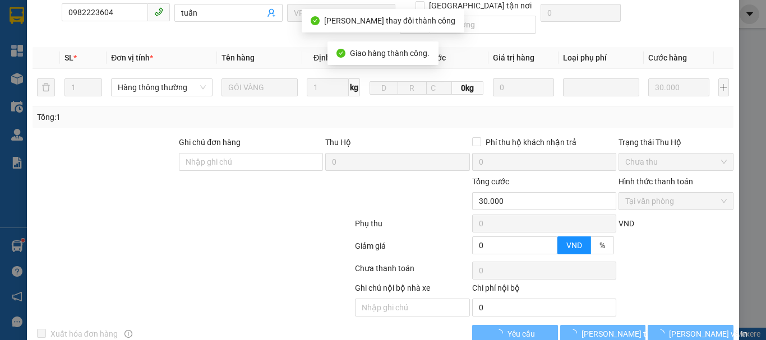
scroll to position [181, 0]
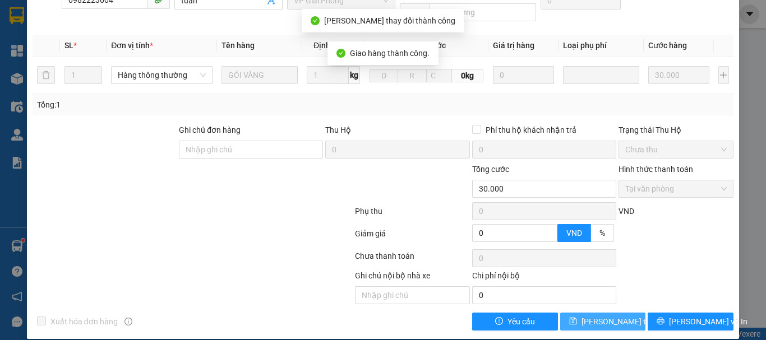
click at [583, 316] on span "[PERSON_NAME] thay đổi" at bounding box center [626, 322] width 90 height 12
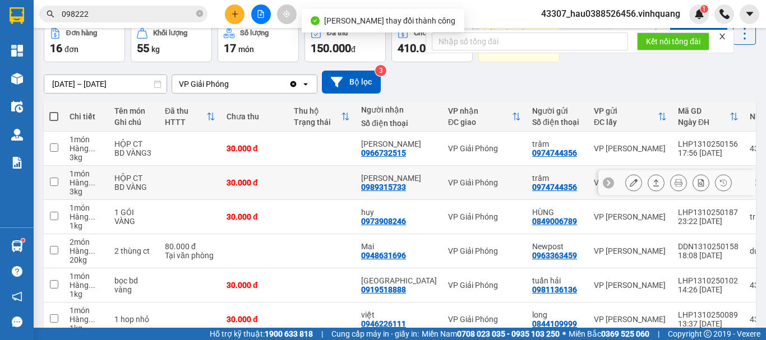
scroll to position [168, 0]
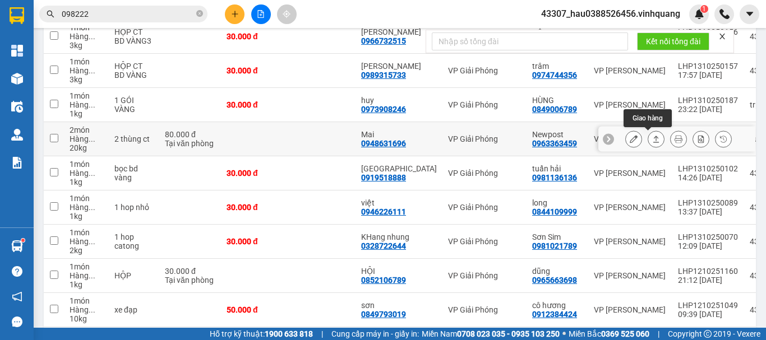
click at [652, 140] on icon at bounding box center [656, 139] width 8 height 8
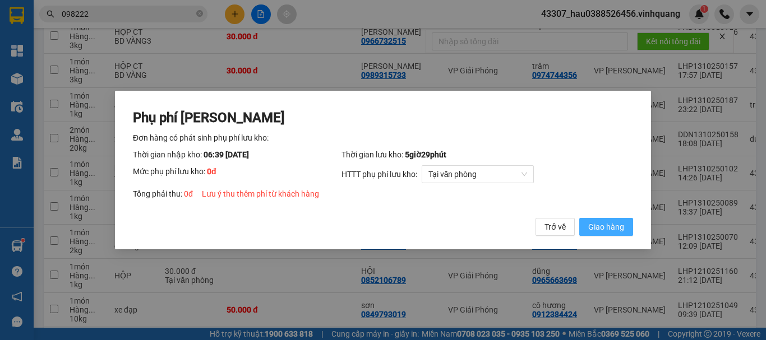
click at [596, 221] on button "Giao hàng" at bounding box center [606, 227] width 54 height 18
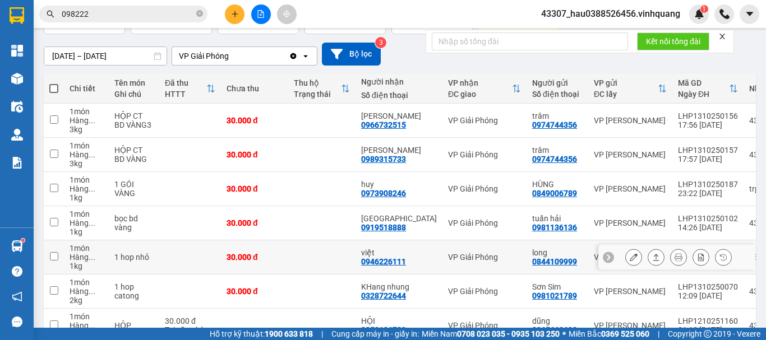
scroll to position [252, 0]
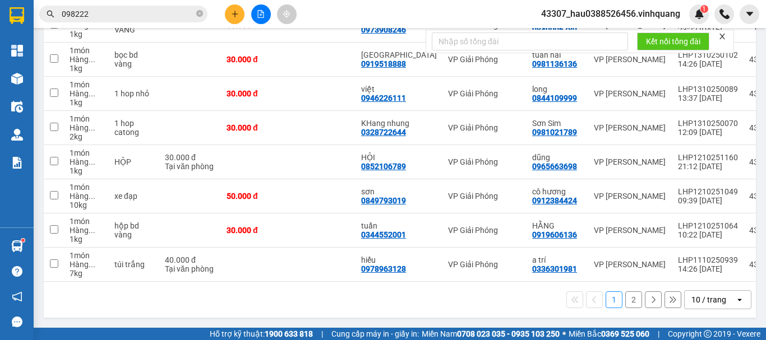
click at [626, 298] on button "2" at bounding box center [633, 299] width 17 height 17
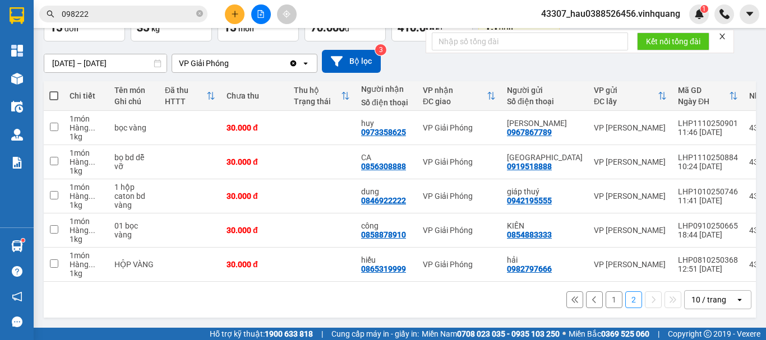
scroll to position [0, 0]
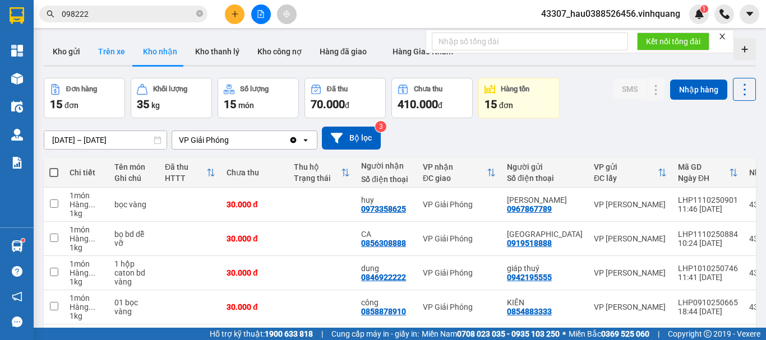
click at [119, 51] on button "Trên xe" at bounding box center [111, 51] width 45 height 27
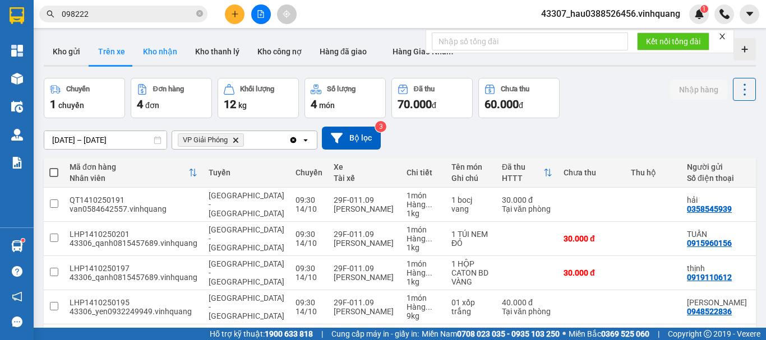
click at [154, 59] on button "Kho nhận" at bounding box center [160, 51] width 52 height 27
type input "[DATE] – [DATE]"
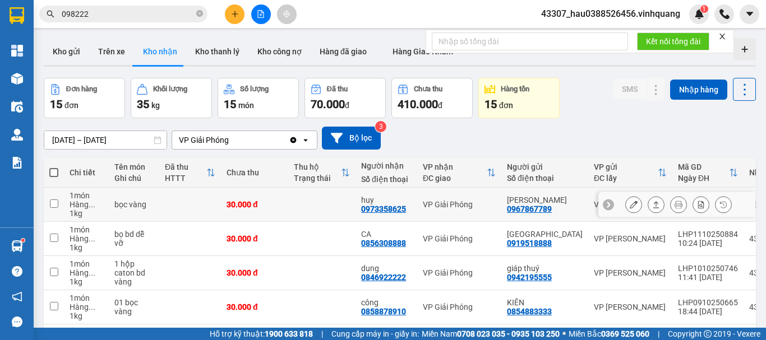
scroll to position [81, 0]
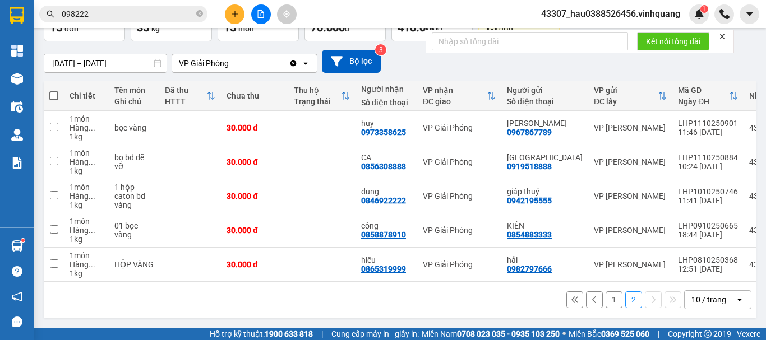
click at [610, 299] on button "1" at bounding box center [613, 299] width 17 height 17
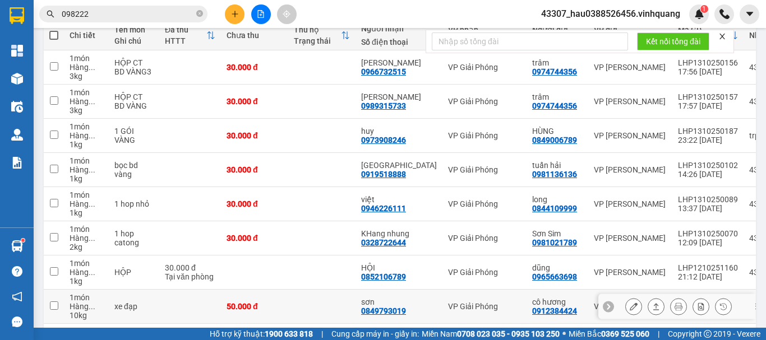
scroll to position [193, 0]
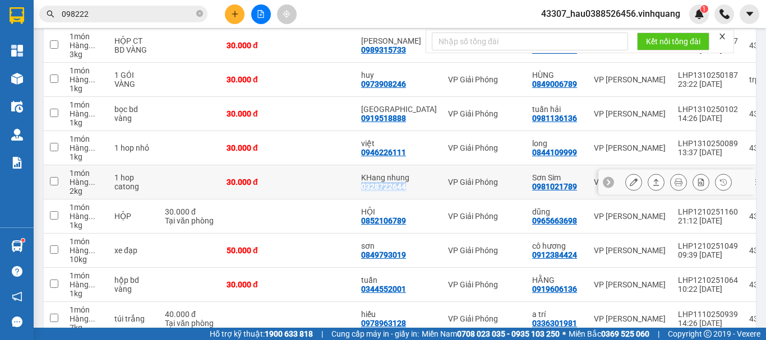
drag, startPoint x: 361, startPoint y: 187, endPoint x: 410, endPoint y: 187, distance: 48.2
click at [410, 187] on td "KHang nhung 0328722644" at bounding box center [398, 182] width 87 height 34
checkbox input "true"
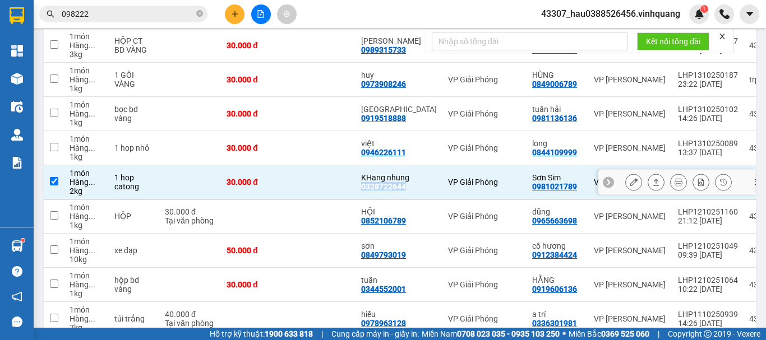
copy div "0328722644"
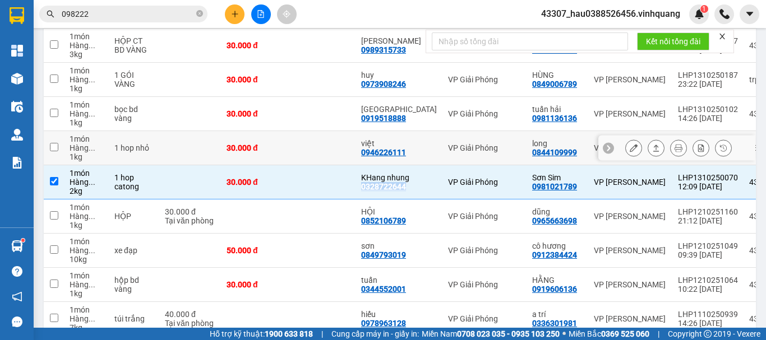
scroll to position [0, 0]
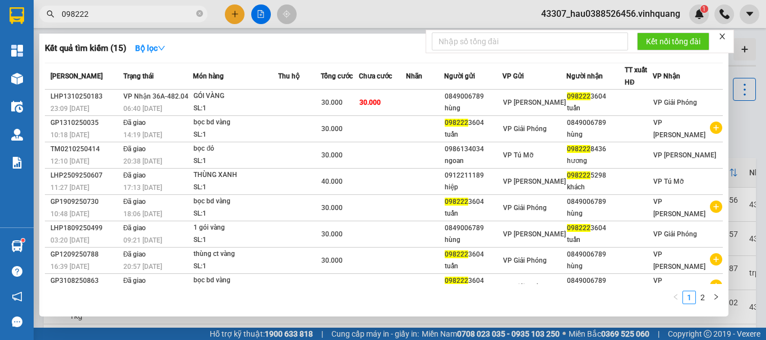
click at [118, 10] on input "098222" at bounding box center [128, 14] width 132 height 12
click at [199, 13] on icon "close-circle" at bounding box center [199, 13] width 7 height 7
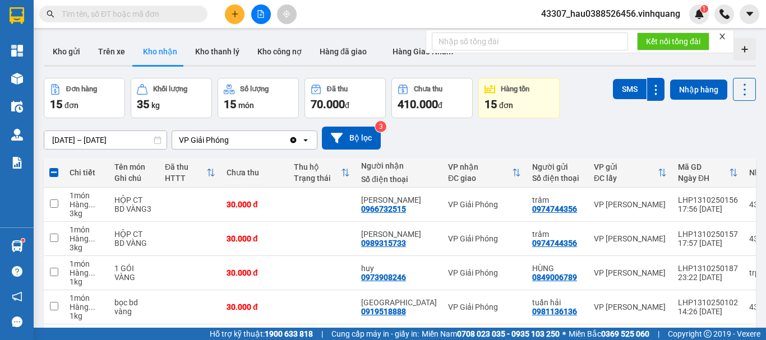
click at [145, 8] on input "text" at bounding box center [128, 14] width 132 height 12
paste input "0328722644"
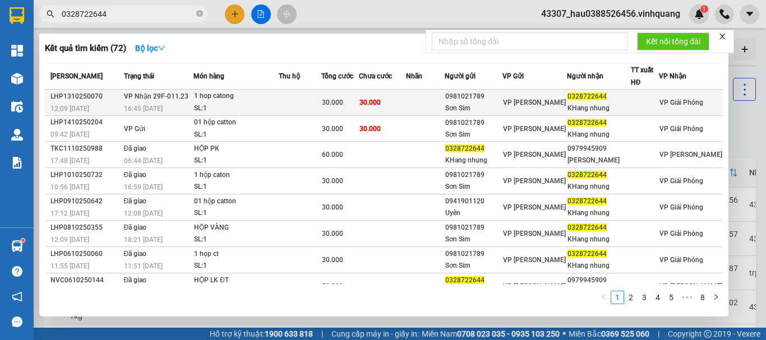
type input "0328722644"
click at [188, 99] on td "VP Nhận 29F-011.23 16:49 [DATE]" at bounding box center [157, 103] width 73 height 26
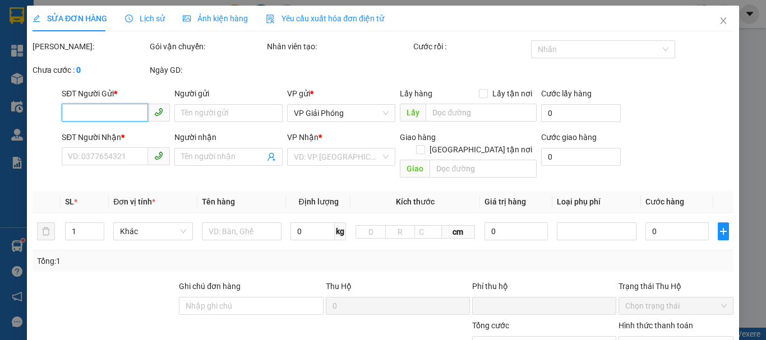
type input "0981021789"
type input "Sơn Sim"
type input "0328722644"
type input "KHang nhung"
type input "0"
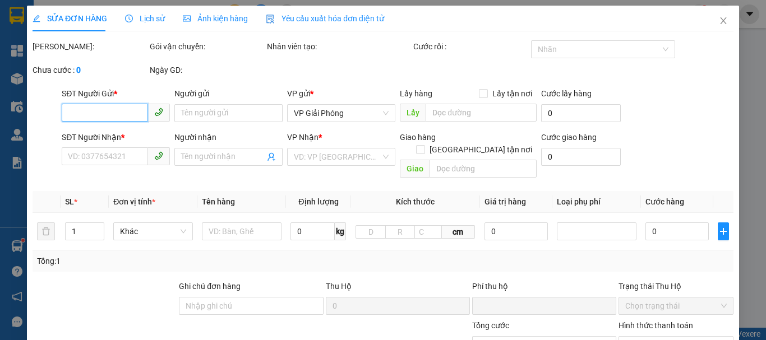
type input "30.000"
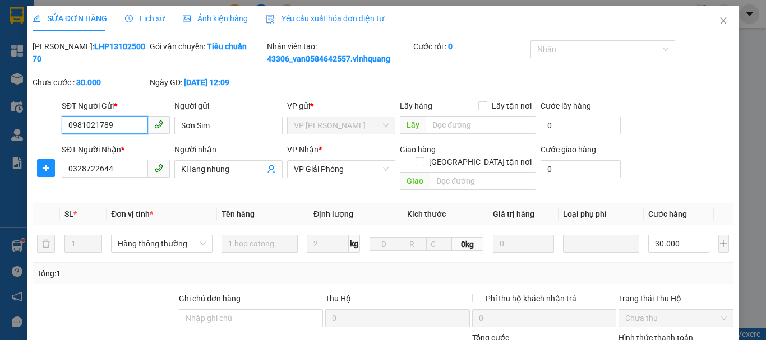
scroll to position [169, 0]
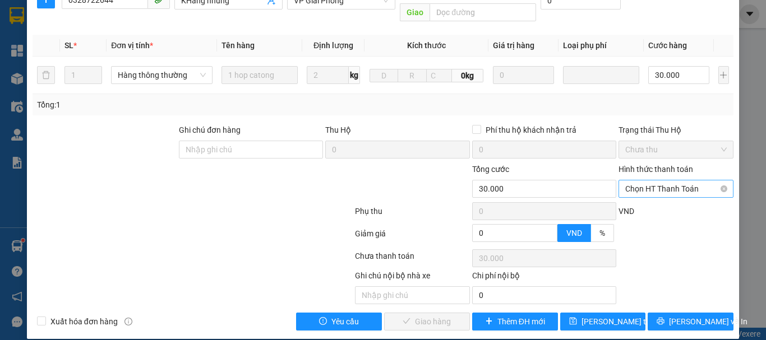
click at [651, 180] on span "Chọn HT Thanh Toán" at bounding box center [675, 188] width 101 height 17
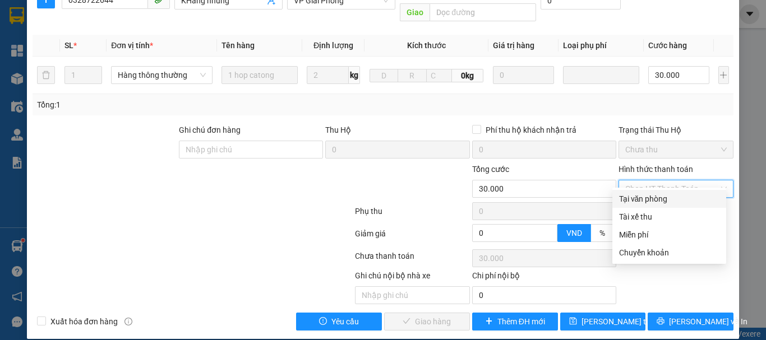
click at [641, 195] on div "Tại văn phòng" at bounding box center [669, 199] width 100 height 12
type input "0"
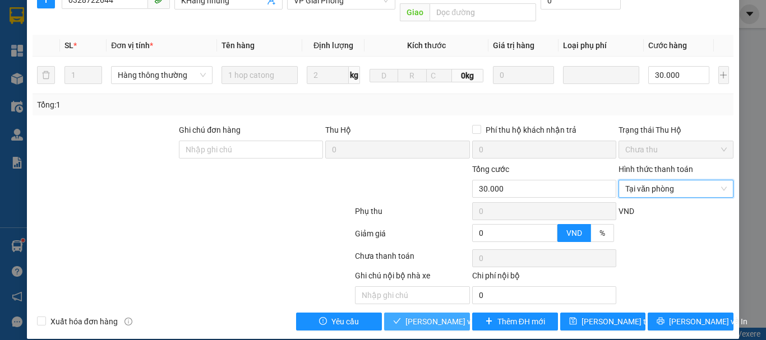
click at [435, 316] on span "[PERSON_NAME] và Giao hàng" at bounding box center [459, 322] width 108 height 12
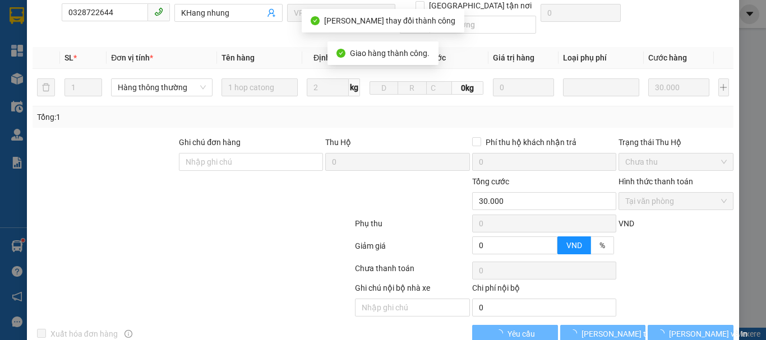
scroll to position [181, 0]
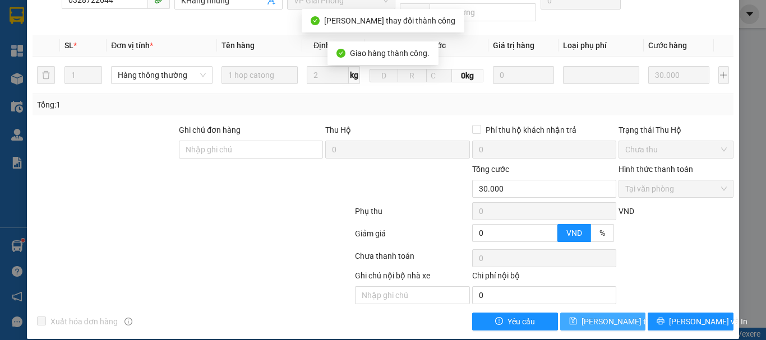
click at [611, 316] on span "[PERSON_NAME] thay đổi" at bounding box center [626, 322] width 90 height 12
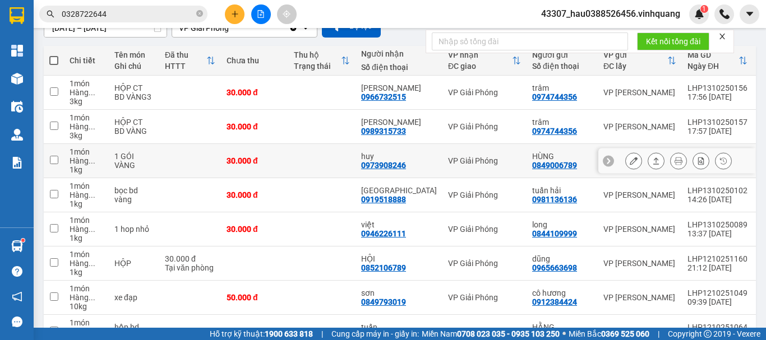
scroll to position [168, 0]
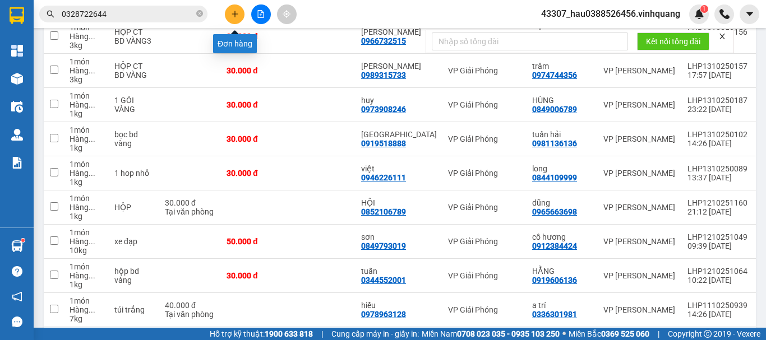
click at [240, 15] on button at bounding box center [235, 14] width 20 height 20
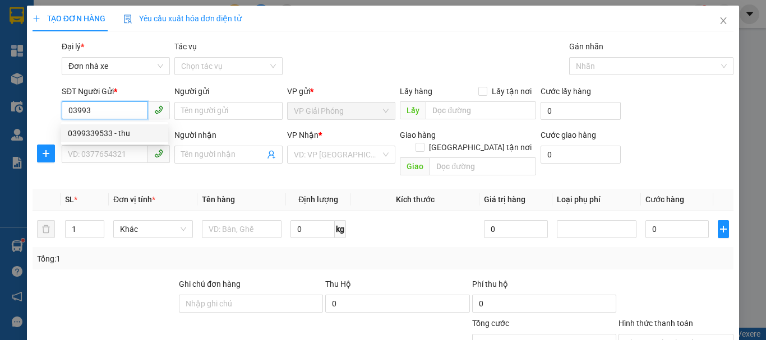
click at [126, 136] on div "0399339533 - thu" at bounding box center [115, 133] width 94 height 12
type input "0399339533"
type input "thu"
type input "0982821331"
type input "[PERSON_NAME]"
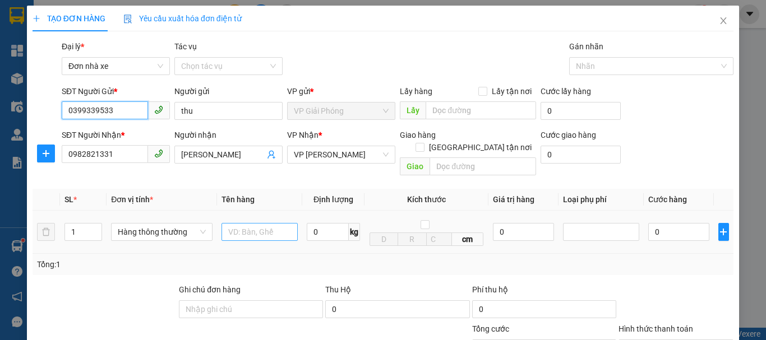
type input "0399339533"
click at [266, 223] on input "text" at bounding box center [259, 232] width 76 height 18
type input "thùng catoong trắng"
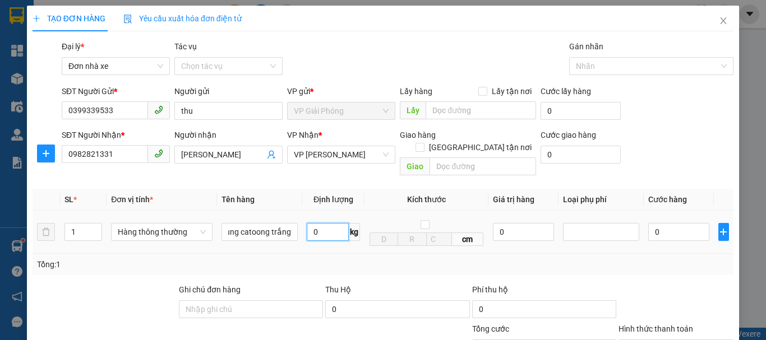
scroll to position [0, 0]
click at [317, 223] on input "0" at bounding box center [328, 232] width 42 height 18
type input "7"
click at [319, 242] on td "7 kg" at bounding box center [333, 232] width 62 height 43
type input "40.000"
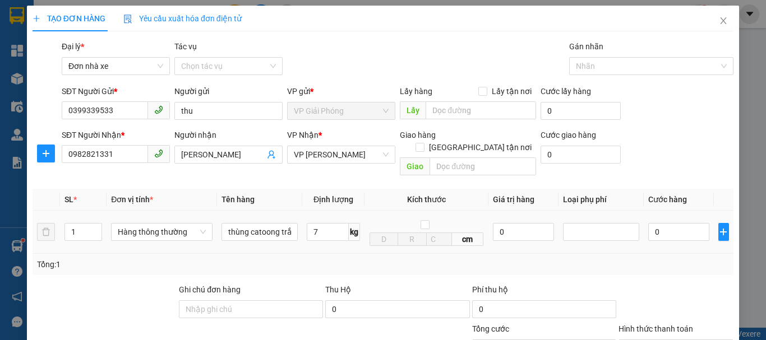
type input "40.000"
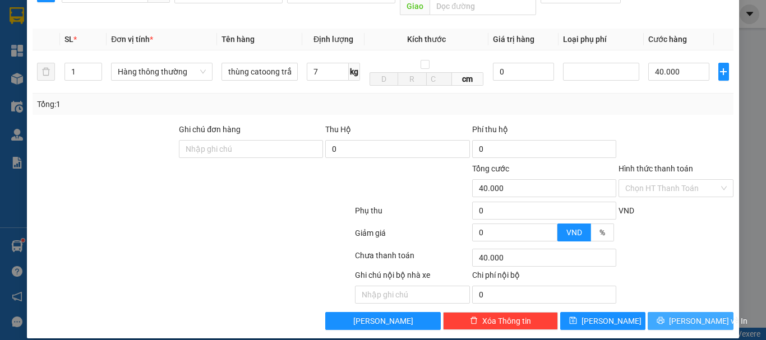
click at [664, 317] on icon "printer" at bounding box center [660, 320] width 7 height 7
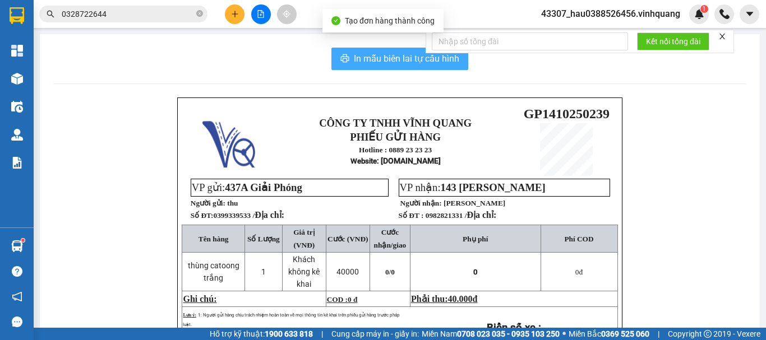
click at [389, 66] on span "In mẫu biên lai tự cấu hình" at bounding box center [406, 59] width 105 height 14
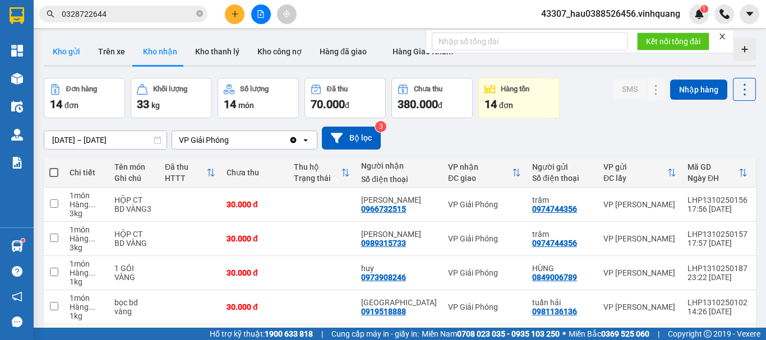
click at [82, 50] on button "Kho gửi" at bounding box center [66, 51] width 45 height 27
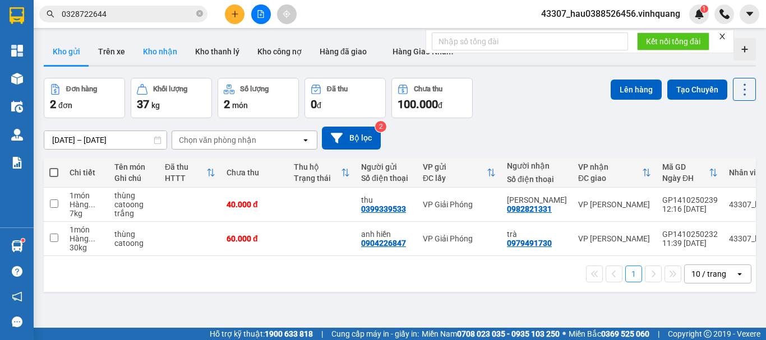
click at [161, 54] on button "Kho nhận" at bounding box center [160, 51] width 52 height 27
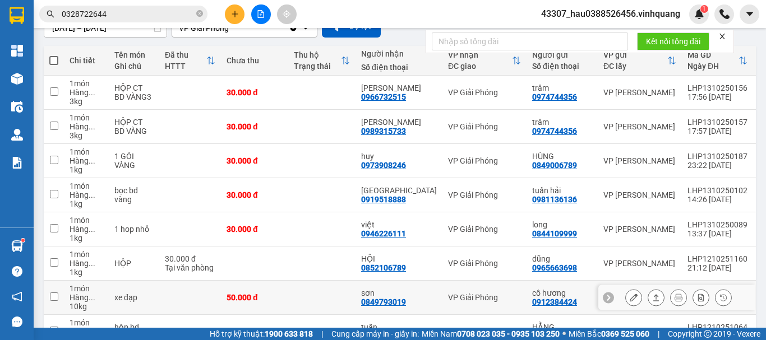
scroll to position [224, 0]
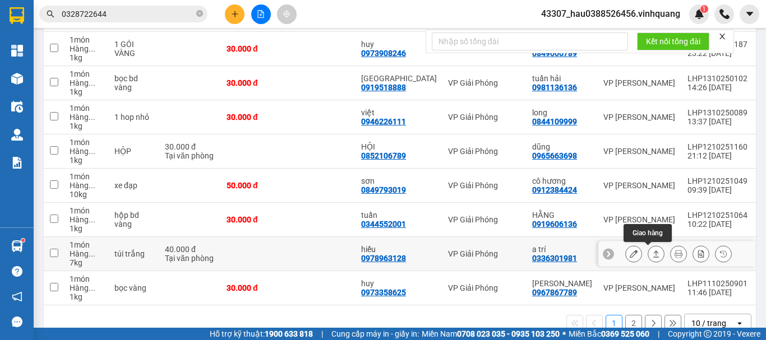
click at [652, 254] on icon at bounding box center [656, 254] width 8 height 8
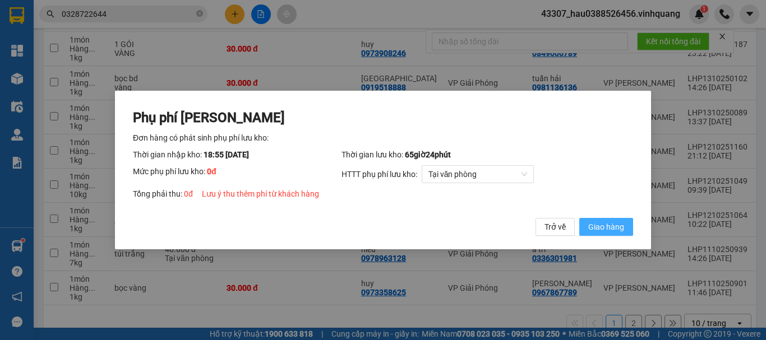
click at [620, 224] on span "Giao hàng" at bounding box center [606, 227] width 36 height 12
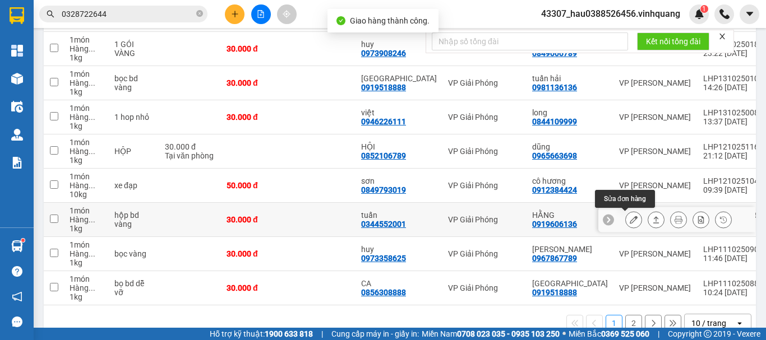
scroll to position [252, 0]
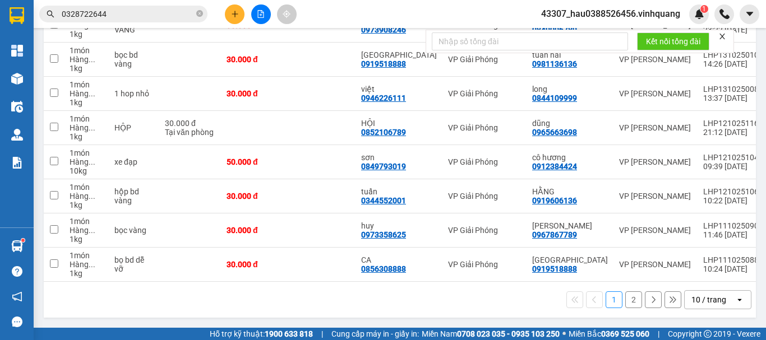
click at [625, 300] on button "2" at bounding box center [633, 299] width 17 height 17
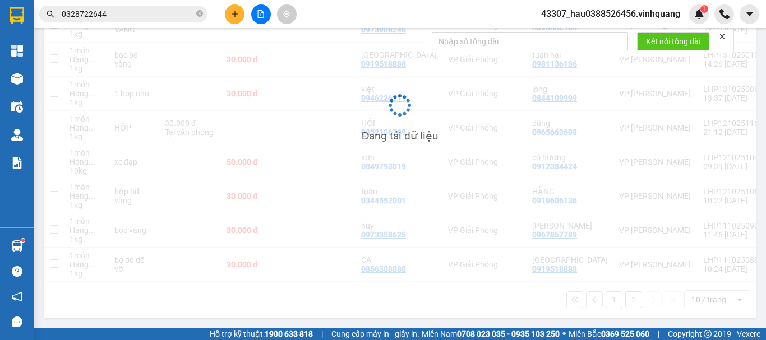
scroll to position [52, 0]
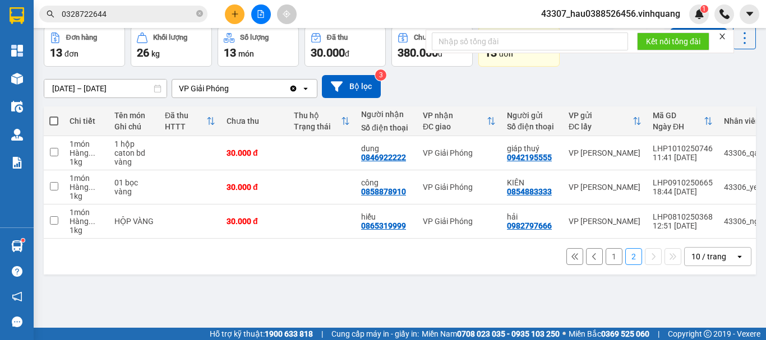
click at [605, 263] on button "1" at bounding box center [613, 256] width 17 height 17
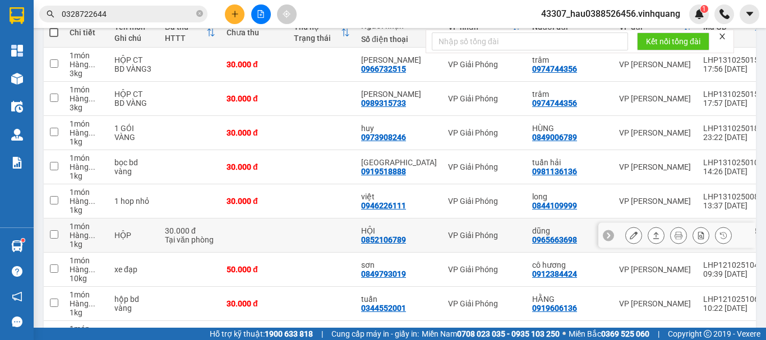
scroll to position [84, 0]
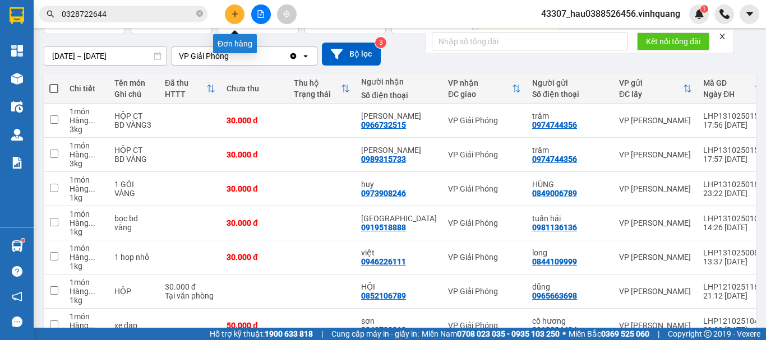
click at [238, 16] on icon "plus" at bounding box center [235, 14] width 8 height 8
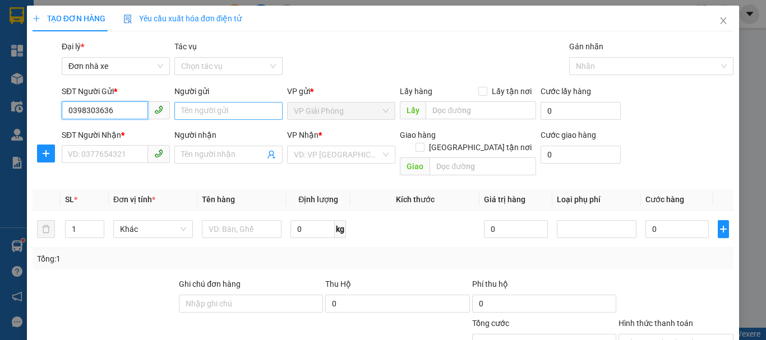
type input "0398303636"
click at [174, 104] on input "Người gửi" at bounding box center [228, 111] width 108 height 18
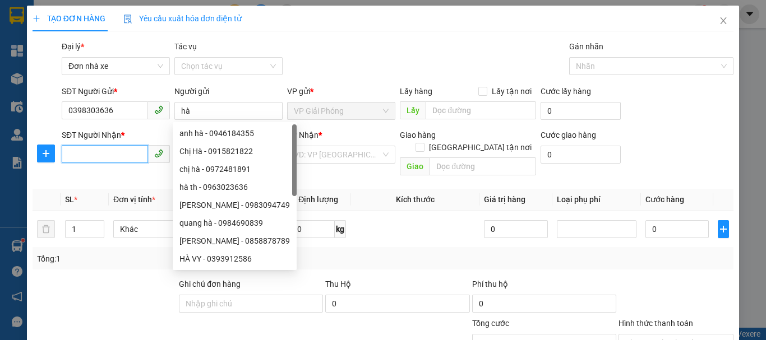
click at [128, 155] on input "SĐT Người Nhận *" at bounding box center [105, 154] width 86 height 18
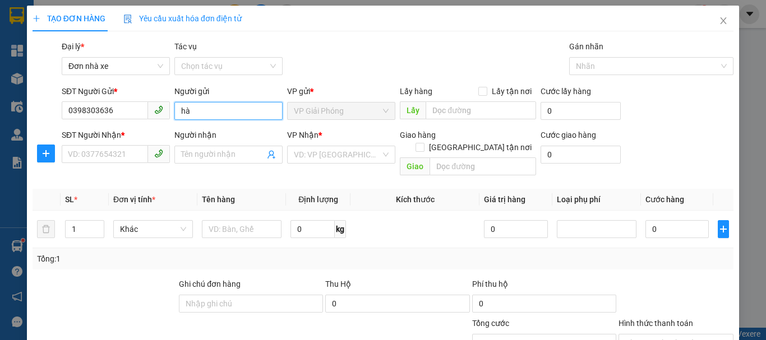
click at [202, 114] on input "hà" at bounding box center [228, 111] width 108 height 18
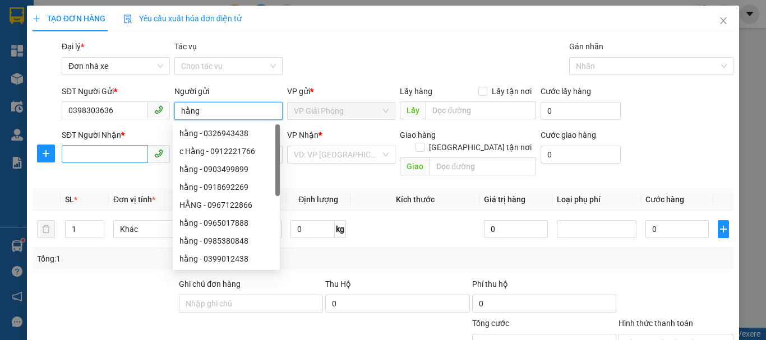
type input "hằng"
click at [101, 147] on input "SĐT Người Nhận *" at bounding box center [105, 154] width 86 height 18
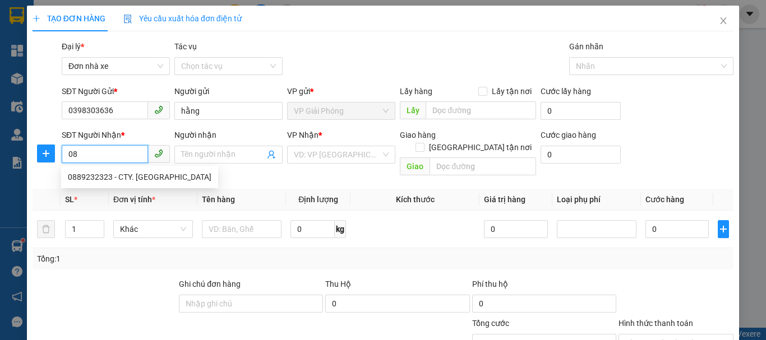
type input "0"
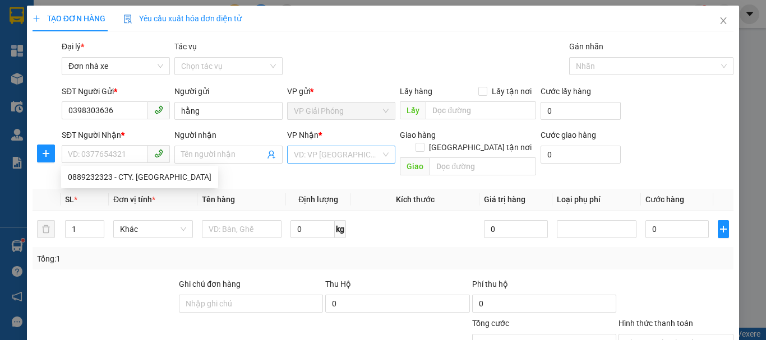
click at [333, 155] on input "search" at bounding box center [337, 154] width 87 height 17
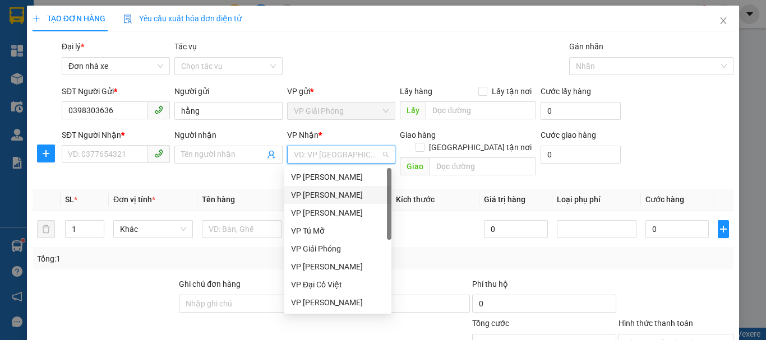
click at [332, 192] on div "VP [PERSON_NAME]" at bounding box center [338, 195] width 94 height 12
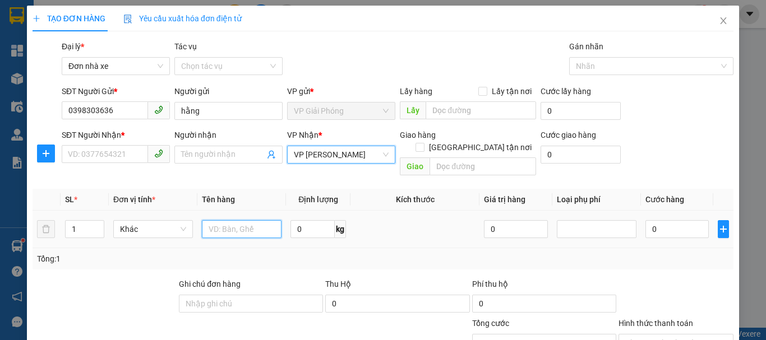
click at [237, 224] on input "text" at bounding box center [242, 229] width 80 height 18
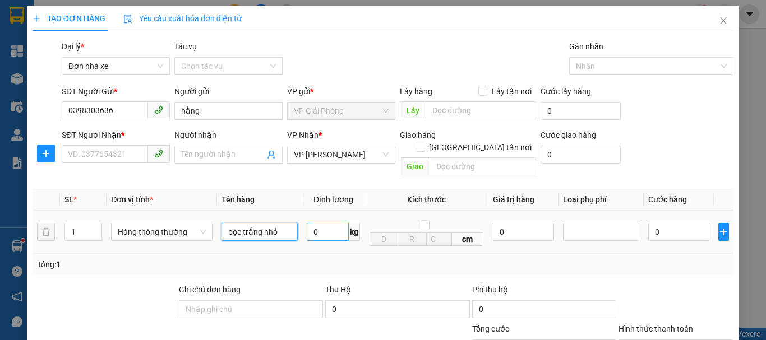
type input "bọc trắng nhỏ"
click at [317, 228] on input "0" at bounding box center [328, 232] width 42 height 18
type input "3"
click at [323, 258] on div "Tổng: 1" at bounding box center [383, 264] width 692 height 12
type input "30.000"
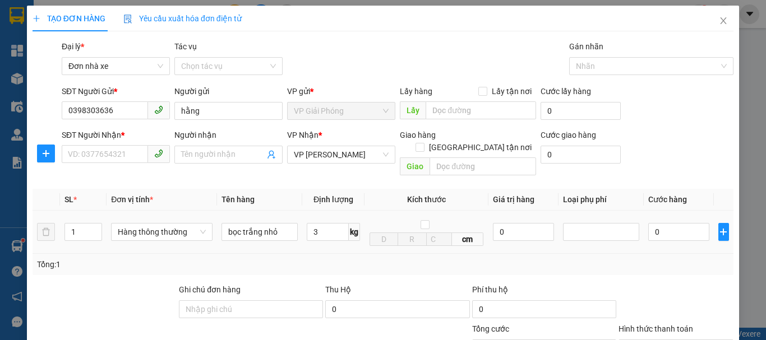
type input "30.000"
click at [126, 154] on input "SĐT Người Nhận *" at bounding box center [105, 154] width 86 height 18
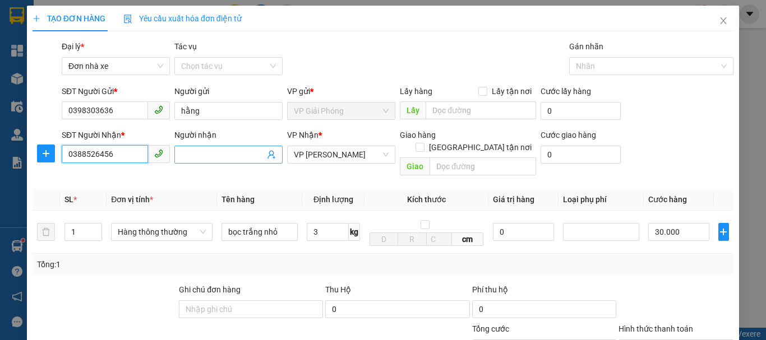
type input "0388526456"
click at [225, 157] on input "Người nhận" at bounding box center [223, 155] width 84 height 12
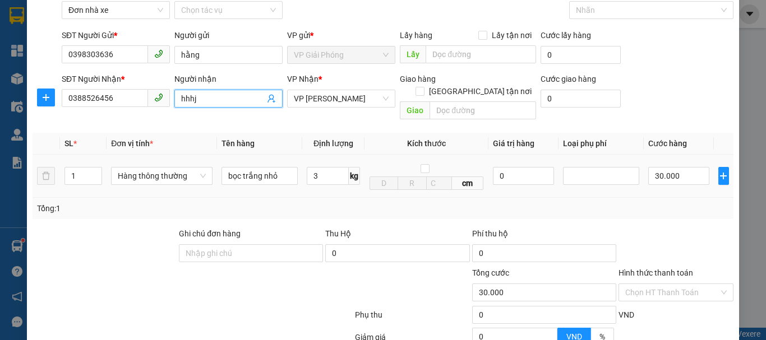
scroll to position [160, 0]
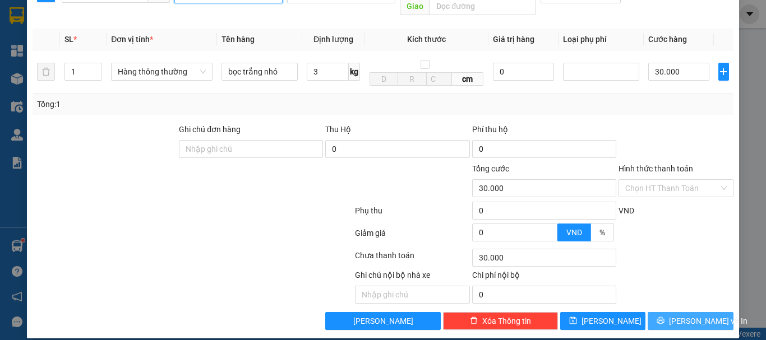
type input "hhhj"
click at [676, 315] on span "[PERSON_NAME] và In" at bounding box center [708, 321] width 78 height 12
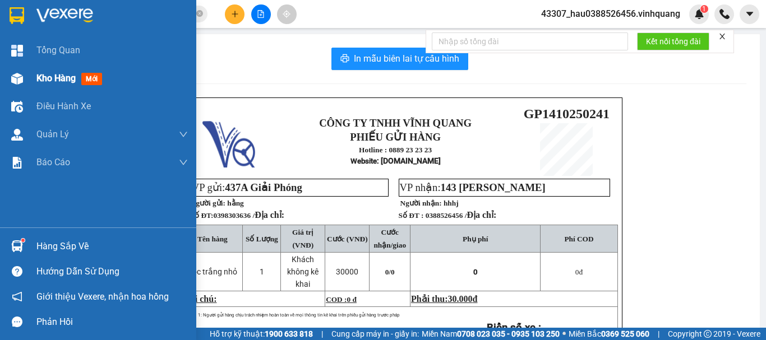
click at [40, 84] on div "Kho hàng mới" at bounding box center [71, 78] width 70 height 14
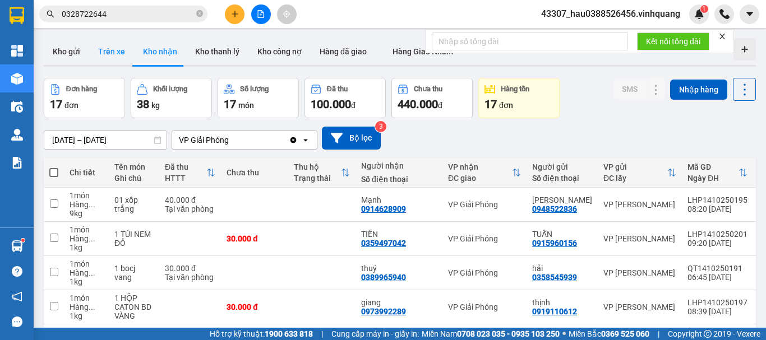
click at [108, 52] on button "Trên xe" at bounding box center [111, 51] width 45 height 27
type input "[DATE] – [DATE]"
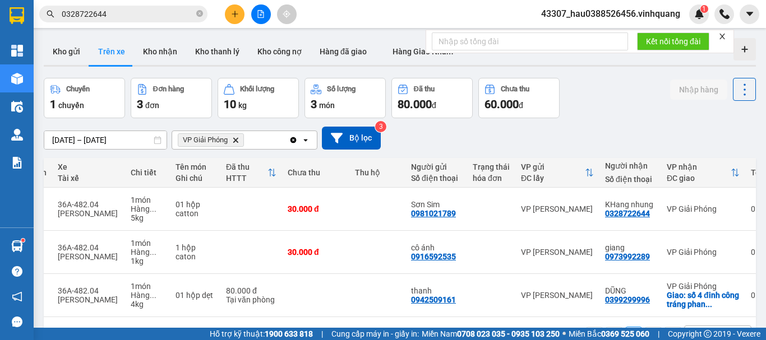
scroll to position [0, 277]
drag, startPoint x: 483, startPoint y: 295, endPoint x: 288, endPoint y: 301, distance: 194.6
click at [288, 317] on div "1 10 / trang open" at bounding box center [400, 335] width 712 height 36
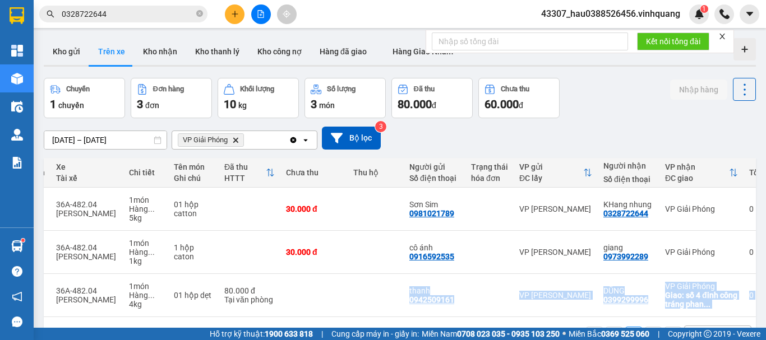
drag, startPoint x: 306, startPoint y: 289, endPoint x: 227, endPoint y: 299, distance: 79.7
click at [226, 299] on div "Mã đơn hàng Nhân viên Tuyến Chuyến Xe Tài xế Chi tiết Tên món Ghi chú Đã thu HT…" at bounding box center [400, 255] width 712 height 195
click at [271, 326] on div "1 10 / trang open" at bounding box center [399, 335] width 703 height 19
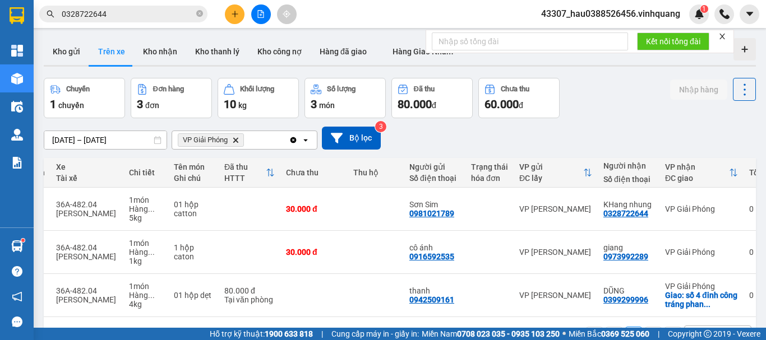
drag, startPoint x: 302, startPoint y: 295, endPoint x: 206, endPoint y: 312, distance: 97.9
click at [206, 317] on div "1 10 / trang open" at bounding box center [400, 335] width 712 height 36
click at [60, 54] on button "Kho gửi" at bounding box center [66, 51] width 45 height 27
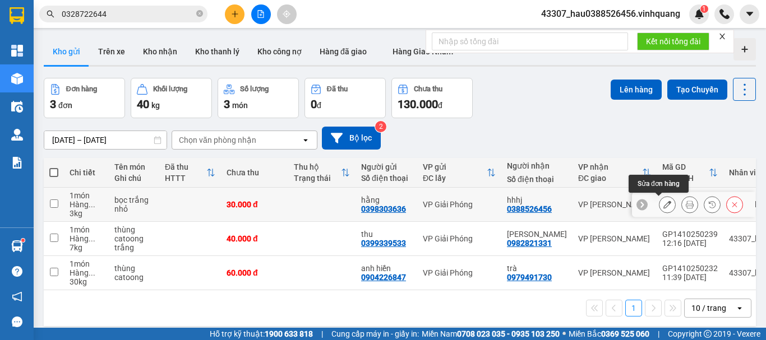
click at [663, 203] on icon at bounding box center [667, 205] width 8 height 8
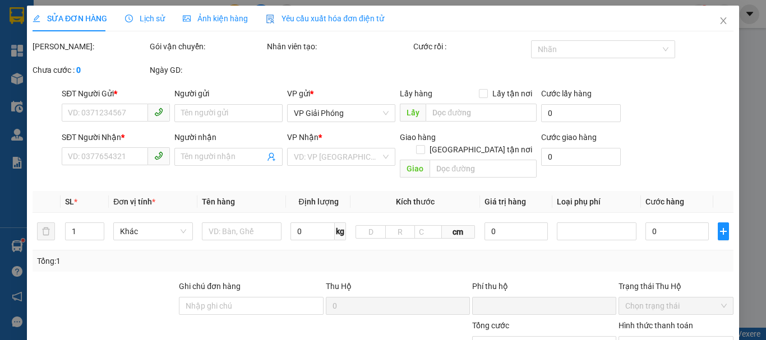
type input "0398303636"
type input "hằng"
type input "0388526456"
type input "hhhj"
type input "0"
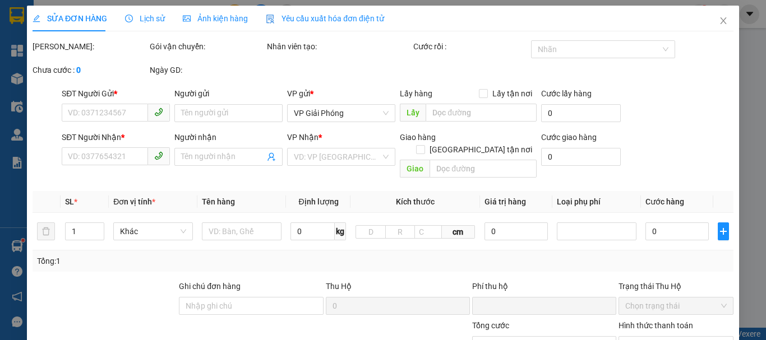
type input "30.000"
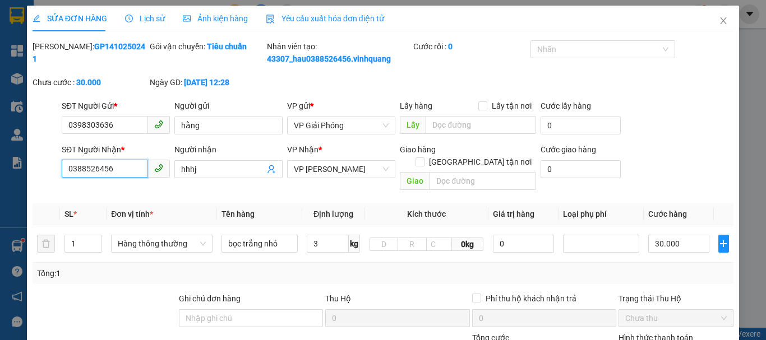
drag, startPoint x: 135, startPoint y: 171, endPoint x: 46, endPoint y: 171, distance: 89.1
click at [46, 171] on div "SĐT Người Nhận * 0388526456 0388526456 Người nhận hhhj VP Nhận * VP LÊ HỒNG PHO…" at bounding box center [382, 169] width 703 height 52
type input "0986153192"
drag, startPoint x: 215, startPoint y: 173, endPoint x: 139, endPoint y: 170, distance: 76.3
click at [139, 170] on div "SĐT Người Nhận * 0986153192 Người nhận hhhj hhhj VP Nhận * VP LÊ HỒNG PHONG Gia…" at bounding box center [397, 169] width 676 height 52
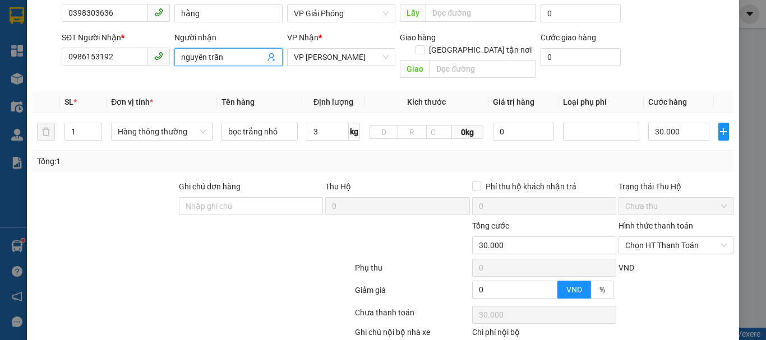
scroll to position [168, 0]
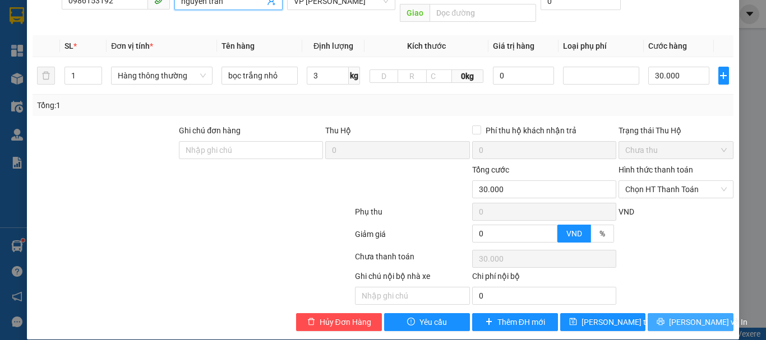
type input "nguyên trần"
click at [672, 313] on button "[PERSON_NAME] và In" at bounding box center [690, 322] width 86 height 18
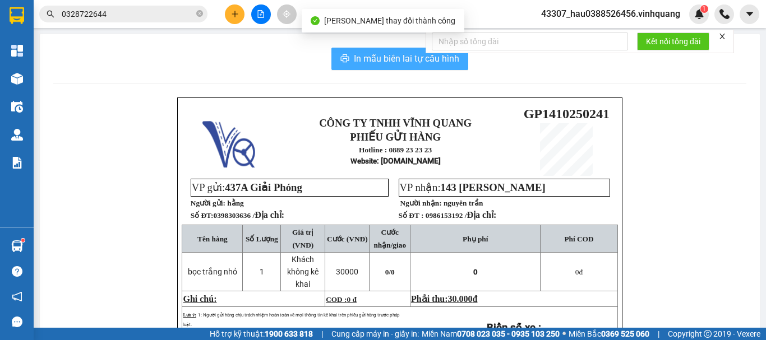
click at [375, 62] on span "In mẫu biên lai tự cấu hình" at bounding box center [406, 59] width 105 height 14
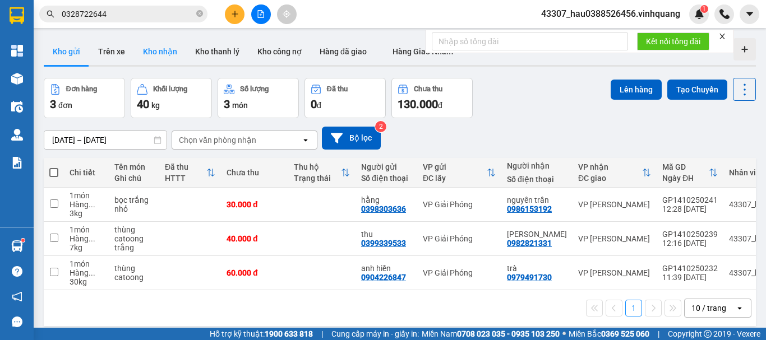
click at [155, 53] on button "Kho nhận" at bounding box center [160, 51] width 52 height 27
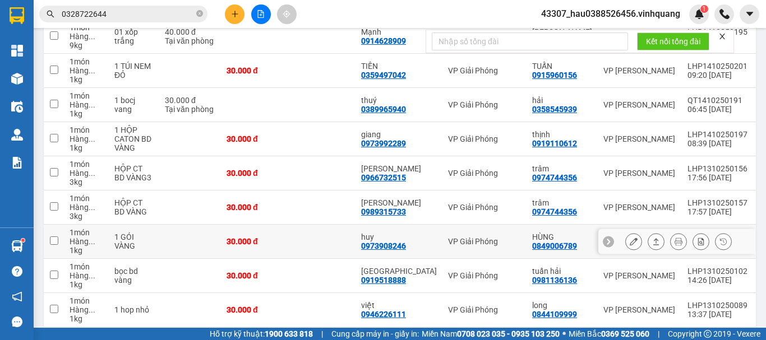
scroll to position [252, 0]
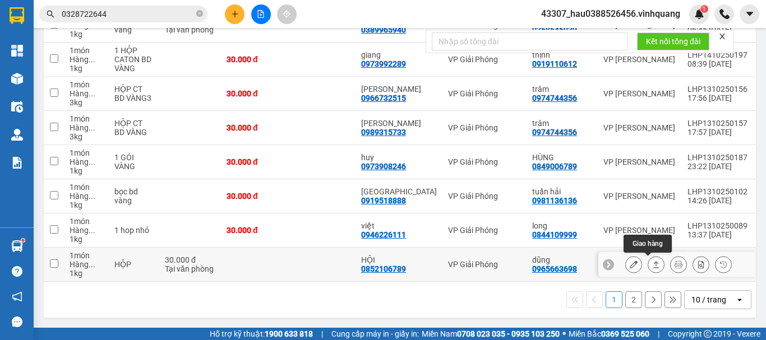
click at [652, 261] on icon at bounding box center [656, 265] width 8 height 8
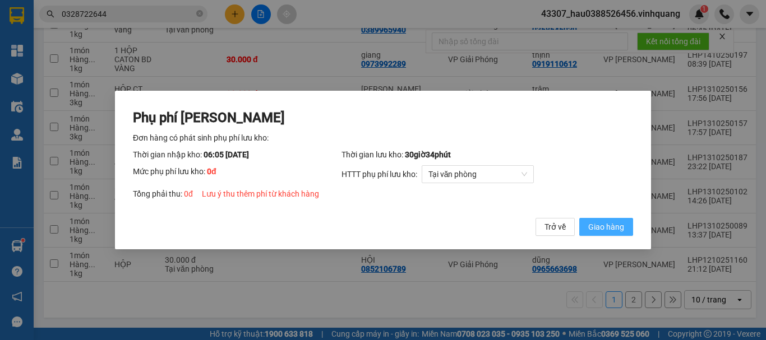
click at [604, 227] on span "Giao hàng" at bounding box center [606, 227] width 36 height 12
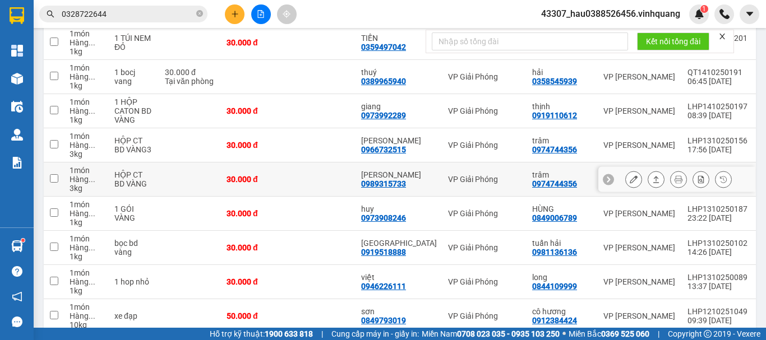
scroll to position [84, 0]
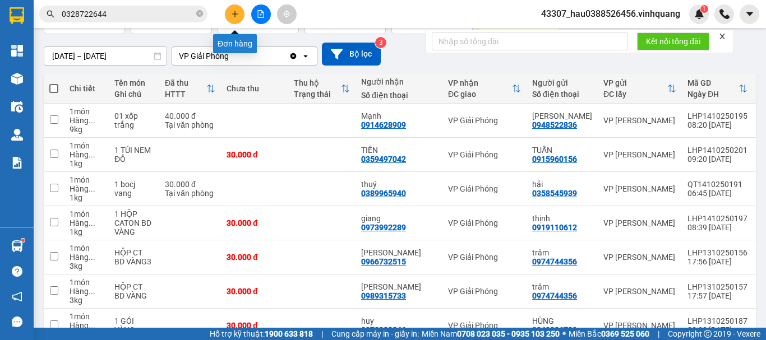
click at [237, 17] on icon "plus" at bounding box center [235, 14] width 8 height 8
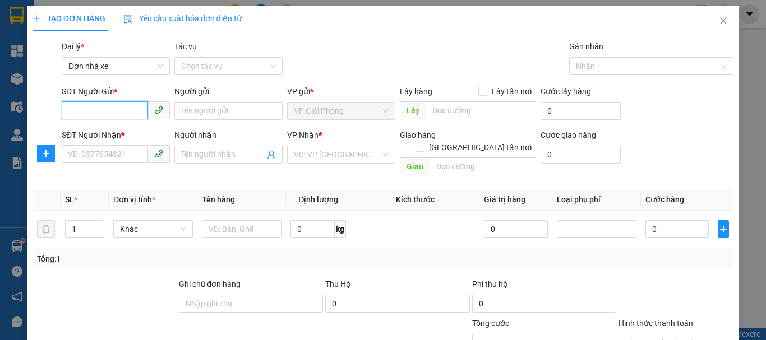
click at [123, 110] on input "SĐT Người Gửi *" at bounding box center [105, 110] width 86 height 18
click at [108, 131] on div "0929269222 - huy" at bounding box center [115, 133] width 94 height 12
type input "0929269222"
type input "huy"
type input "0522137777"
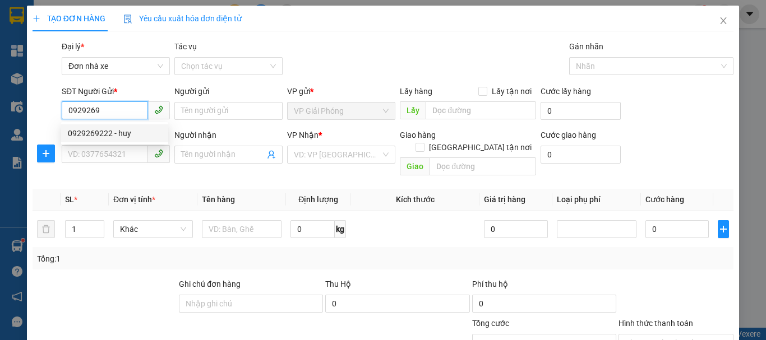
type input "hải"
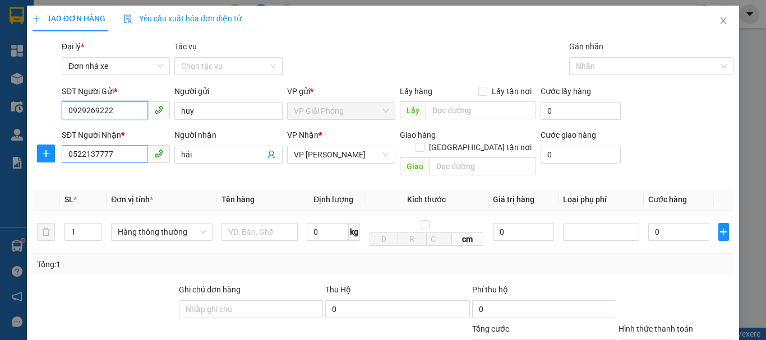
type input "0929269222"
drag, startPoint x: 117, startPoint y: 155, endPoint x: 41, endPoint y: 163, distance: 76.6
click at [41, 163] on div "SĐT Người Nhận * 0522137777 0522137777 Người nhận hải VP Nhận * VP LÊ HỒNG PHON…" at bounding box center [382, 155] width 703 height 52
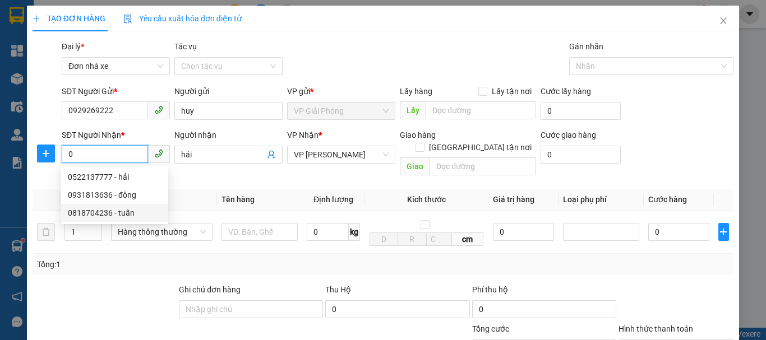
click at [76, 211] on div "0818704236 - tuấn" at bounding box center [115, 213] width 94 height 12
type input "0818704236"
type input "tuấn"
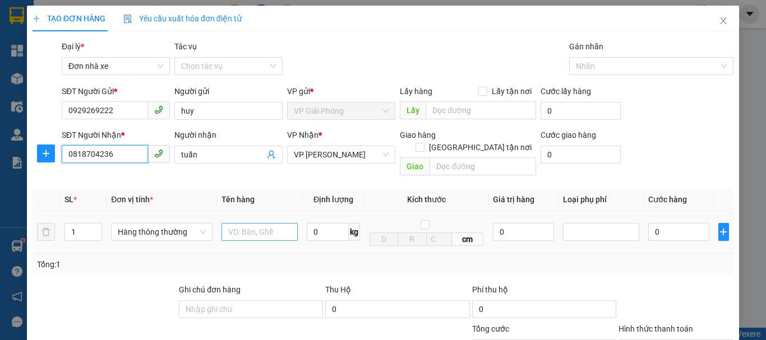
type input "0818704236"
click at [235, 223] on input "text" at bounding box center [259, 232] width 76 height 18
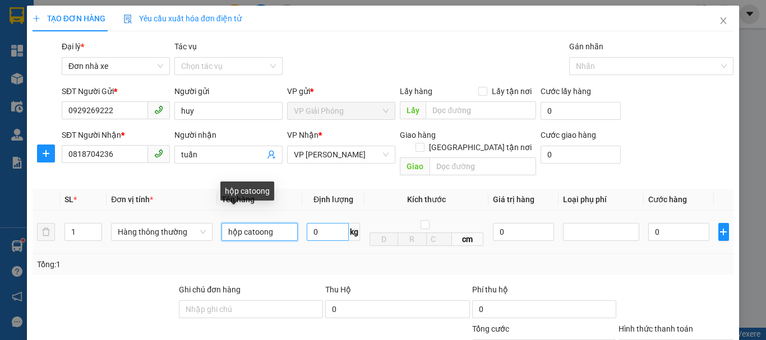
type input "hộp catoong"
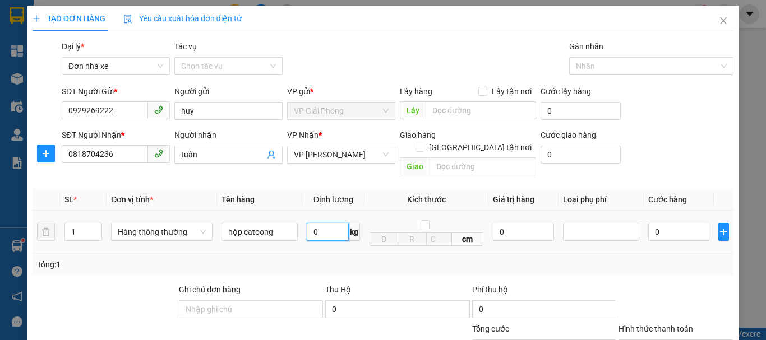
click at [343, 223] on input "0" at bounding box center [328, 232] width 42 height 18
type input "3"
click at [383, 261] on div "Tổng: 1" at bounding box center [383, 264] width 701 height 21
type input "30.000"
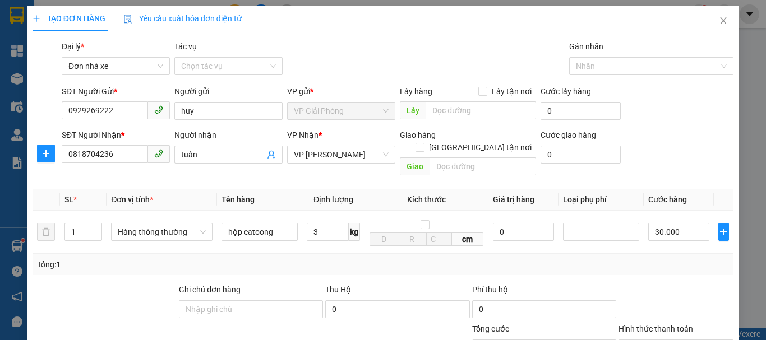
type input "30.000"
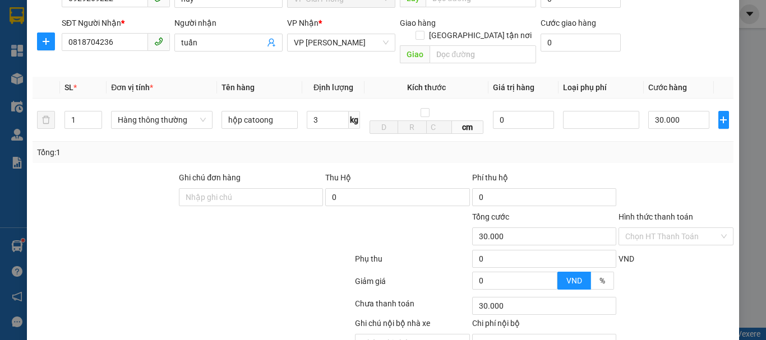
scroll to position [160, 0]
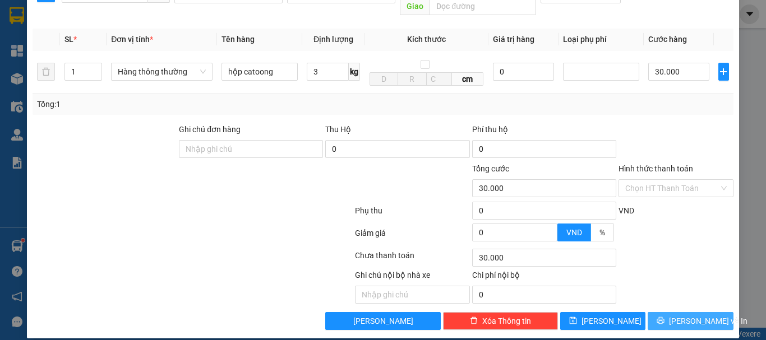
drag, startPoint x: 684, startPoint y: 312, endPoint x: 694, endPoint y: 307, distance: 12.0
click at [684, 315] on span "[PERSON_NAME] và In" at bounding box center [708, 321] width 78 height 12
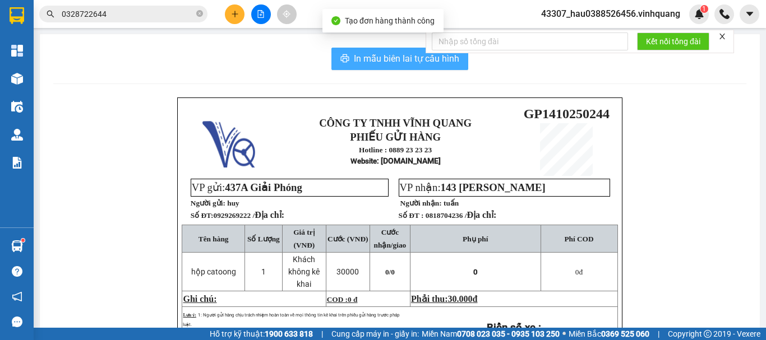
click at [372, 61] on span "In mẫu biên lai tự cấu hình" at bounding box center [406, 59] width 105 height 14
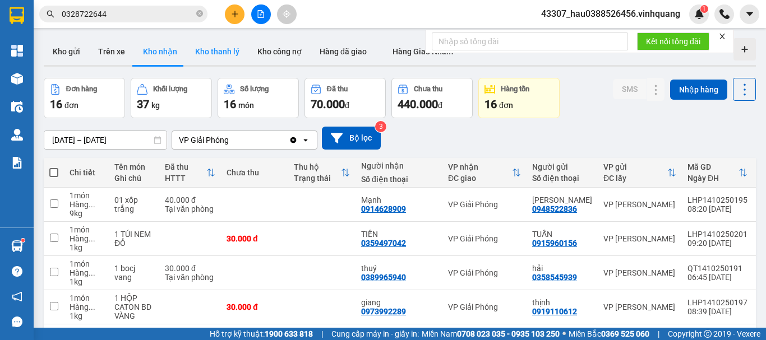
click at [204, 44] on button "Kho thanh lý" at bounding box center [217, 51] width 62 height 27
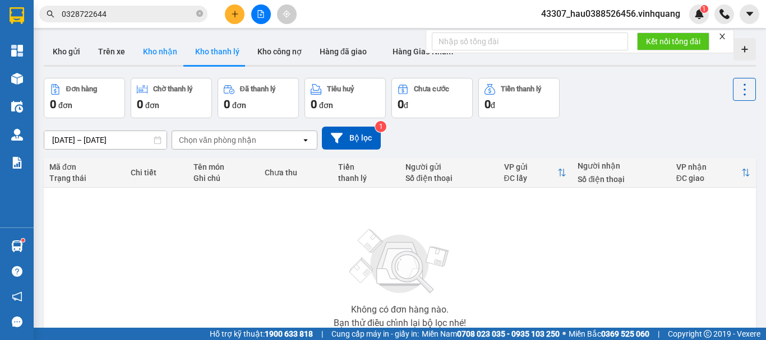
click at [168, 51] on button "Kho nhận" at bounding box center [160, 51] width 52 height 27
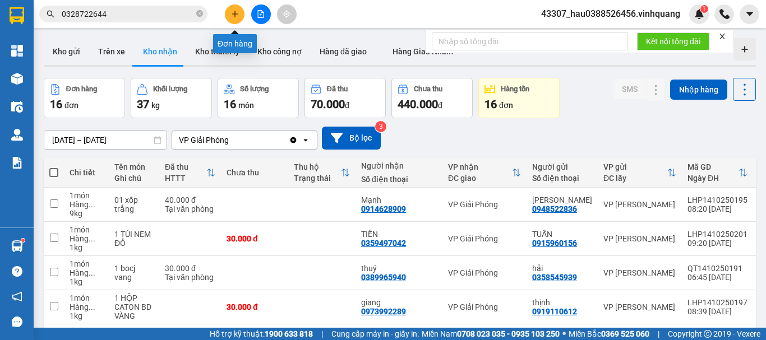
click at [233, 11] on icon "plus" at bounding box center [235, 14] width 8 height 8
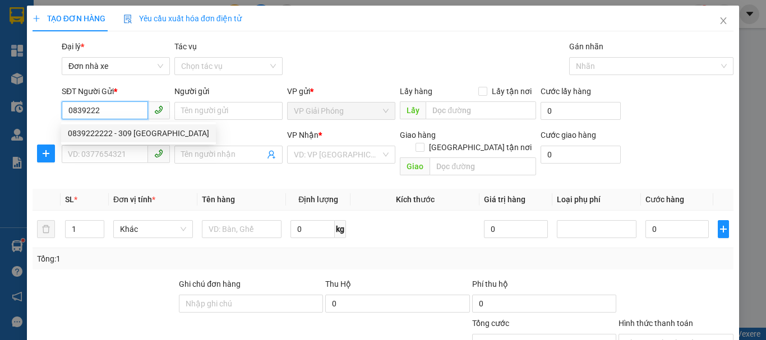
click at [150, 132] on div "0839222222 - 309 tây sơn" at bounding box center [138, 133] width 141 height 12
type input "0839222222"
type input "309 tây sơn"
type input "0844776666"
type input "dũng"
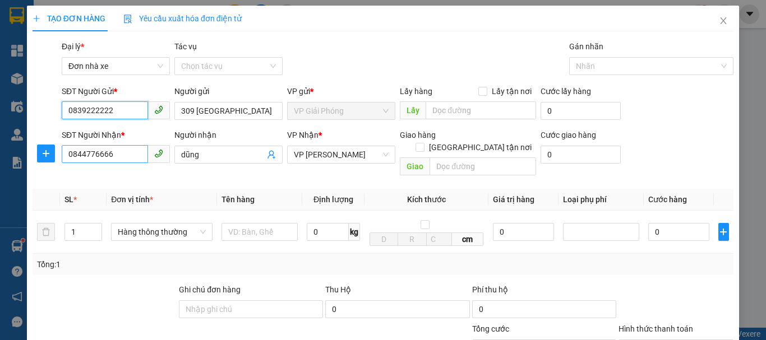
type input "0839222222"
click at [123, 156] on input "0844776666" at bounding box center [105, 154] width 86 height 18
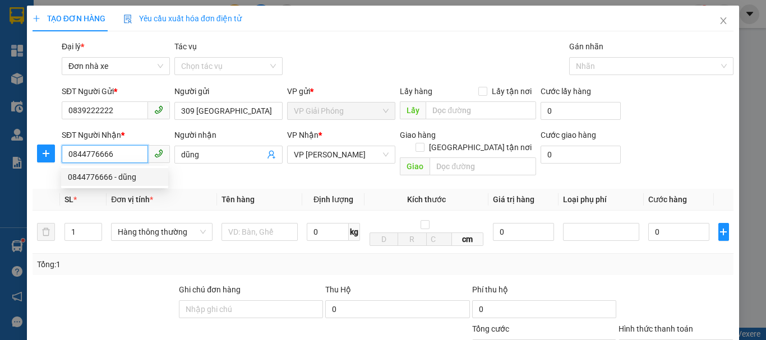
drag, startPoint x: 123, startPoint y: 156, endPoint x: 44, endPoint y: 167, distance: 79.2
click at [45, 167] on div "SĐT Người Nhận * 0844776666 Người nhận dũng VP Nhận * VP LÊ HỒNG PHONG Giao hàn…" at bounding box center [382, 155] width 703 height 52
click at [89, 198] on div "0979236336 - sơn" at bounding box center [115, 195] width 94 height 12
type input "0979236336"
type input "sơn"
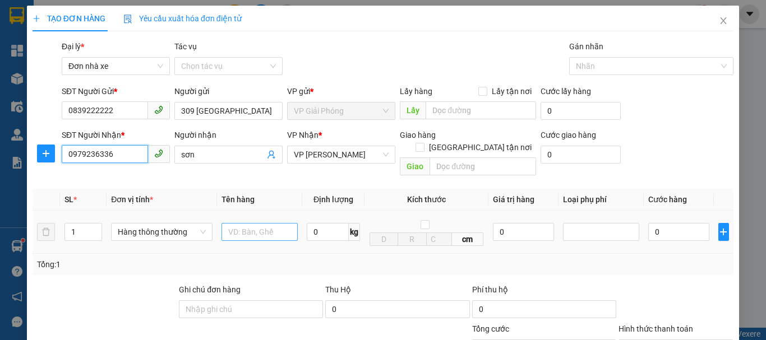
type input "0979236336"
click at [232, 227] on input "text" at bounding box center [259, 232] width 76 height 18
type input "hộp catoong"
click at [322, 224] on input "0" at bounding box center [328, 232] width 42 height 18
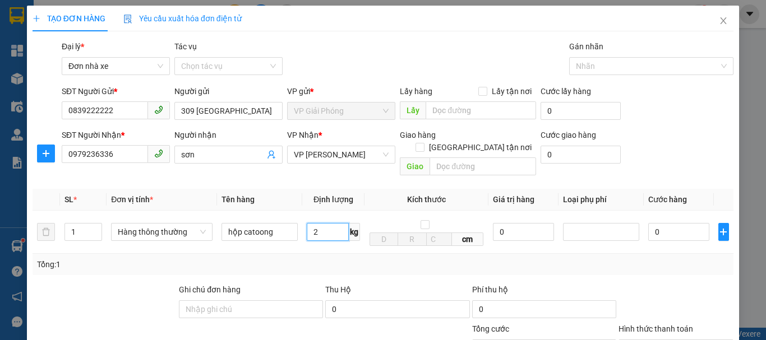
type input "2"
click at [402, 261] on div "Tổng: 1" at bounding box center [383, 264] width 701 height 21
type input "30.000"
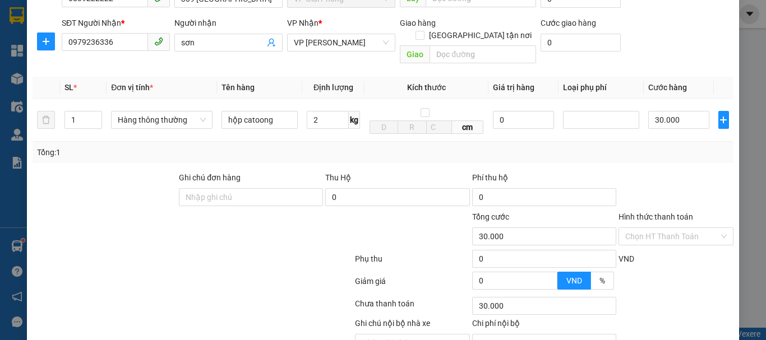
scroll to position [160, 0]
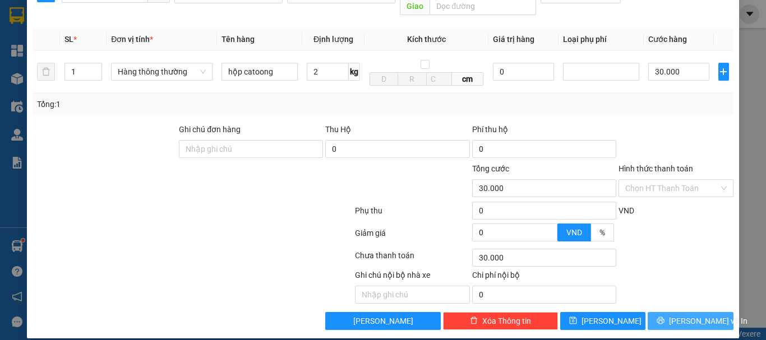
click at [683, 315] on span "[PERSON_NAME] và In" at bounding box center [708, 321] width 78 height 12
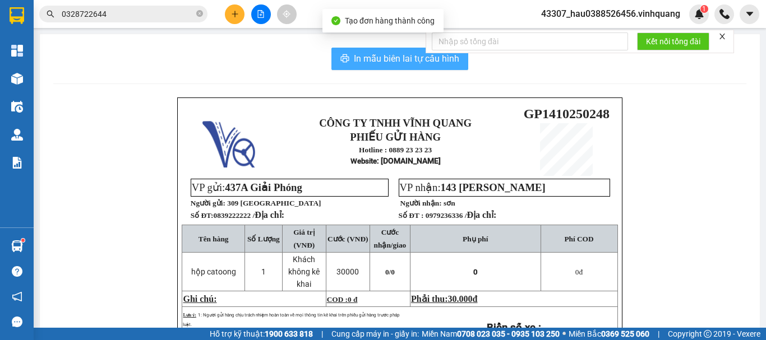
click at [393, 58] on span "In mẫu biên lai tự cấu hình" at bounding box center [406, 59] width 105 height 14
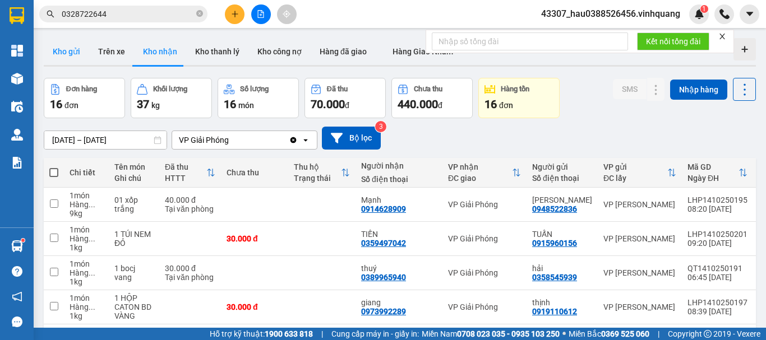
click at [67, 54] on button "Kho gửi" at bounding box center [66, 51] width 45 height 27
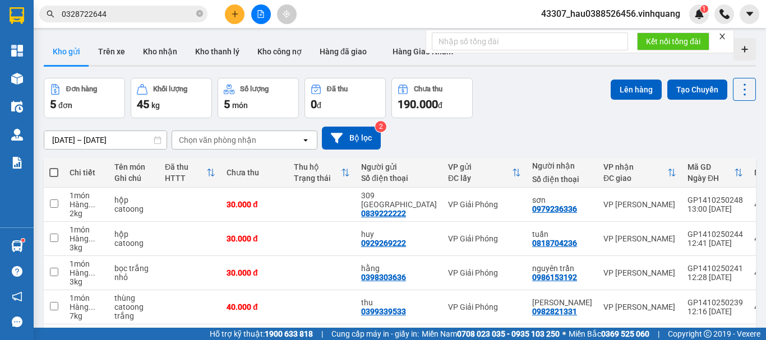
click at [518, 122] on div "12/10/2025 – 14/10/2025 Press the down arrow key to interact with the calendar …" at bounding box center [400, 138] width 712 height 40
